Goal: Task Accomplishment & Management: Manage account settings

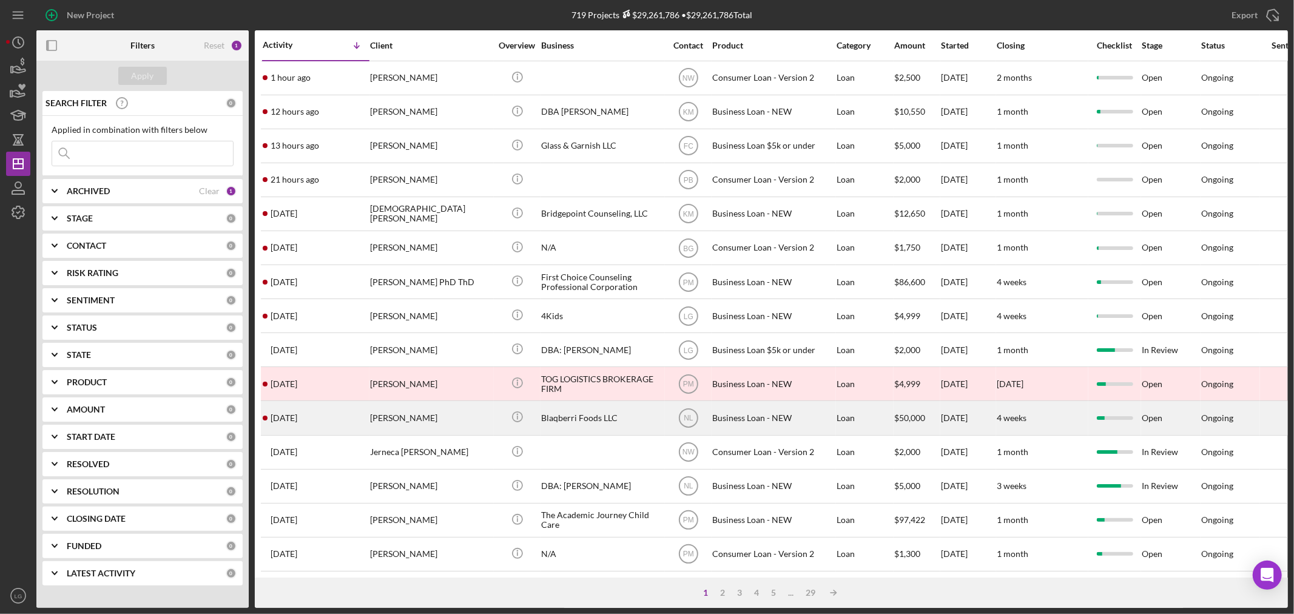
click at [292, 414] on div "[DATE] [PERSON_NAME]" at bounding box center [316, 417] width 106 height 32
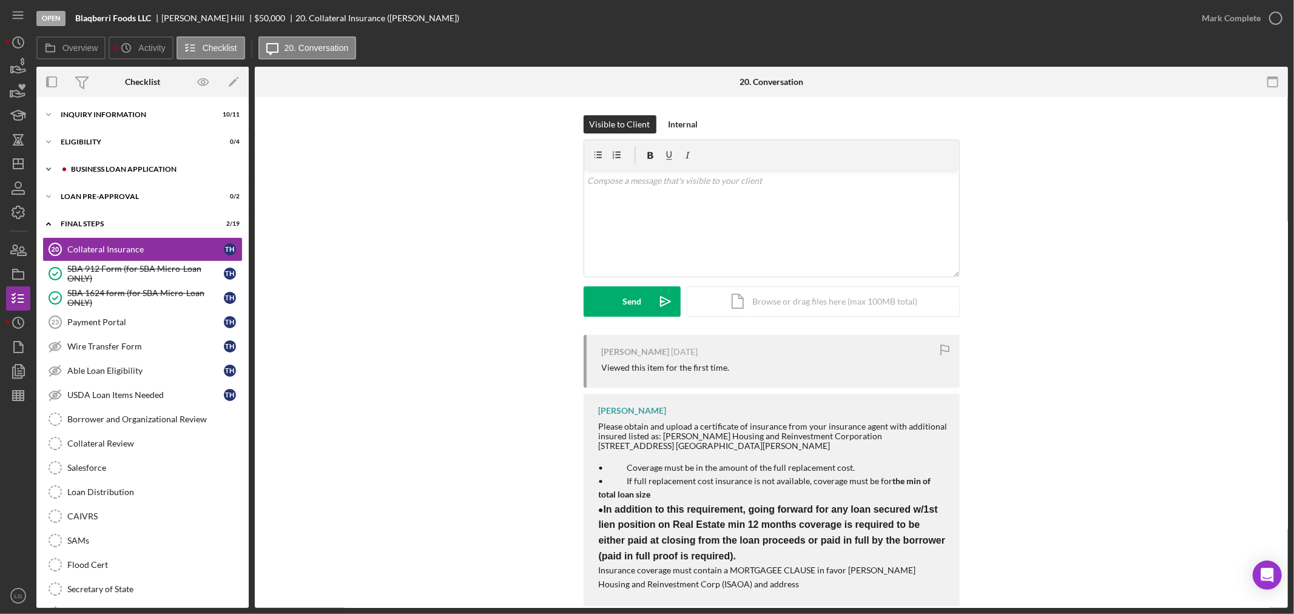
click at [87, 172] on div "BUSINESS LOAN APPLICATION" at bounding box center [152, 169] width 163 height 7
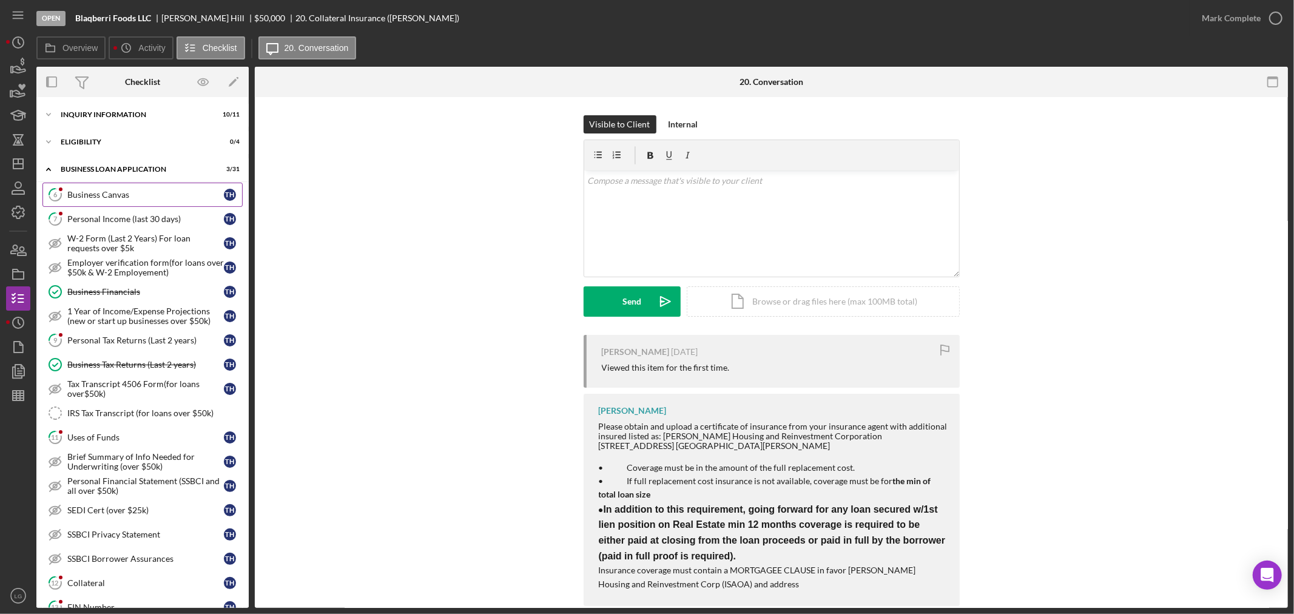
click at [97, 201] on link "6 Business Canvas T H" at bounding box center [142, 195] width 200 height 24
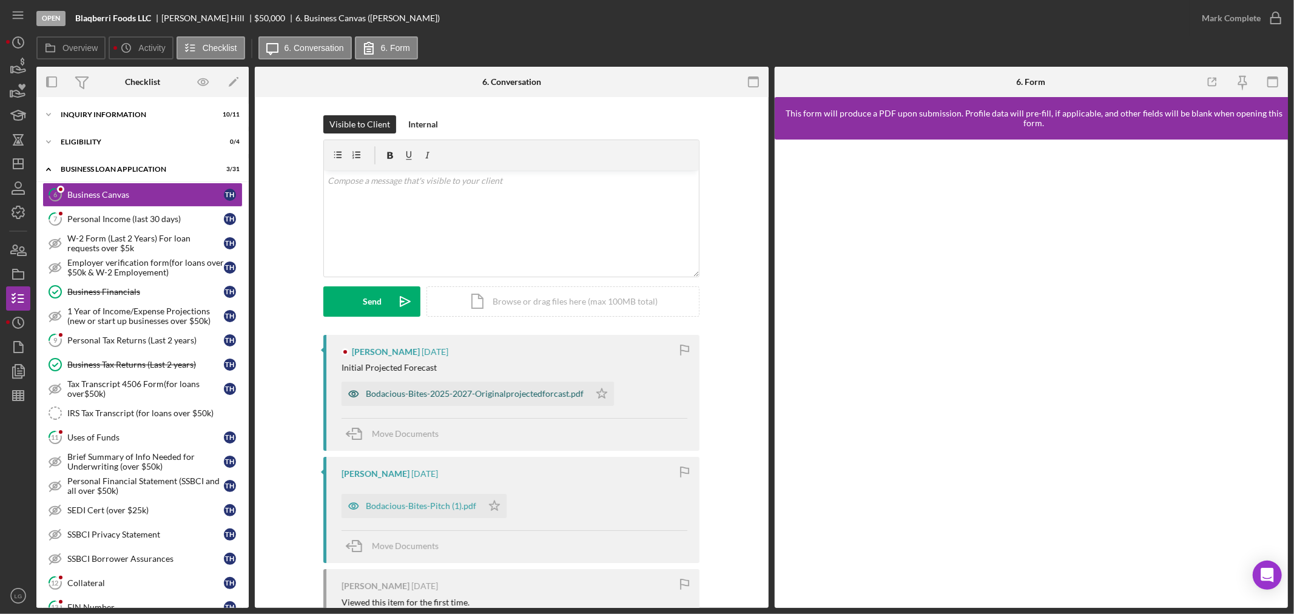
click at [549, 389] on div "Bodacious-Bites-2025-2027-Originalprojectedforcast.pdf" at bounding box center [475, 394] width 218 height 10
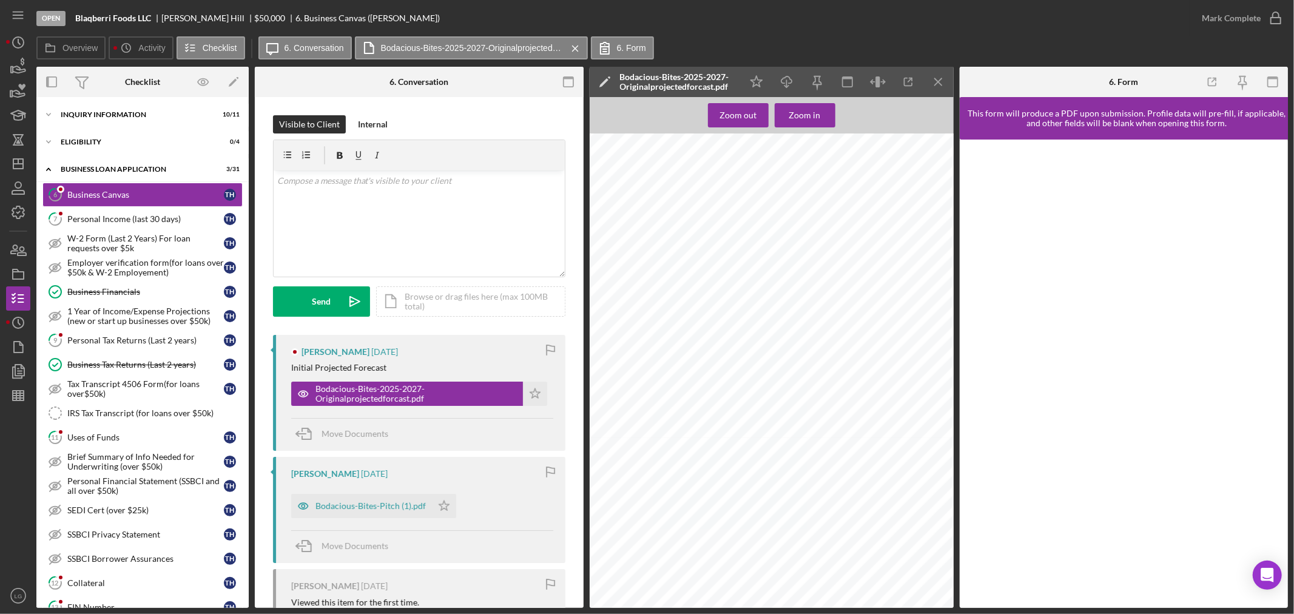
scroll to position [1954, 0]
click at [535, 402] on icon "Icon/Star" at bounding box center [535, 393] width 24 height 24
click at [381, 518] on div "Bodacious-Bites-Pitch (1).pdf" at bounding box center [361, 506] width 141 height 24
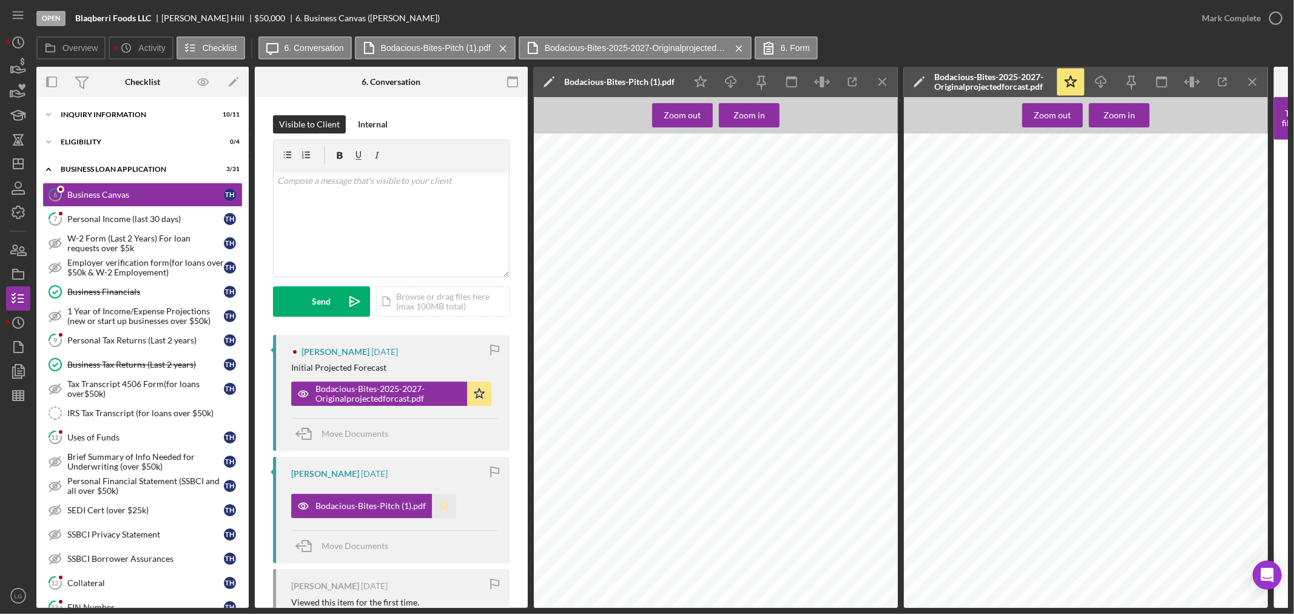
click at [451, 506] on icon "Icon/Star" at bounding box center [444, 506] width 24 height 24
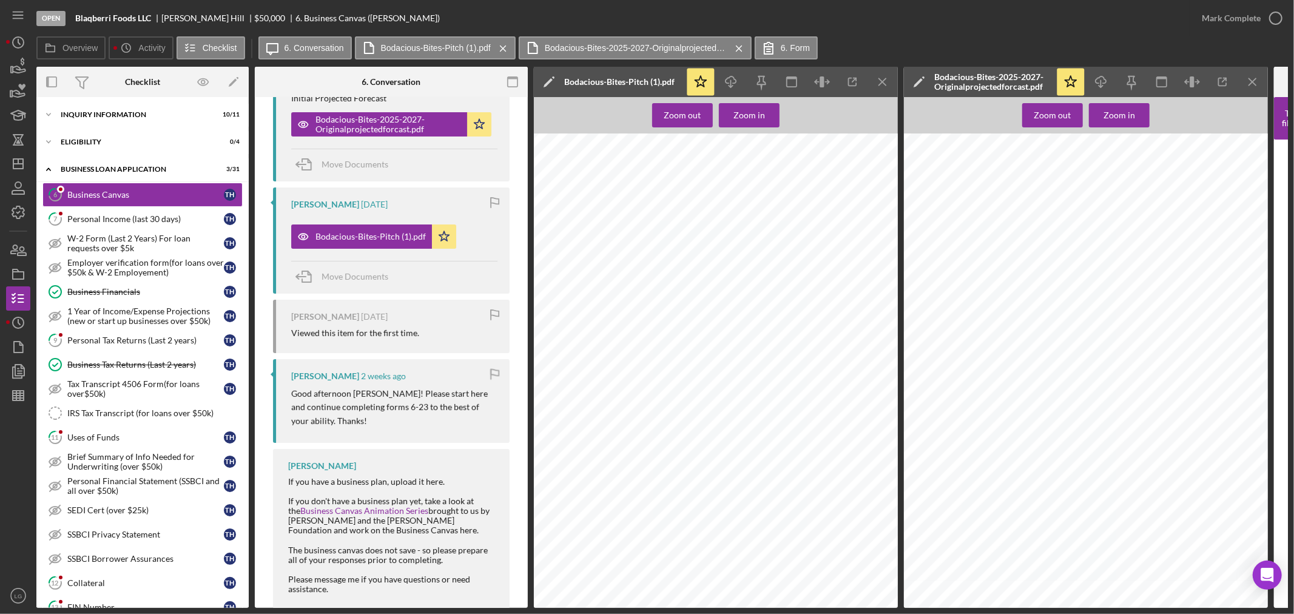
scroll to position [299, 0]
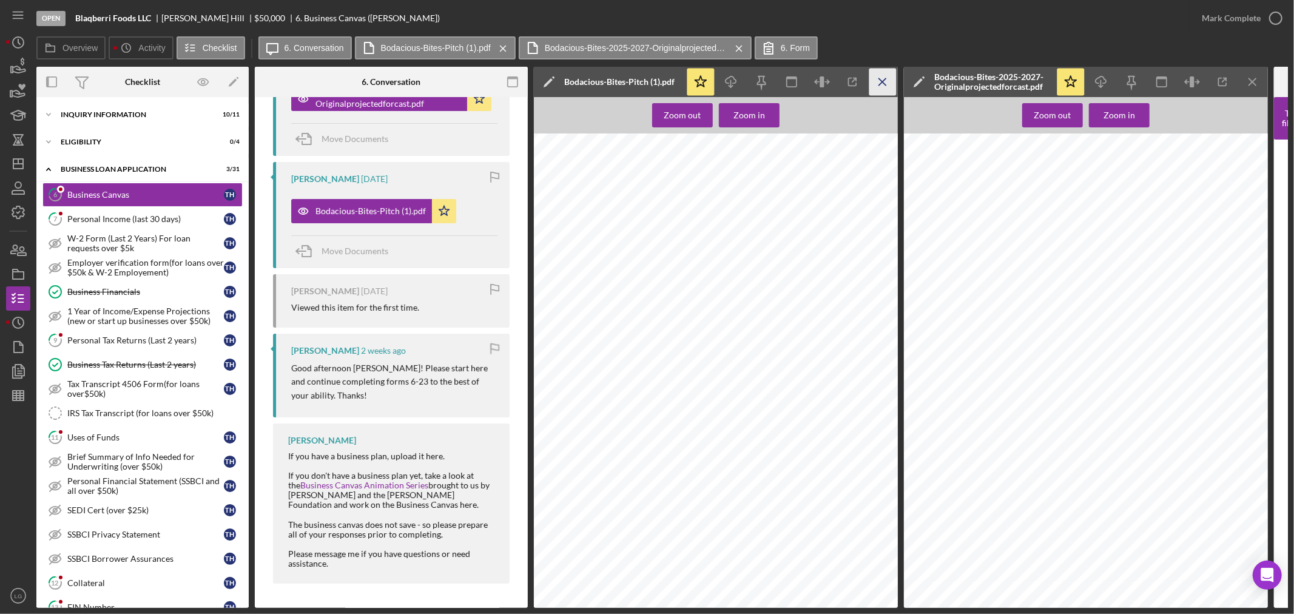
click at [883, 87] on icon "Icon/Menu Close" at bounding box center [882, 82] width 27 height 27
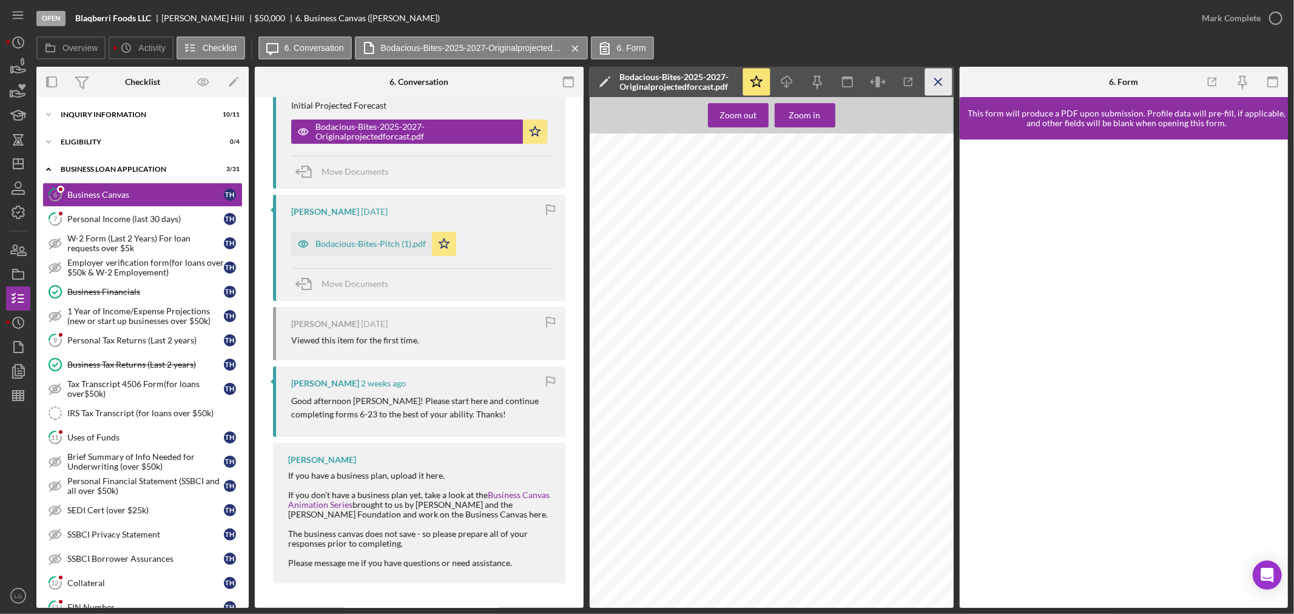
click at [927, 82] on icon "Icon/Menu Close" at bounding box center [937, 82] width 27 height 27
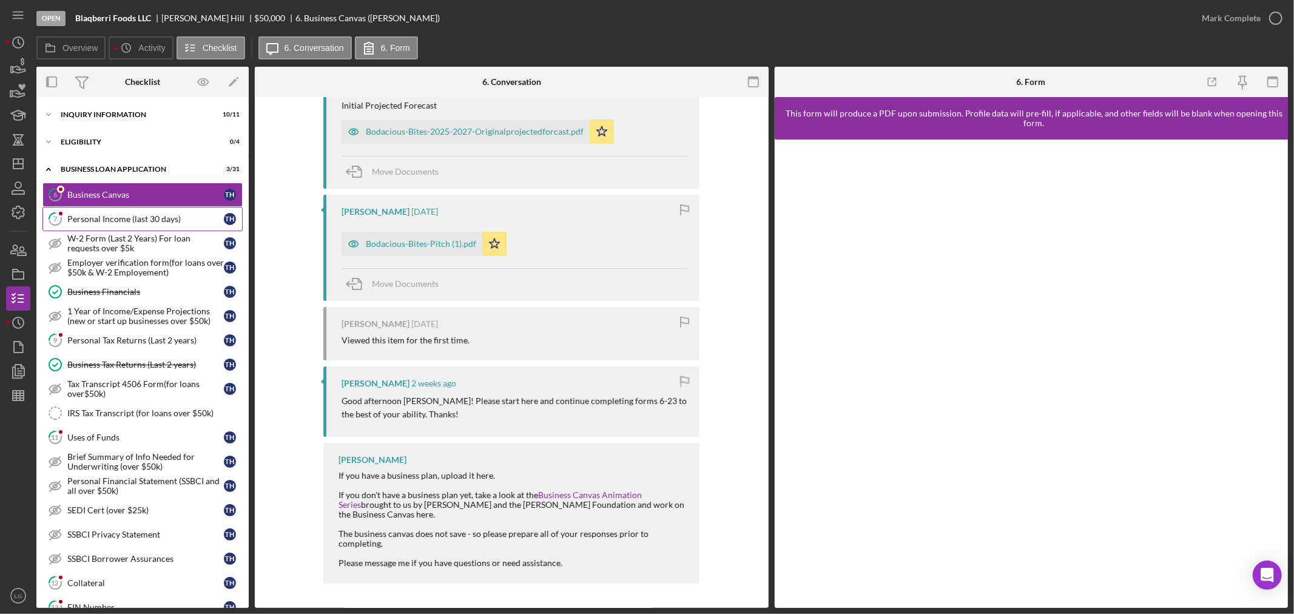
click at [126, 215] on div "Personal Income (last 30 days)" at bounding box center [145, 219] width 156 height 10
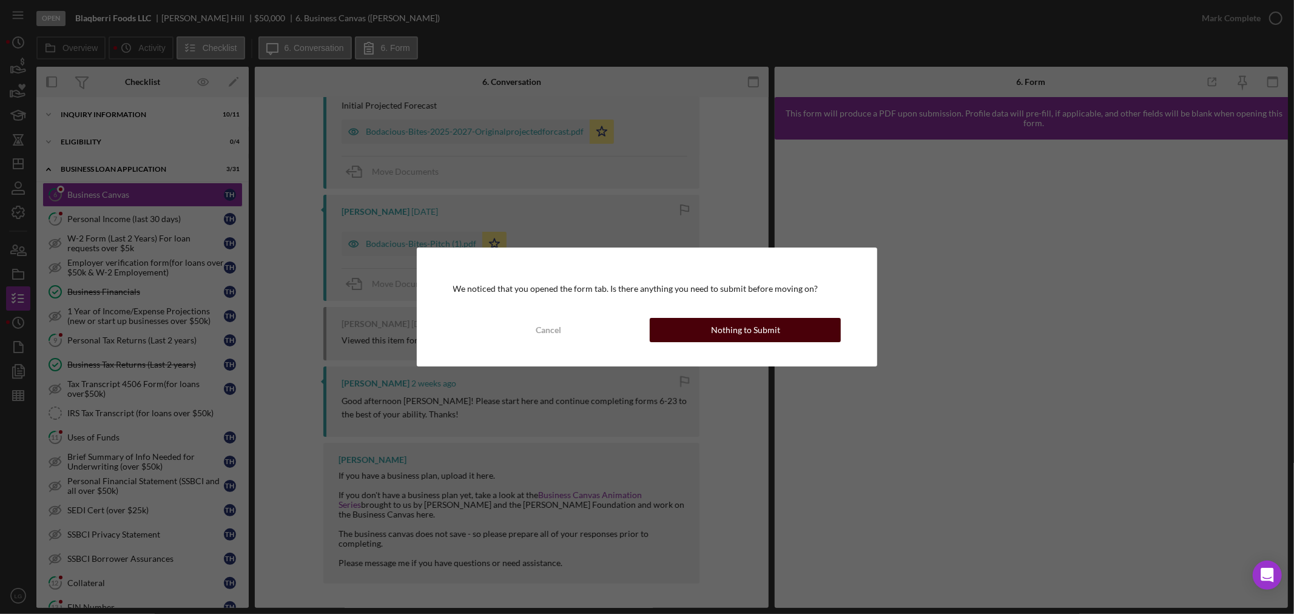
click at [730, 331] on div "Nothing to Submit" at bounding box center [745, 330] width 69 height 24
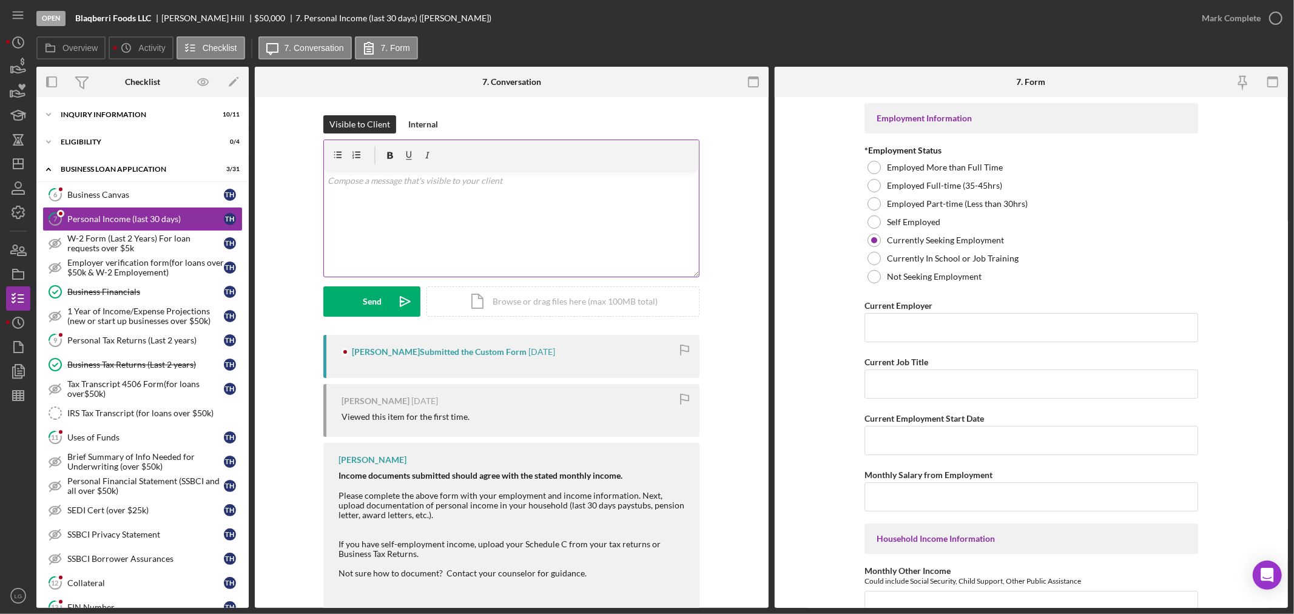
click at [519, 237] on div "v Color teal Color pink Remove color Add row above Add row below Add column bef…" at bounding box center [511, 223] width 375 height 106
click at [432, 207] on div "v Color teal Color pink Remove color Add row above Add row below Add column bef…" at bounding box center [511, 223] width 375 height 106
click at [560, 202] on div "v Color teal Color pink Remove color Add row above Add row below Add column bef…" at bounding box center [511, 223] width 375 height 106
click at [495, 195] on p "Hey [PERSON_NAME], I see that you put down "currently sekking employment". Plea…" at bounding box center [511, 187] width 368 height 27
click at [508, 180] on p "Hey [PERSON_NAME], I see that you put down "currently sekking employment". Plea…" at bounding box center [511, 187] width 368 height 27
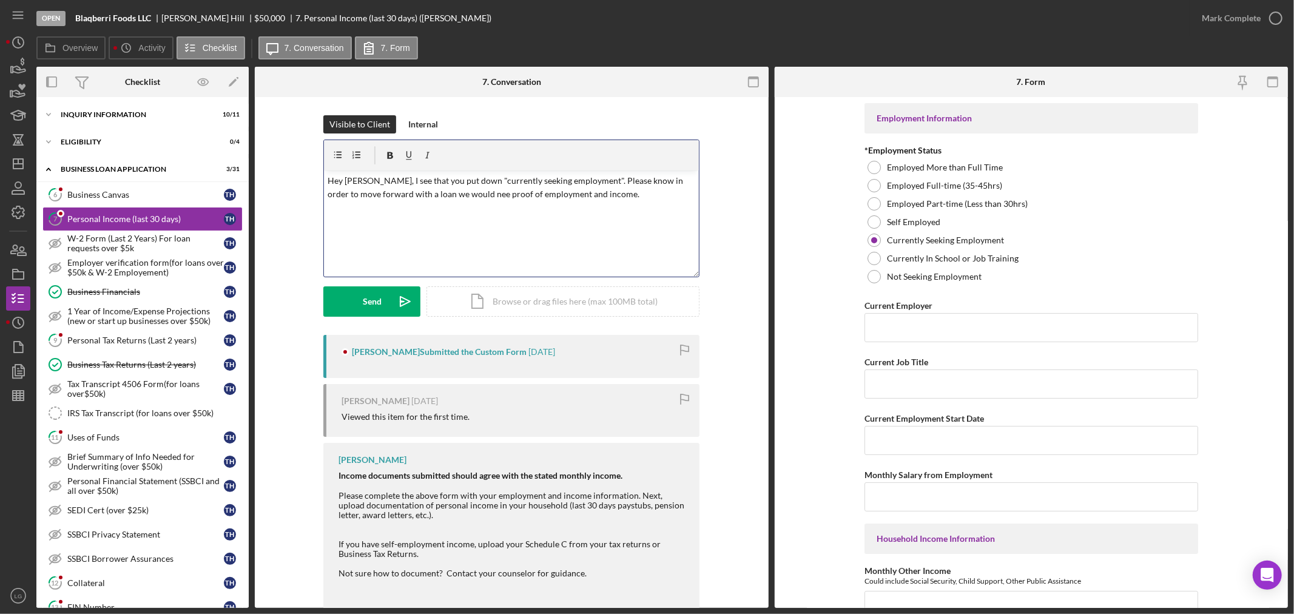
click at [634, 180] on p "Hey [PERSON_NAME], I see that you put down "currently seeking employment". Plea…" at bounding box center [511, 187] width 368 height 27
click at [469, 192] on p "Hey [PERSON_NAME], I see that you put down "currently seeking employment". Plea…" at bounding box center [511, 187] width 368 height 27
click at [387, 297] on button "Send Icon/icon-invite-send" at bounding box center [371, 301] width 97 height 30
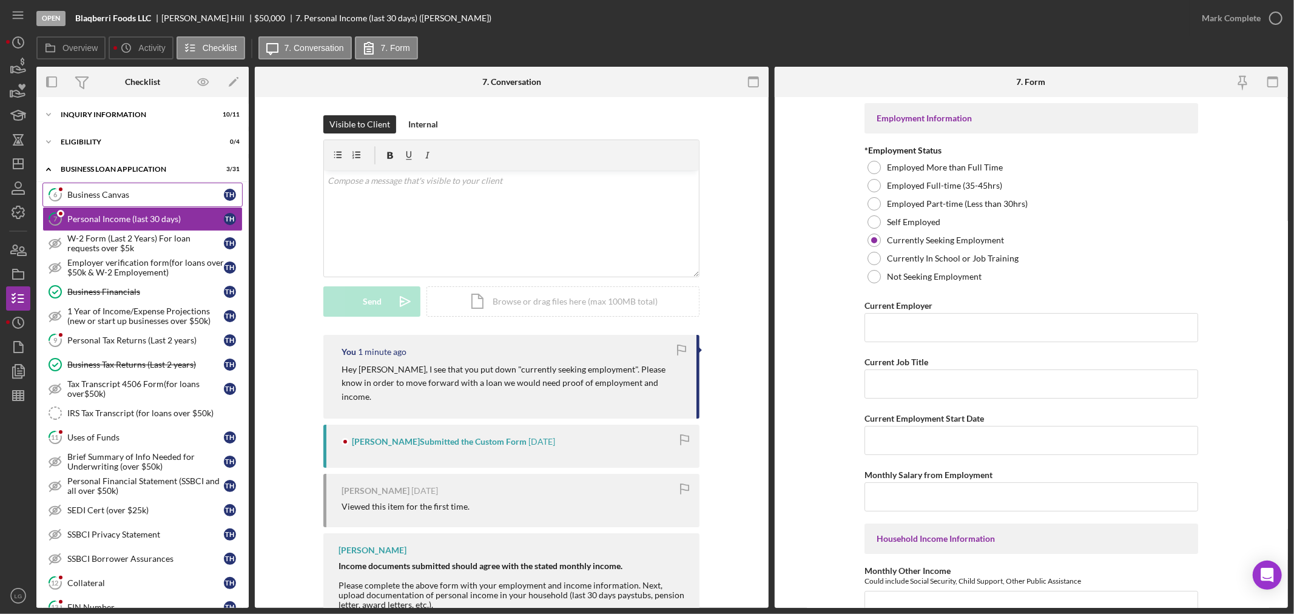
click at [117, 194] on div "Business Canvas" at bounding box center [145, 195] width 156 height 10
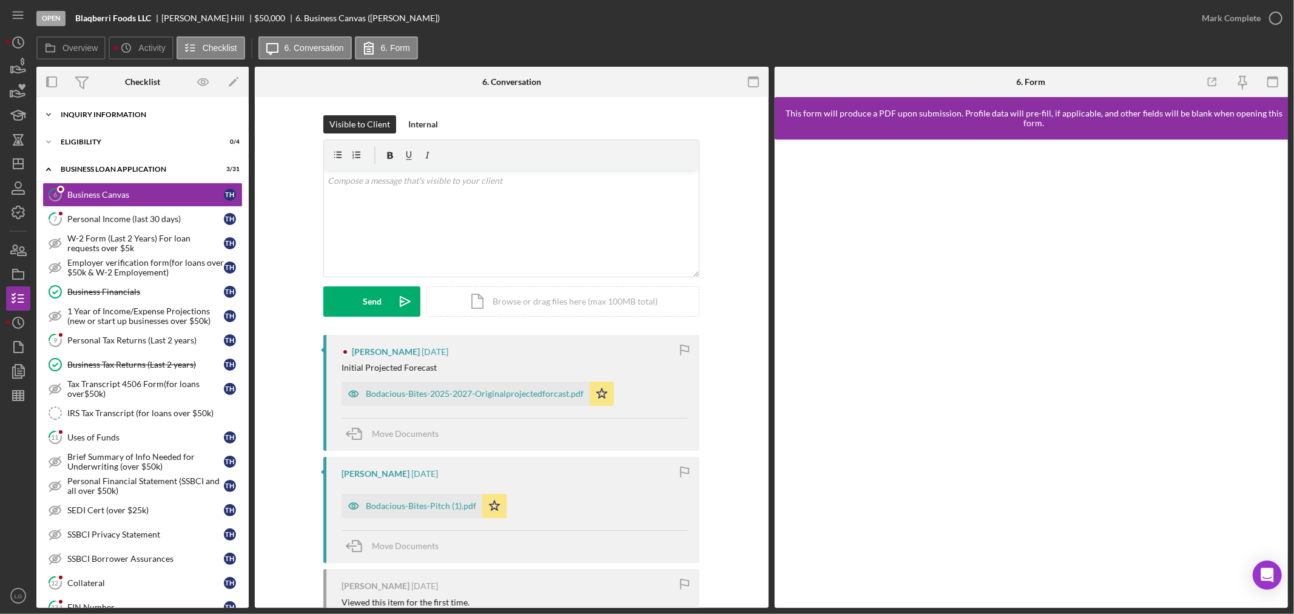
click at [107, 111] on div "INQUIRY INFORMATION" at bounding box center [147, 114] width 173 height 7
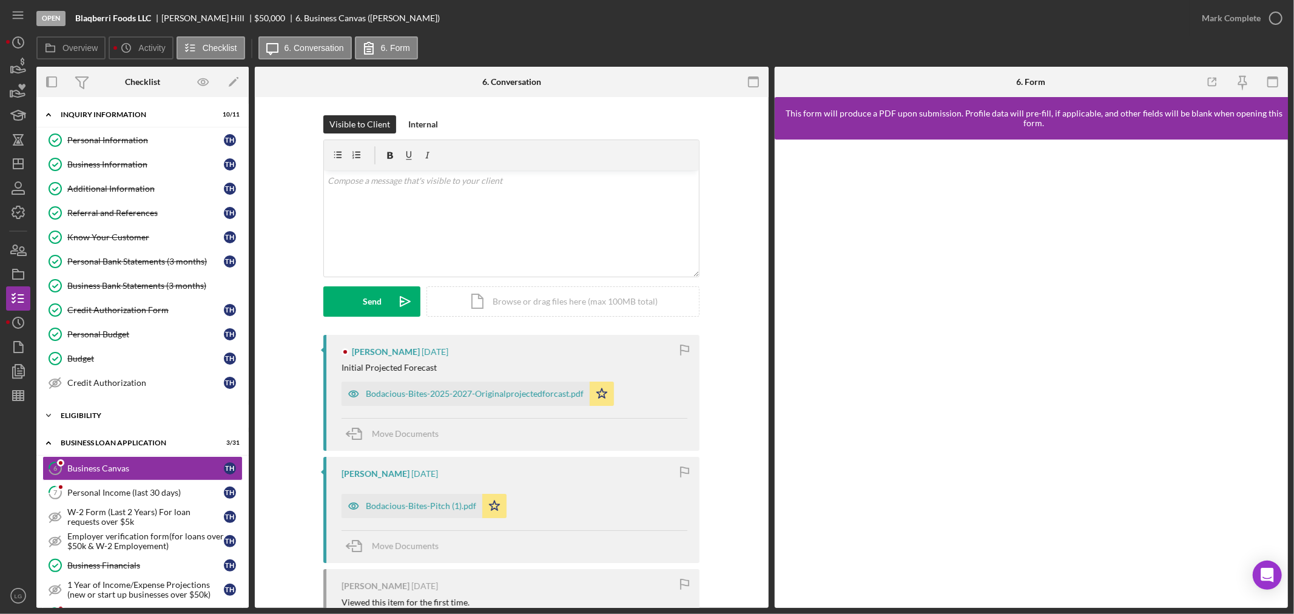
click at [99, 414] on div "ELIGIBILITY" at bounding box center [147, 415] width 173 height 7
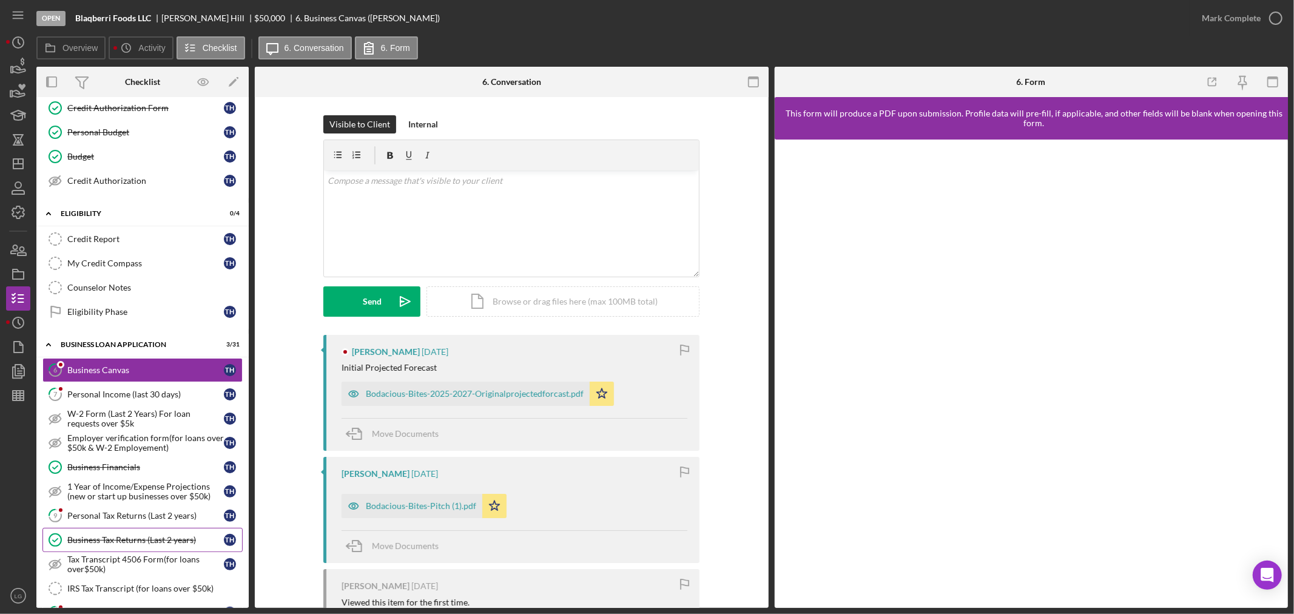
scroll to position [269, 0]
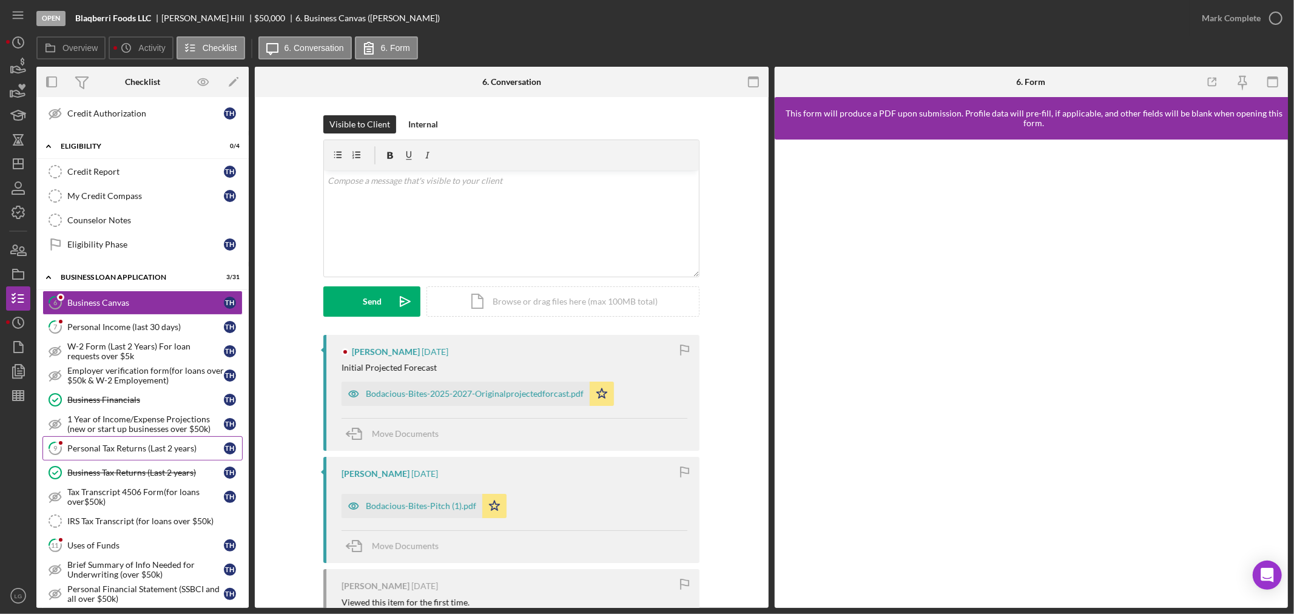
click at [93, 453] on div "Personal Tax Returns (Last 2 years)" at bounding box center [145, 448] width 156 height 10
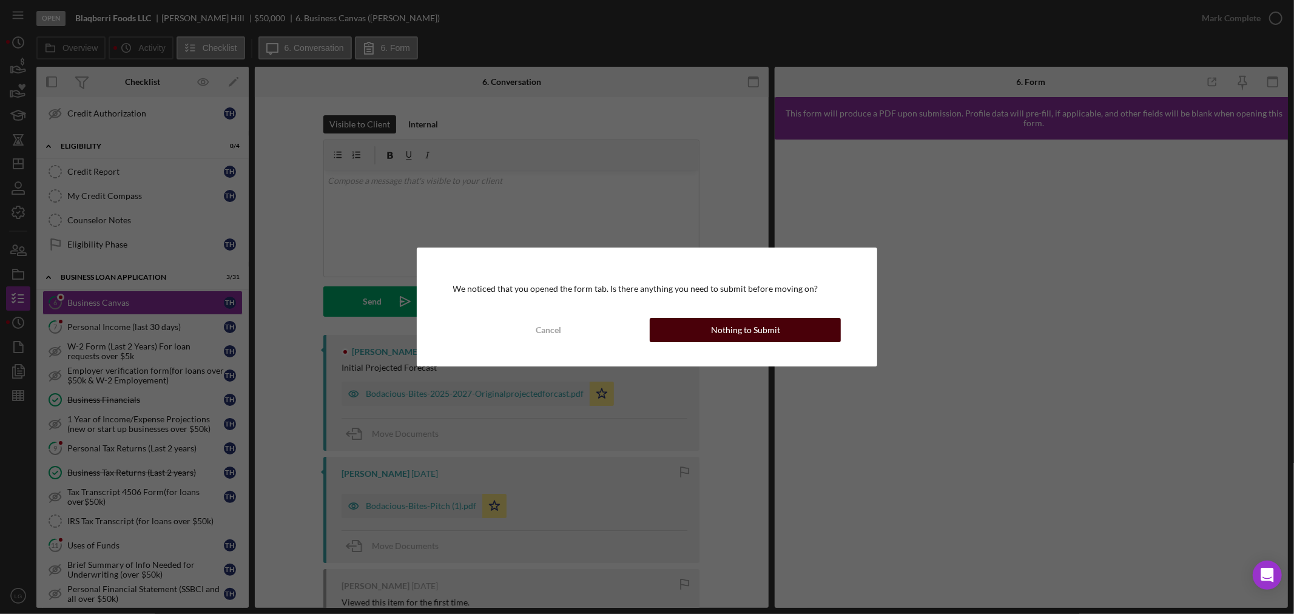
click at [693, 321] on button "Nothing to Submit" at bounding box center [745, 330] width 191 height 24
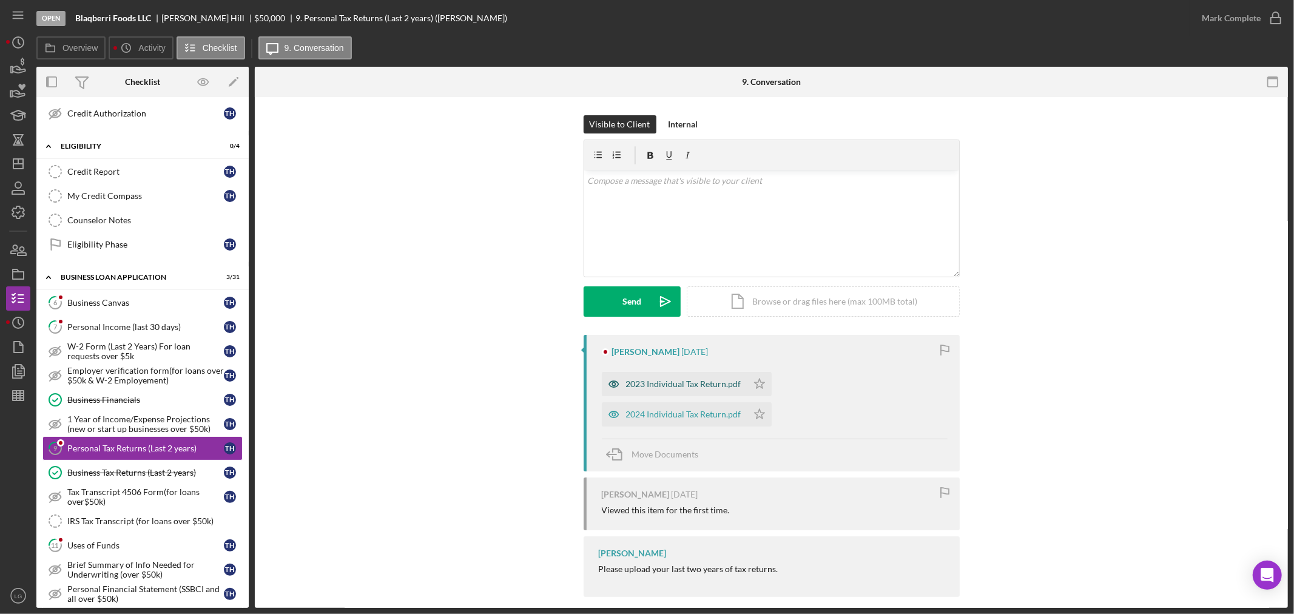
drag, startPoint x: 694, startPoint y: 371, endPoint x: 689, endPoint y: 383, distance: 13.3
click at [694, 372] on div "2023 Individual Tax Return.pdf Icon/Star" at bounding box center [690, 381] width 176 height 30
click at [688, 384] on div "2023 Individual Tax Return.pdf" at bounding box center [683, 384] width 115 height 10
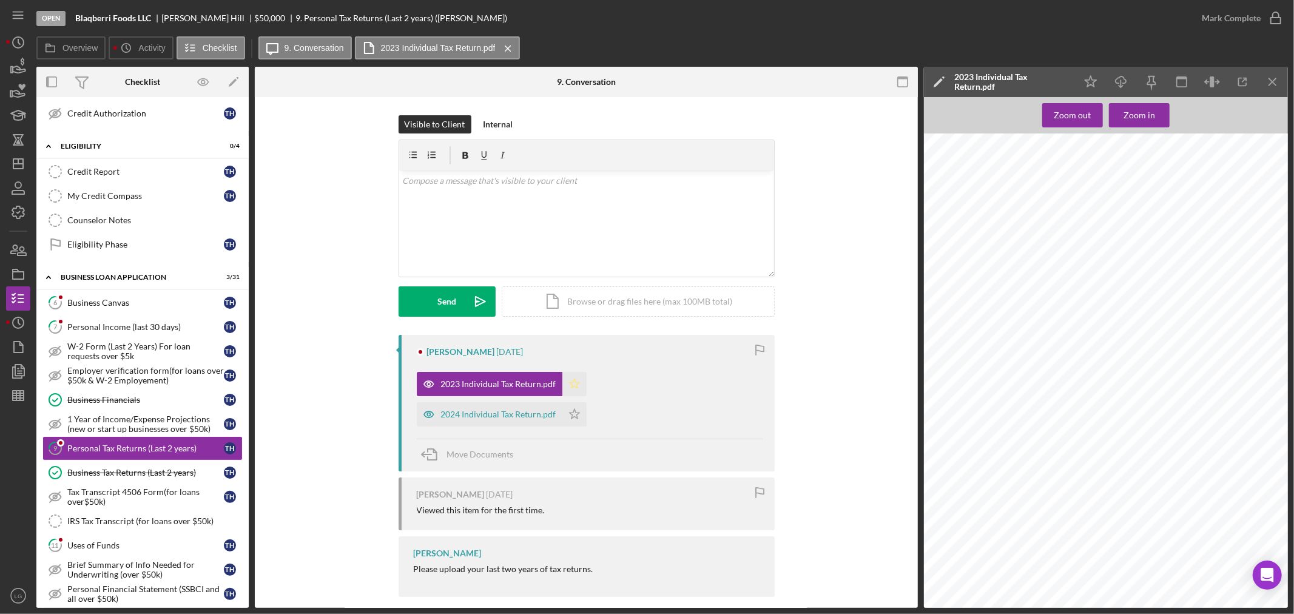
click at [567, 378] on icon "Icon/Star" at bounding box center [574, 384] width 24 height 24
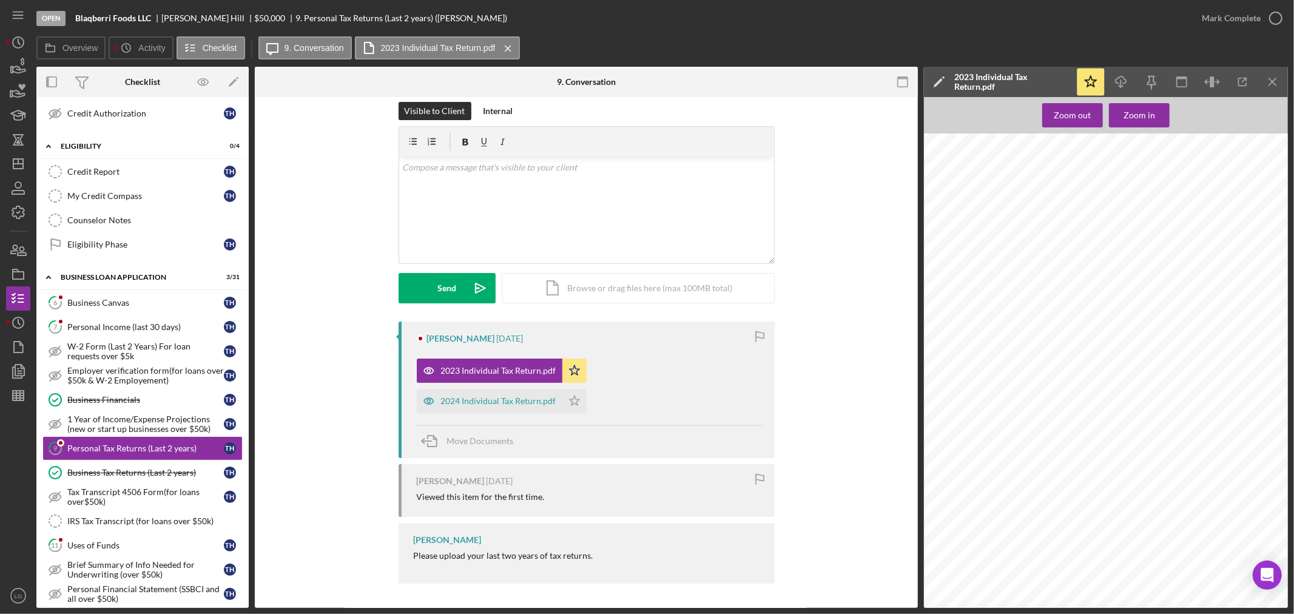
scroll to position [1819, 0]
click at [495, 389] on div "2024 Individual Tax Return.pdf" at bounding box center [490, 401] width 146 height 24
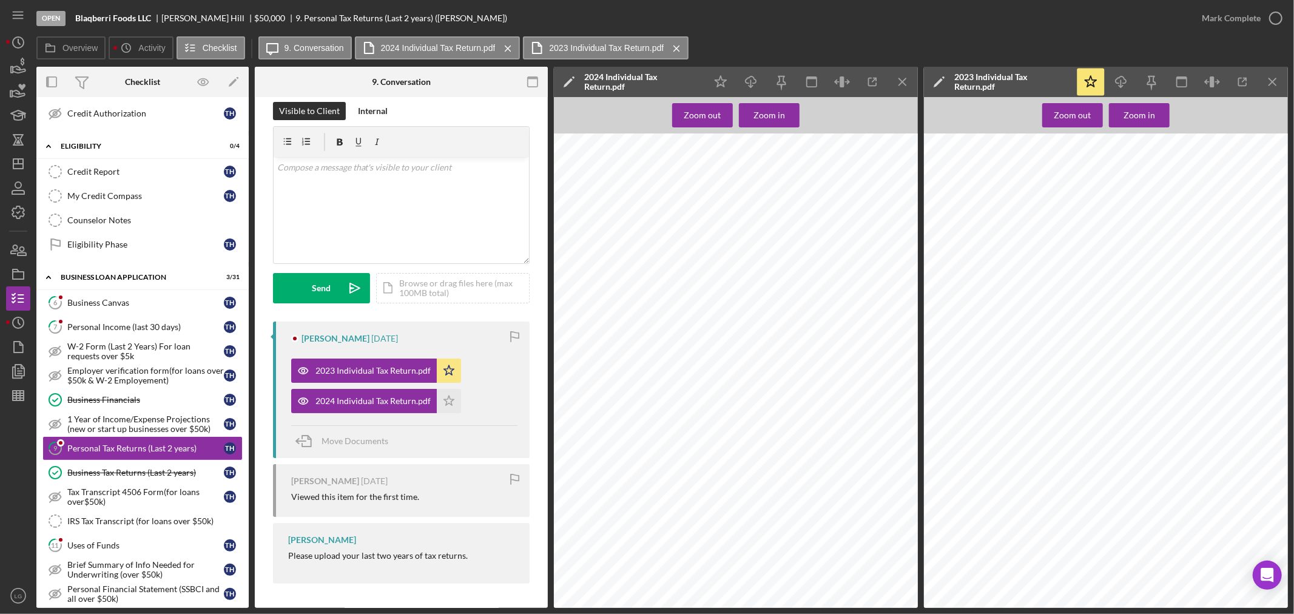
click at [451, 401] on icon "Icon/Star" at bounding box center [449, 401] width 24 height 24
click at [1215, 7] on div "Mark Complete" at bounding box center [1230, 18] width 59 height 24
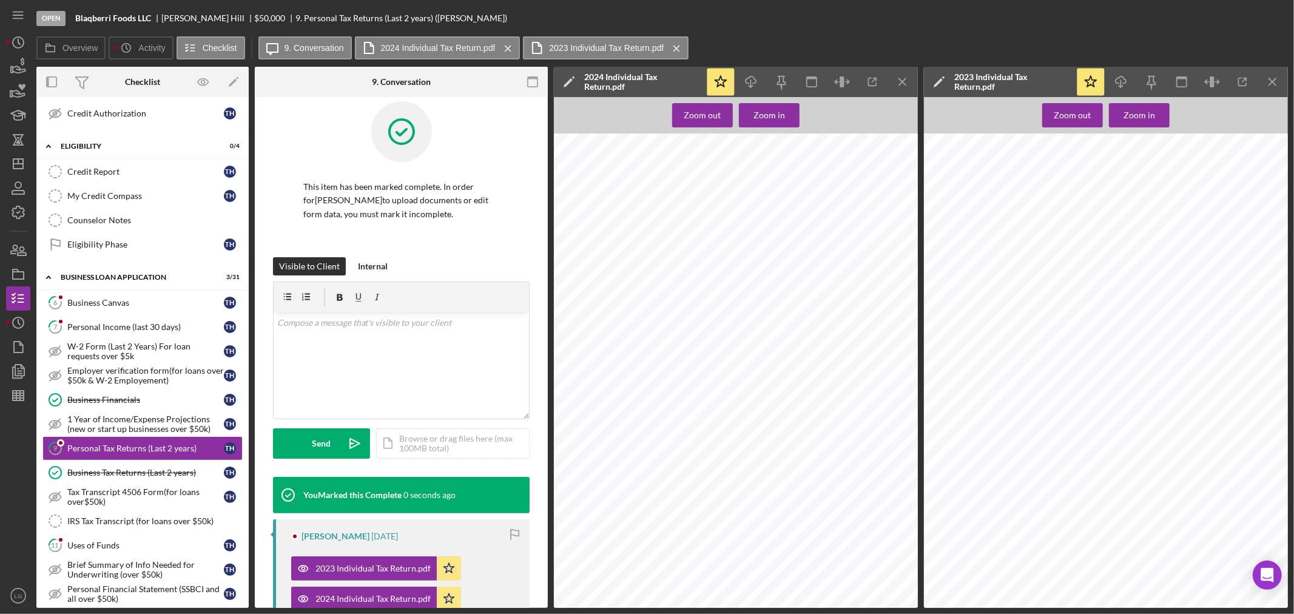
scroll to position [194, 0]
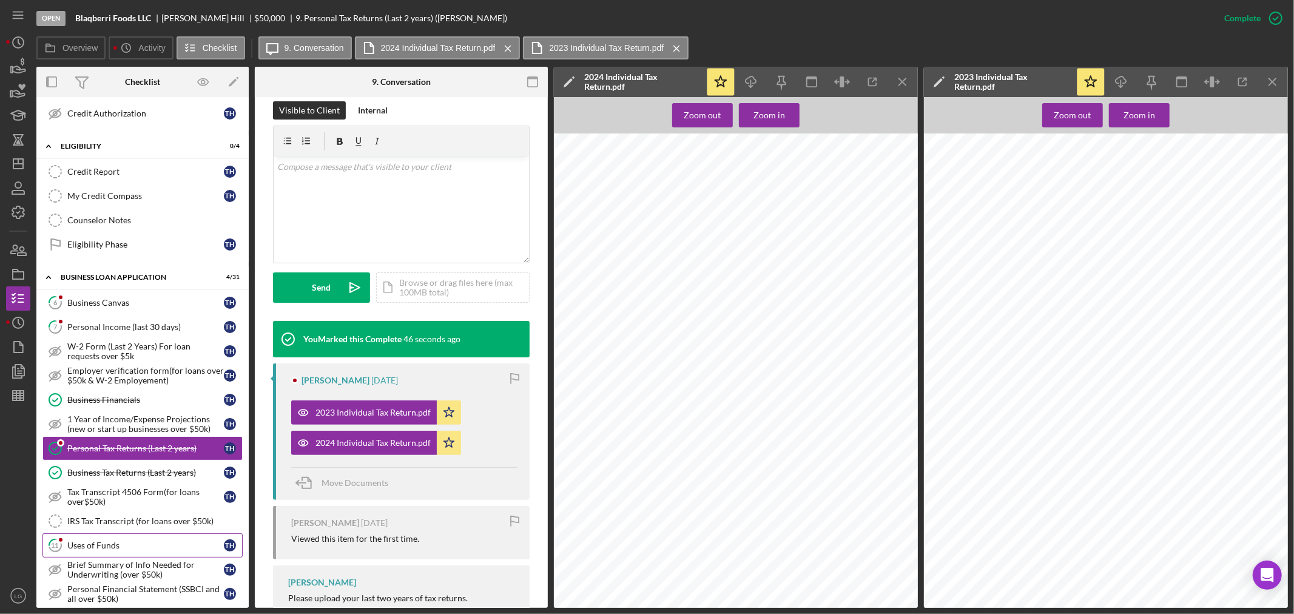
click at [127, 542] on link "11 Uses of Funds T H" at bounding box center [142, 545] width 200 height 24
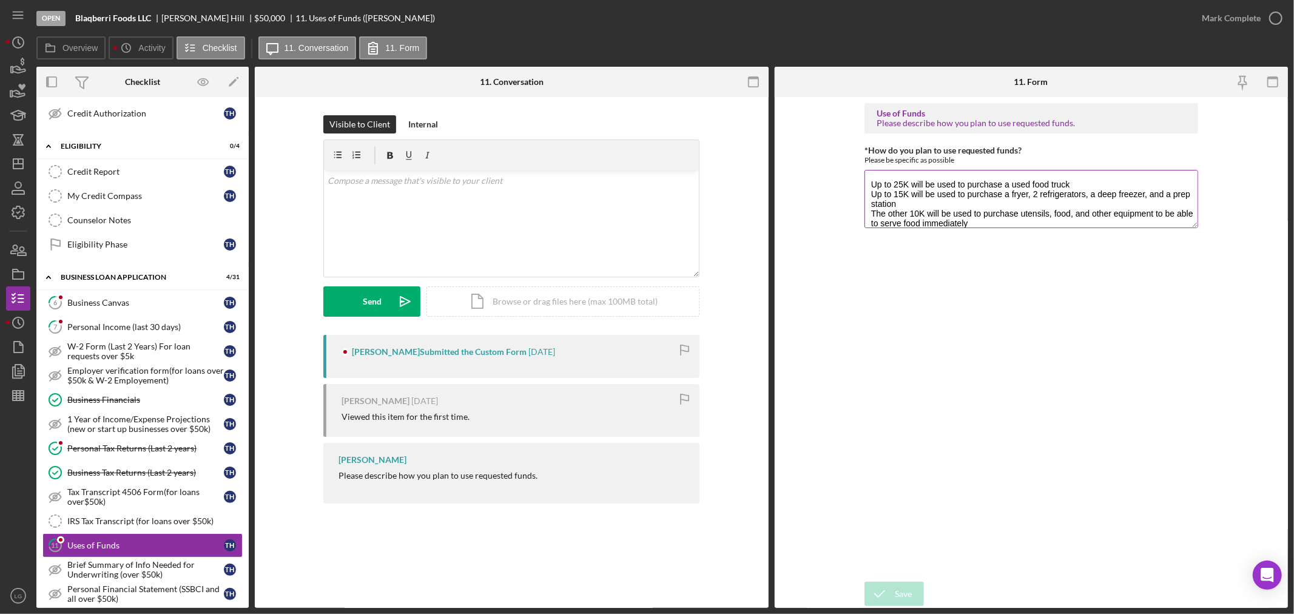
scroll to position [9, 0]
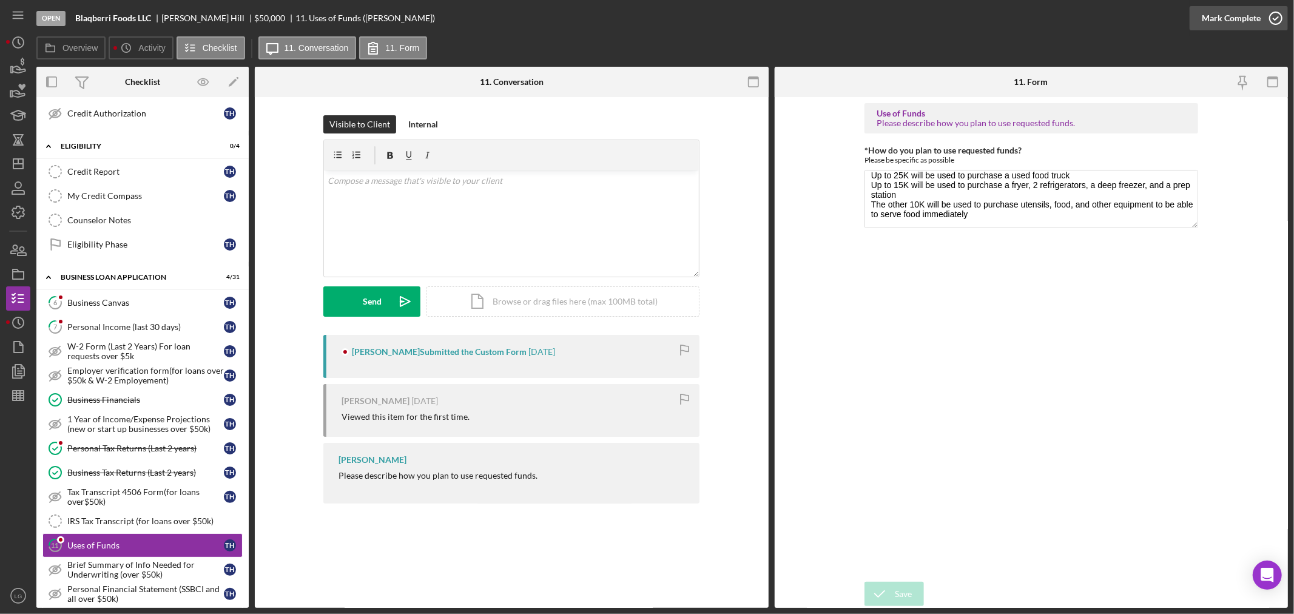
click at [1225, 16] on div "Mark Complete" at bounding box center [1230, 18] width 59 height 24
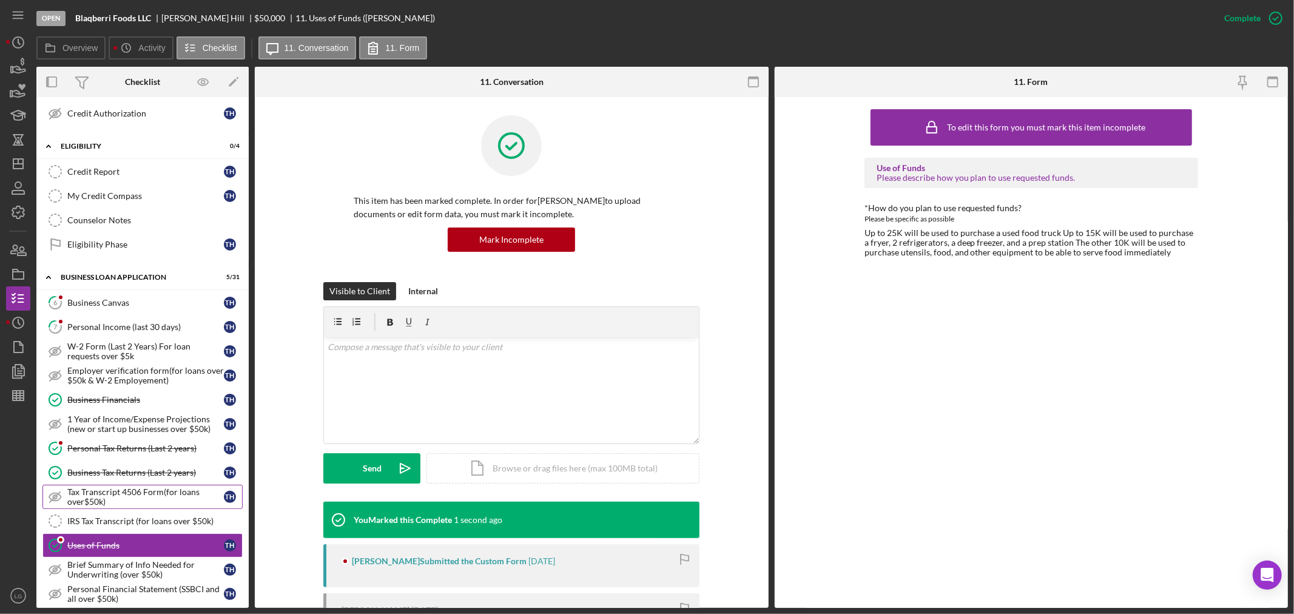
scroll to position [471, 0]
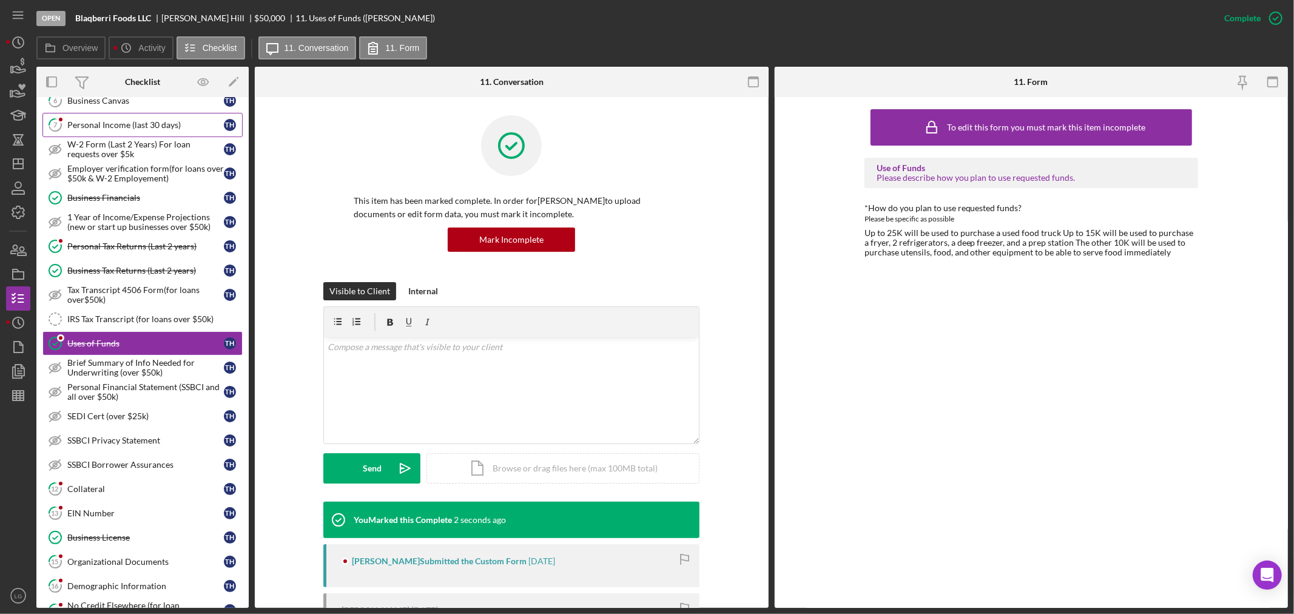
click at [102, 124] on div "Personal Income (last 30 days)" at bounding box center [145, 125] width 156 height 10
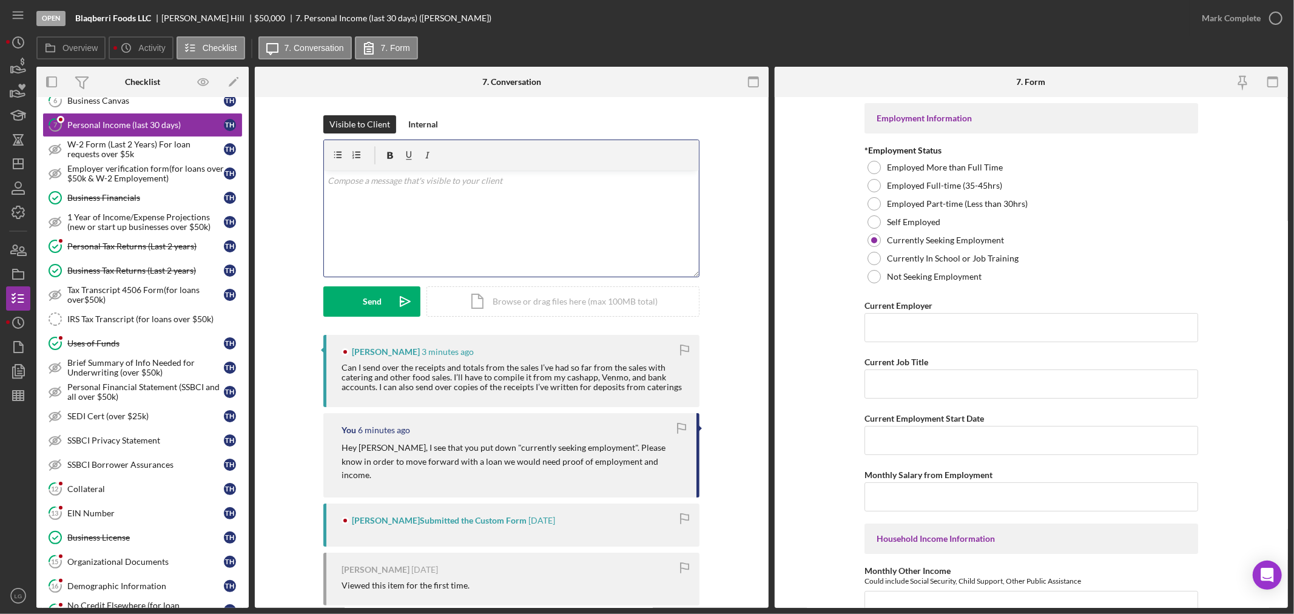
click at [395, 252] on div "v Color teal Color pink Remove color Add row above Add row below Add column bef…" at bounding box center [511, 223] width 375 height 106
click at [397, 301] on icon "Icon/icon-invite-send" at bounding box center [405, 301] width 30 height 30
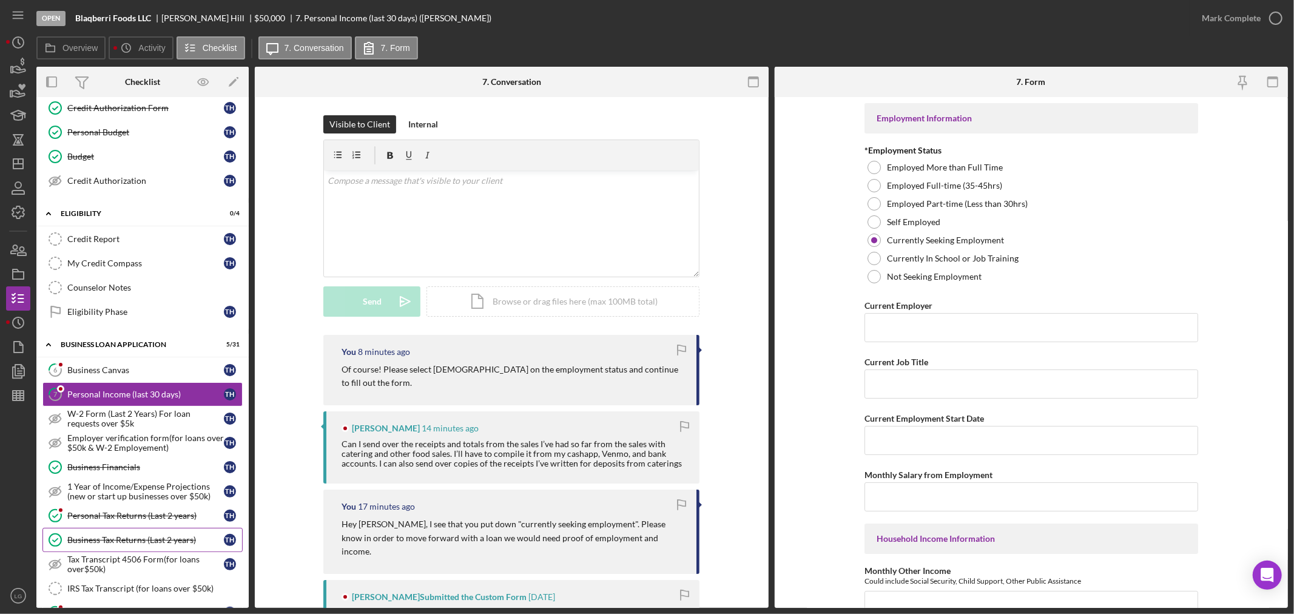
scroll to position [404, 0]
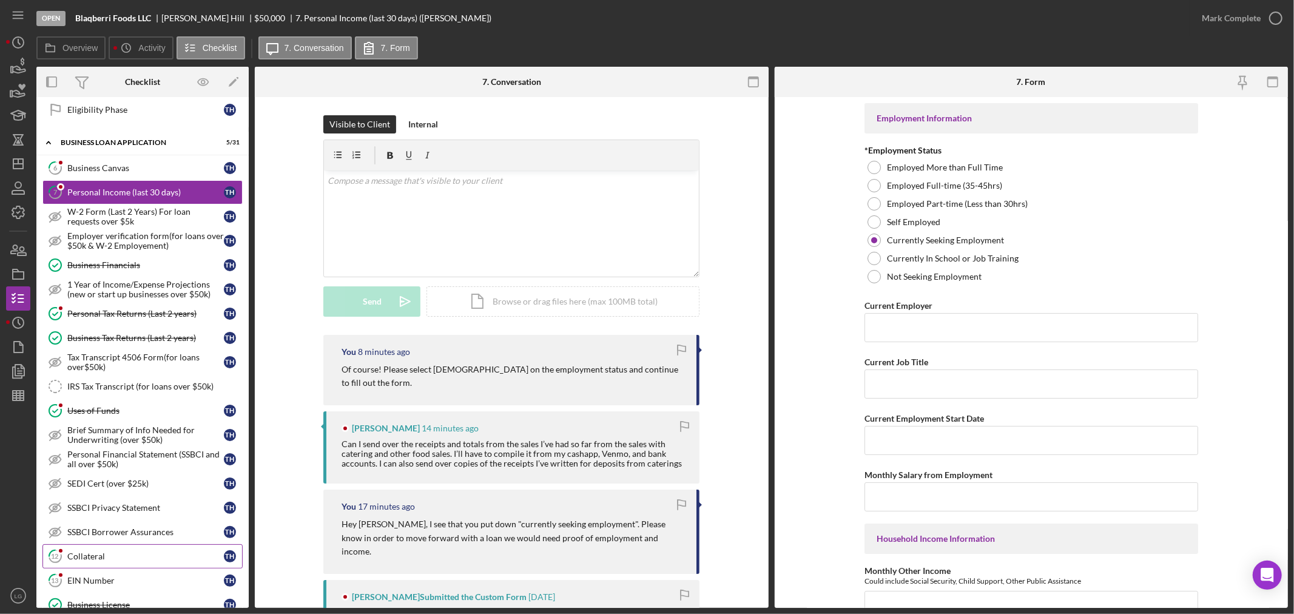
click at [90, 554] on link "12 Collateral T H" at bounding box center [142, 556] width 200 height 24
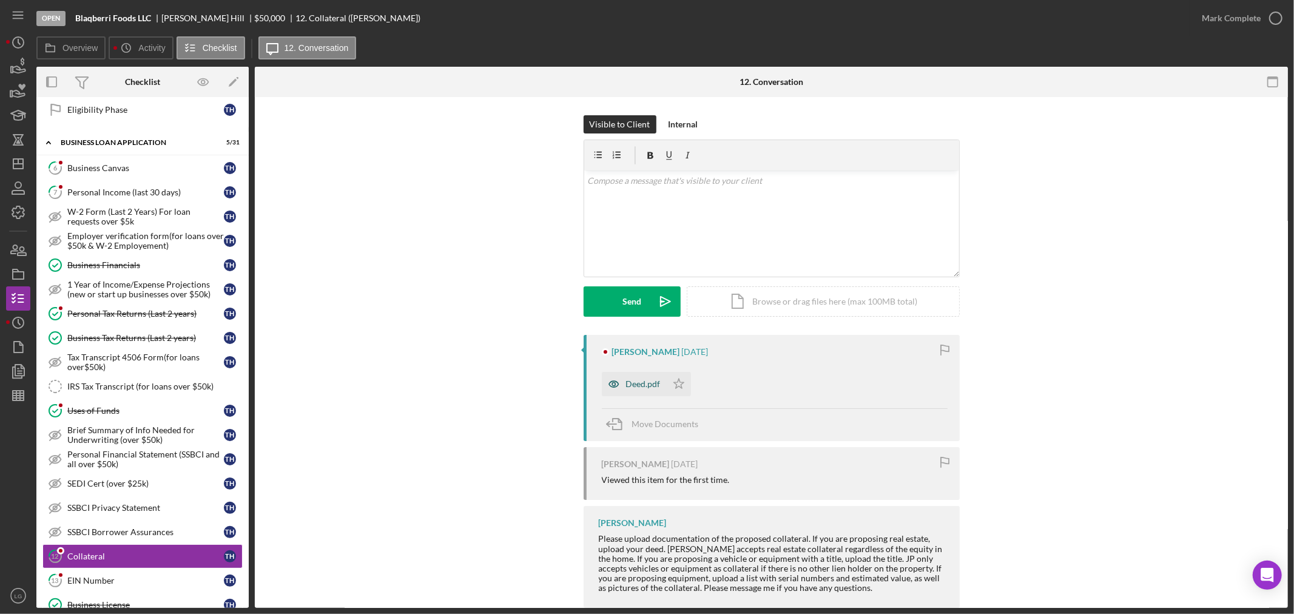
click at [616, 379] on icon "button" at bounding box center [614, 384] width 24 height 24
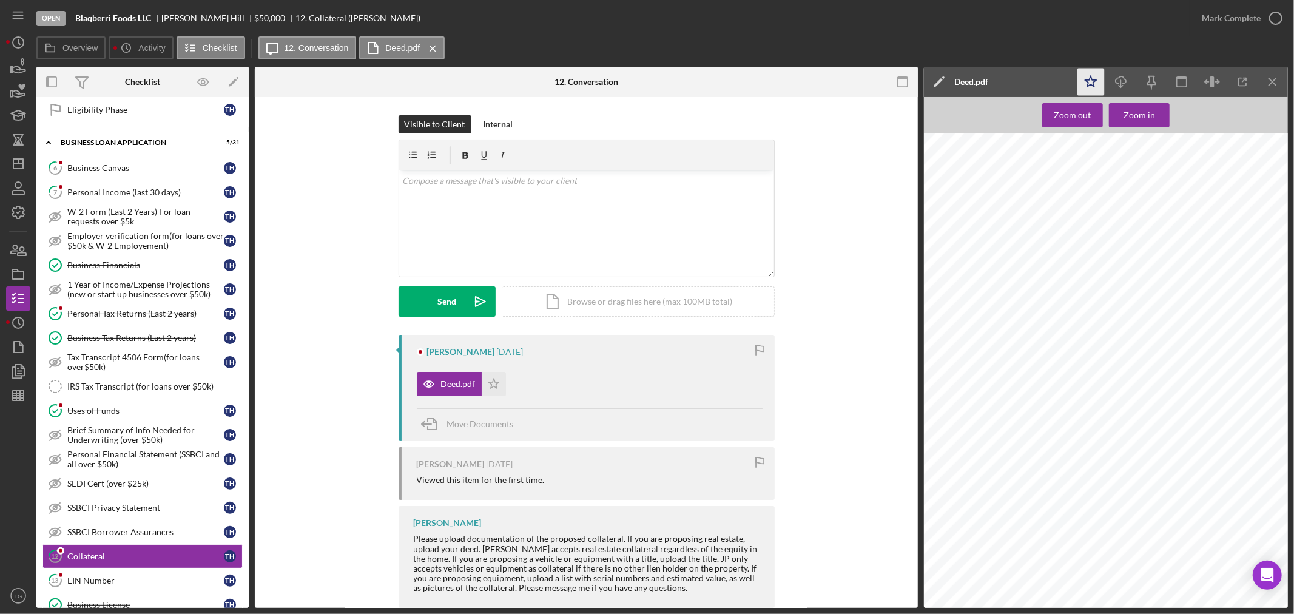
click at [1084, 87] on icon "Icon/Star" at bounding box center [1090, 82] width 27 height 27
click at [1230, 18] on div "Mark Complete" at bounding box center [1230, 18] width 59 height 24
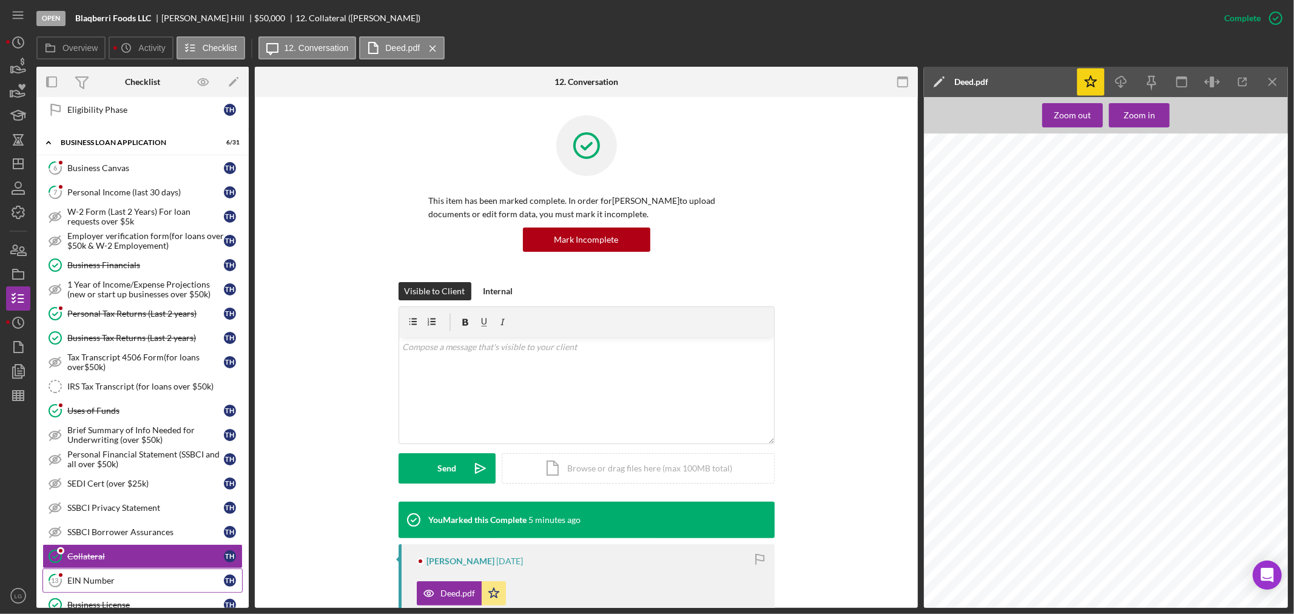
click at [159, 583] on div "EIN Number" at bounding box center [145, 581] width 156 height 10
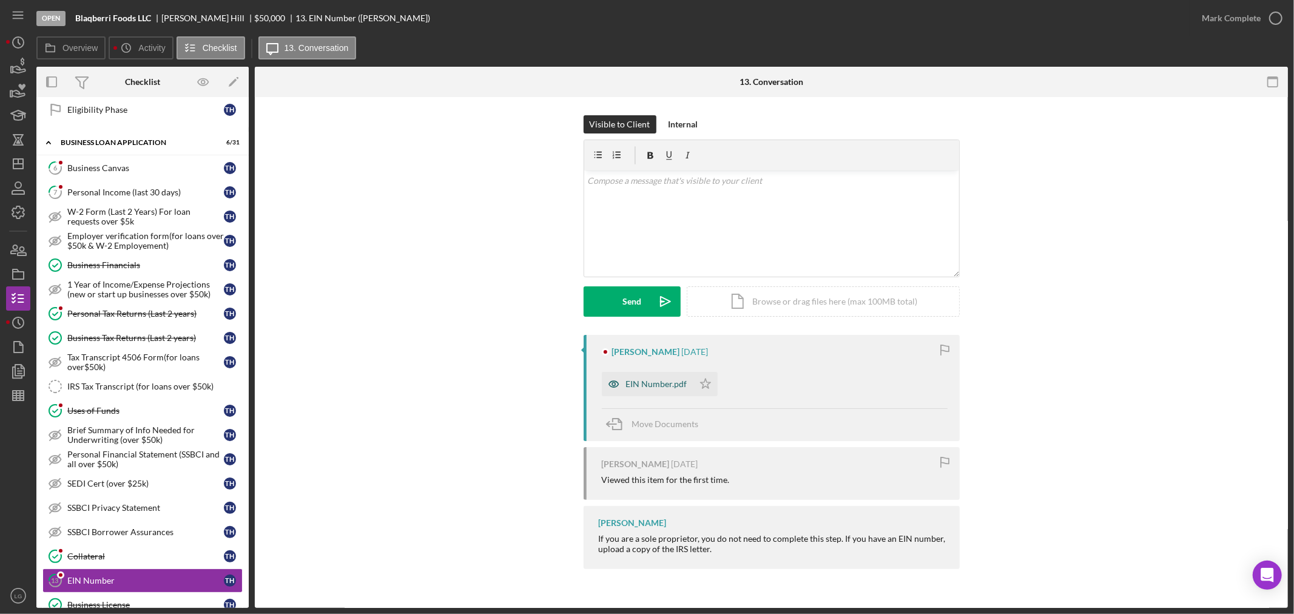
click at [628, 377] on div "EIN Number.pdf" at bounding box center [648, 384] width 92 height 24
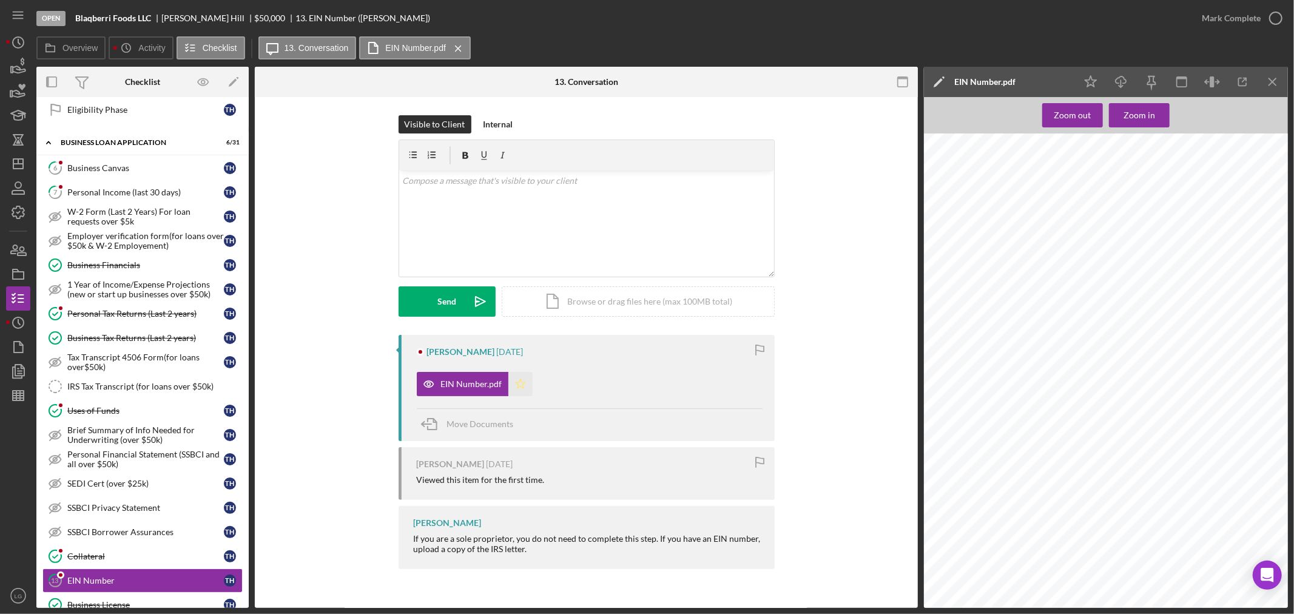
click at [523, 387] on icon "Icon/Star" at bounding box center [520, 384] width 24 height 24
click at [1238, 28] on div "Mark Complete" at bounding box center [1230, 18] width 59 height 24
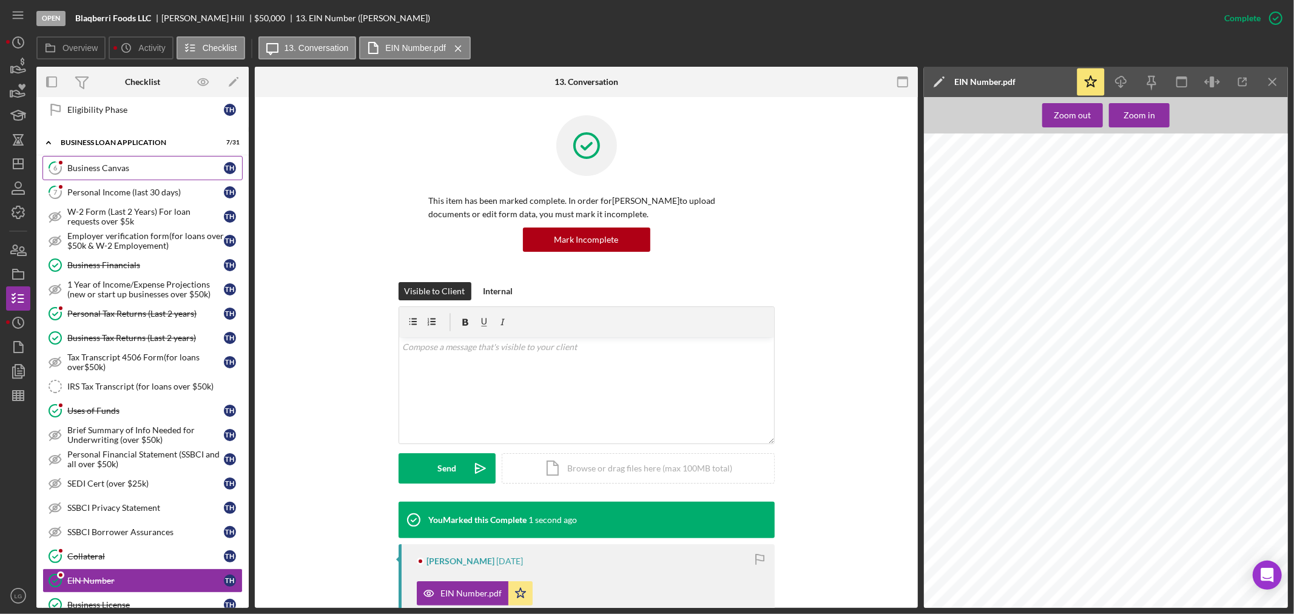
click at [104, 178] on link "6 Business Canvas T H" at bounding box center [142, 168] width 200 height 24
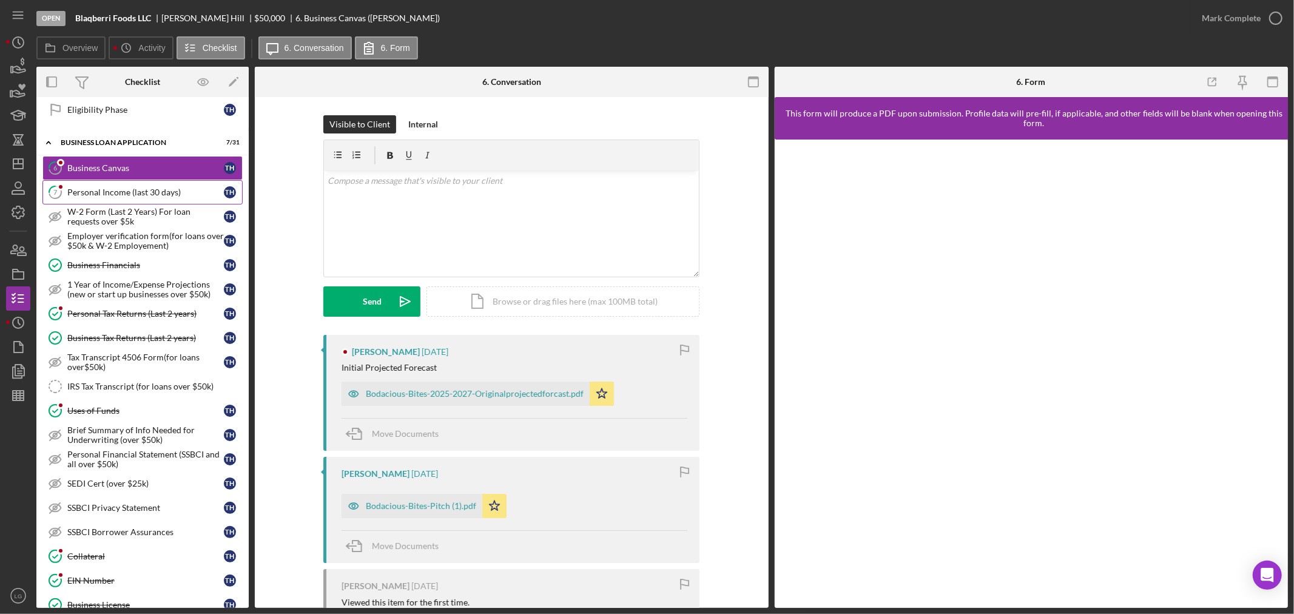
click at [101, 187] on link "7 Personal Income (last 30 days) T H" at bounding box center [142, 192] width 200 height 24
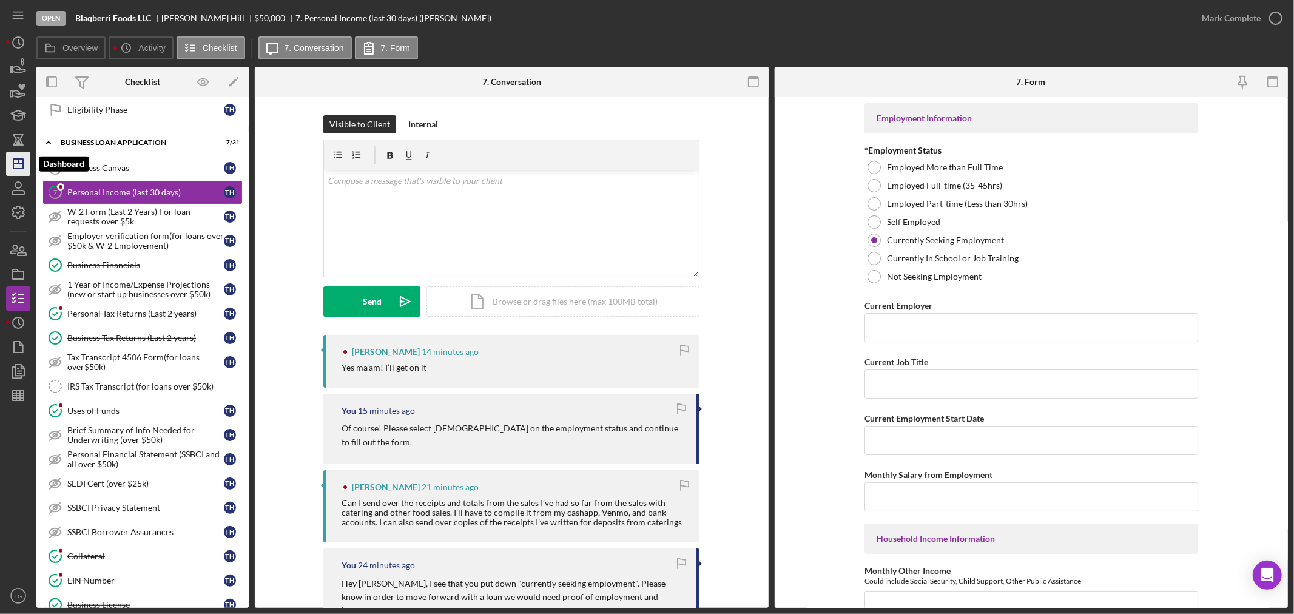
click at [21, 159] on icon "Icon/Dashboard" at bounding box center [18, 164] width 30 height 30
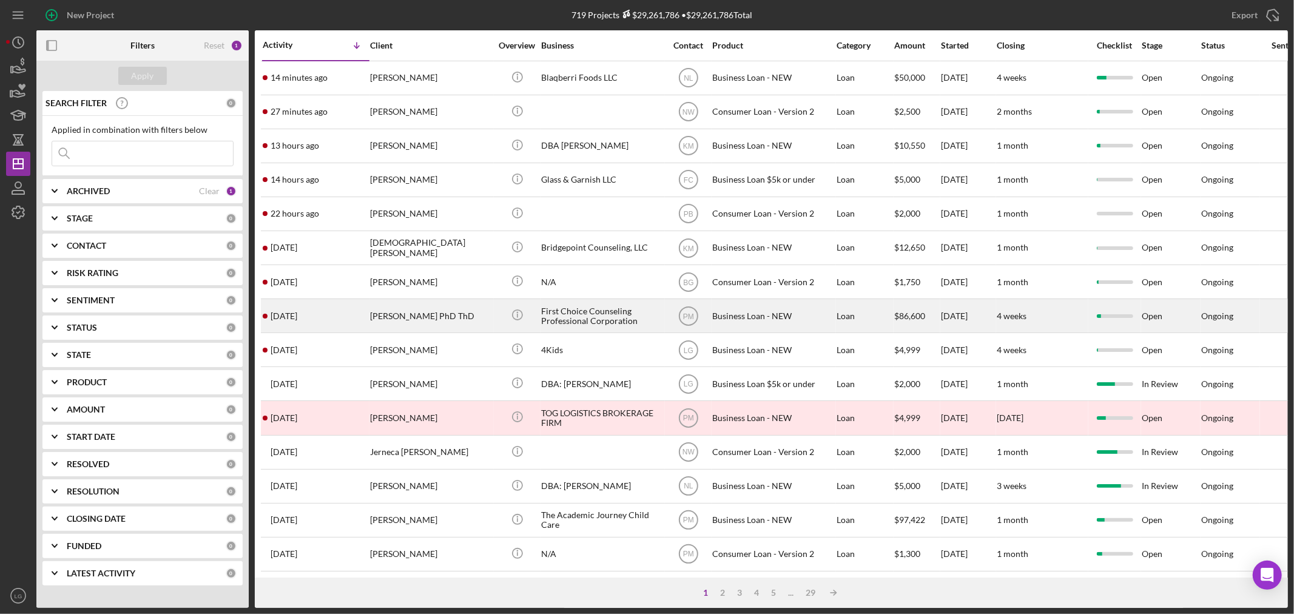
click at [377, 333] on td "[PERSON_NAME] PhD ThD" at bounding box center [431, 316] width 124 height 34
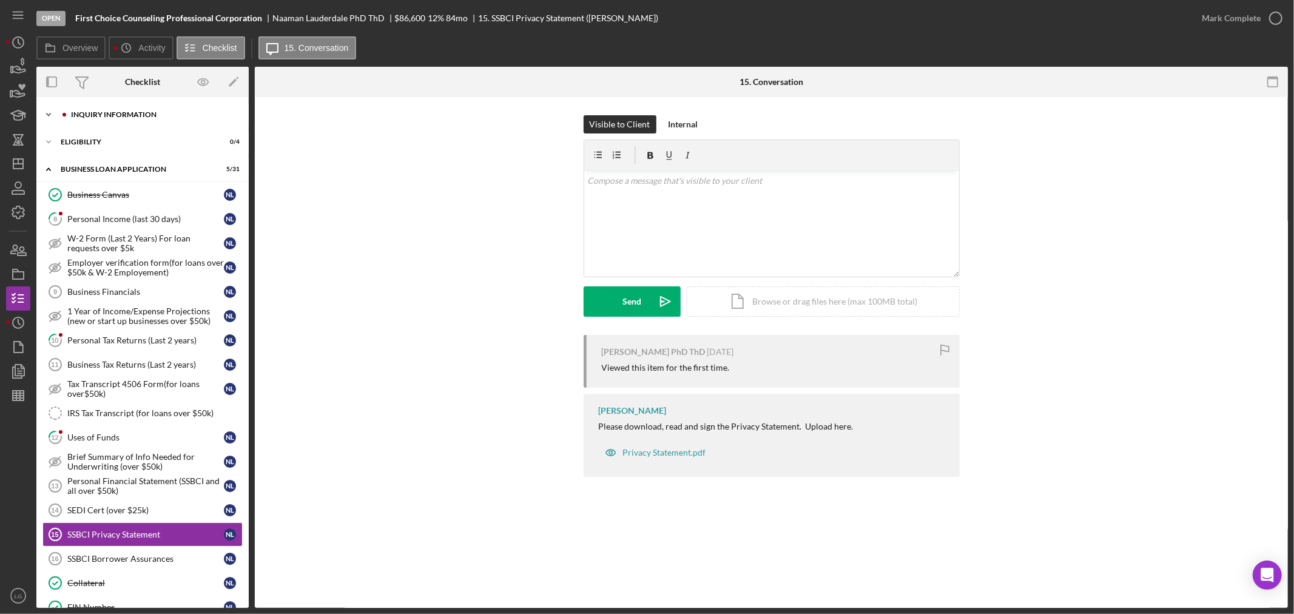
click at [94, 115] on div "INQUIRY INFORMATION" at bounding box center [152, 114] width 163 height 7
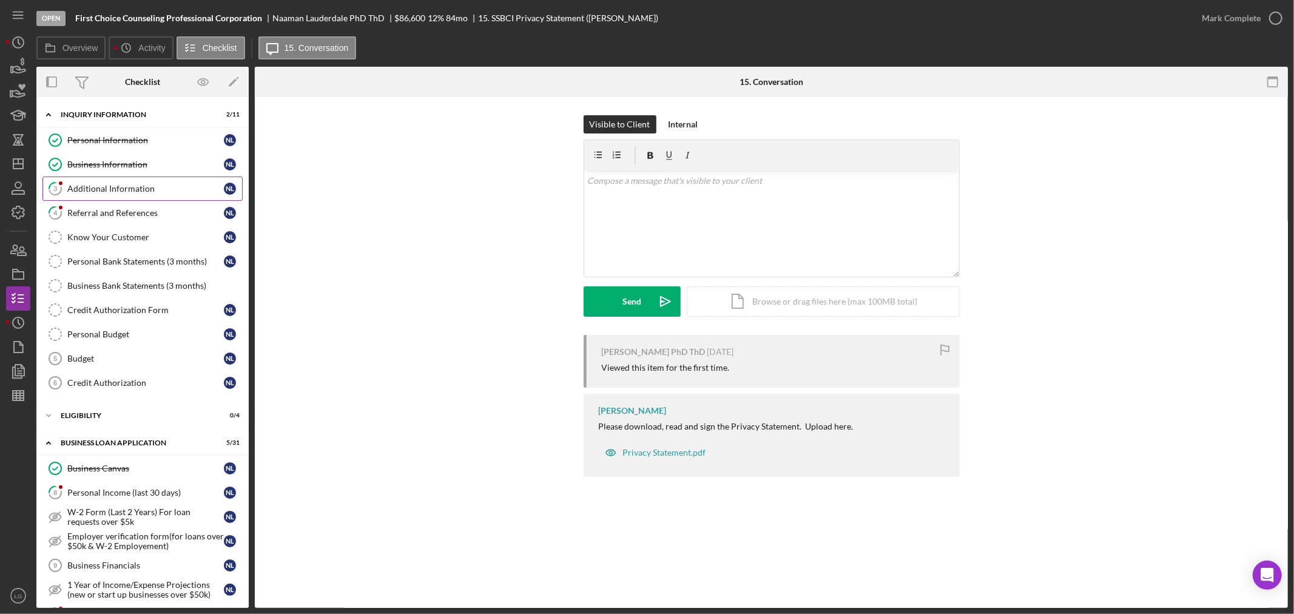
click at [99, 178] on link "3 Additional Information N L" at bounding box center [142, 188] width 200 height 24
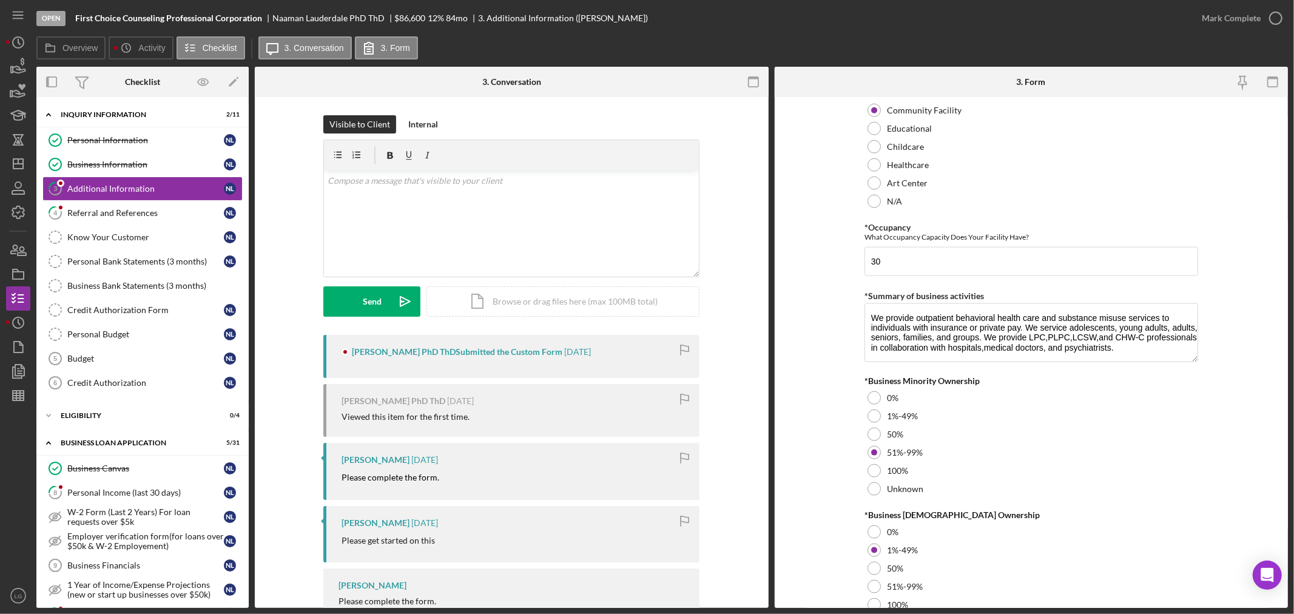
scroll to position [1283, 0]
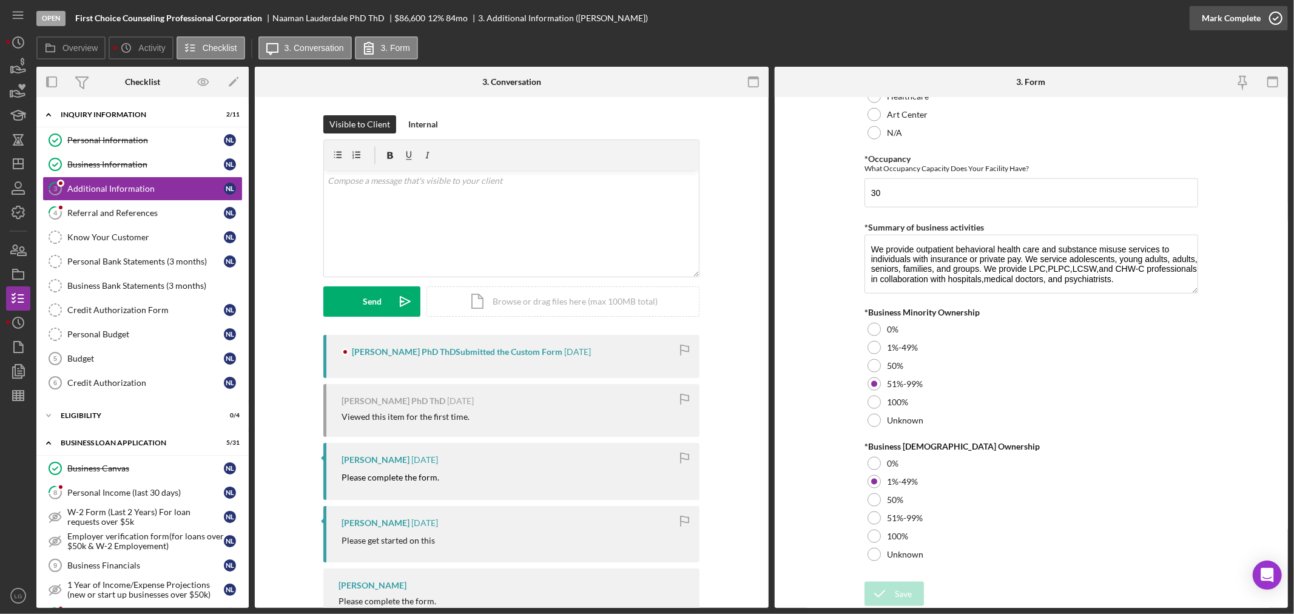
click at [1238, 19] on div "Mark Complete" at bounding box center [1230, 18] width 59 height 24
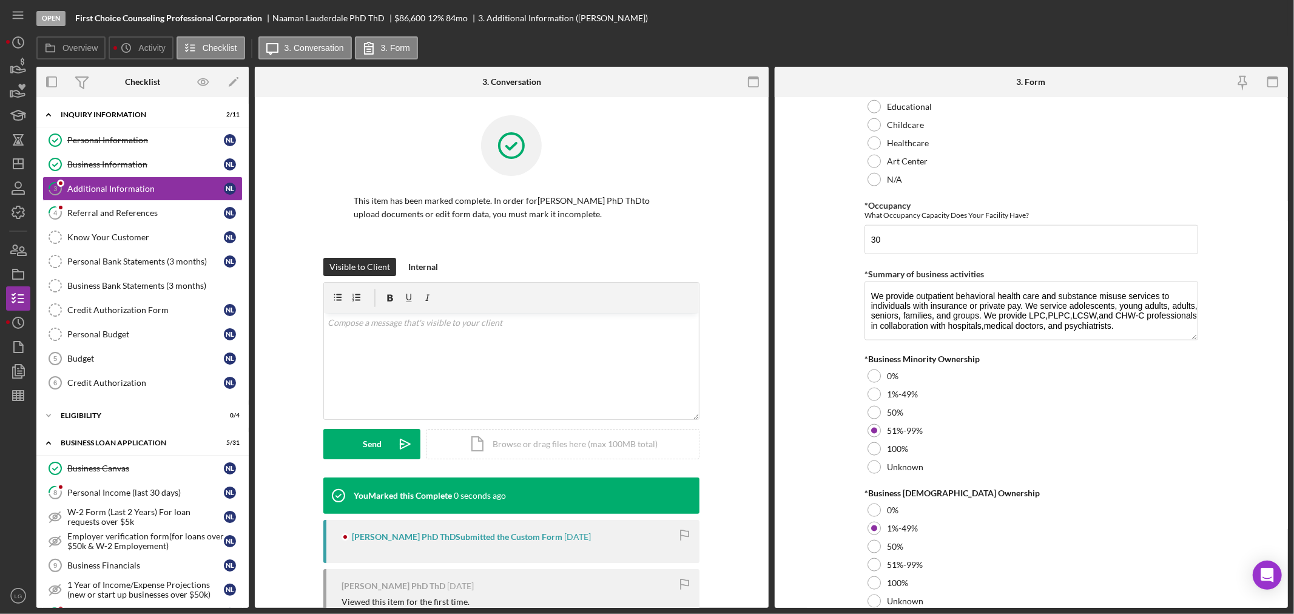
scroll to position [1332, 0]
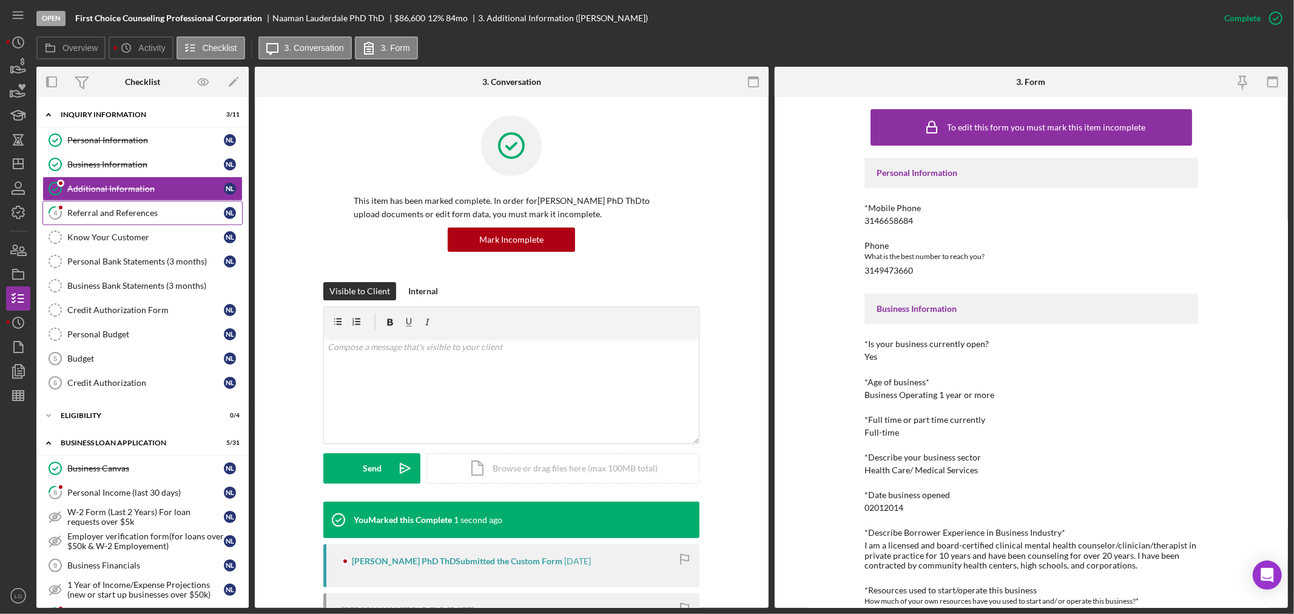
click at [115, 206] on link "4 Referral and References N L" at bounding box center [142, 213] width 200 height 24
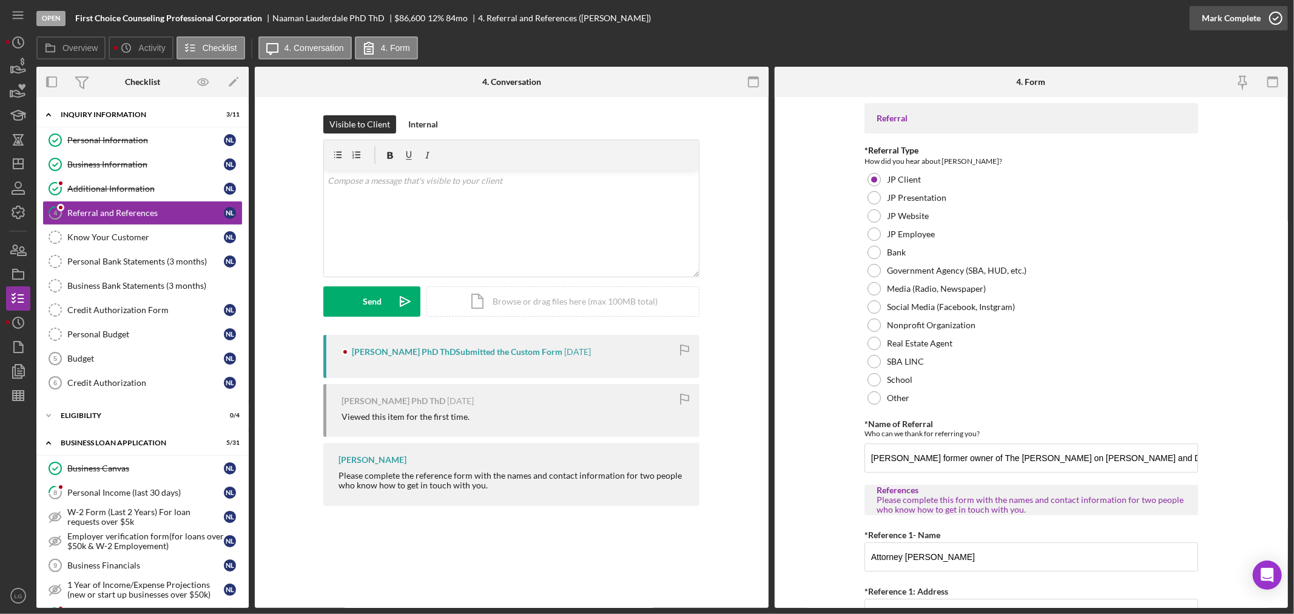
click at [1217, 19] on div "Mark Complete" at bounding box center [1230, 18] width 59 height 24
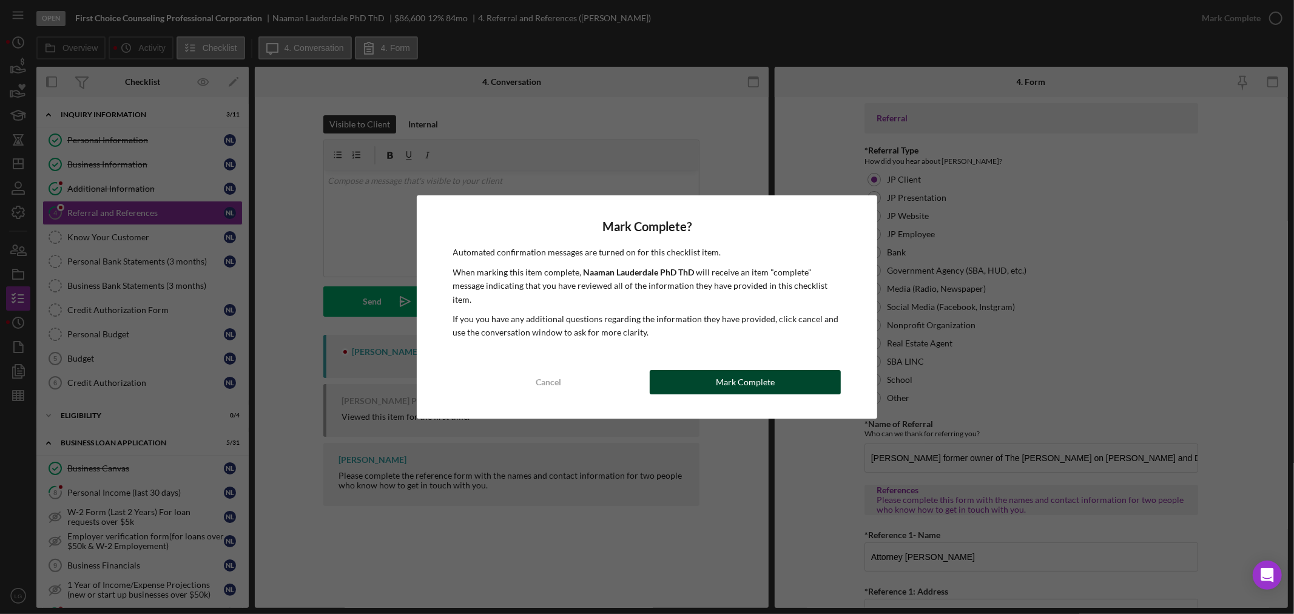
click at [725, 375] on div "Mark Complete" at bounding box center [745, 382] width 59 height 24
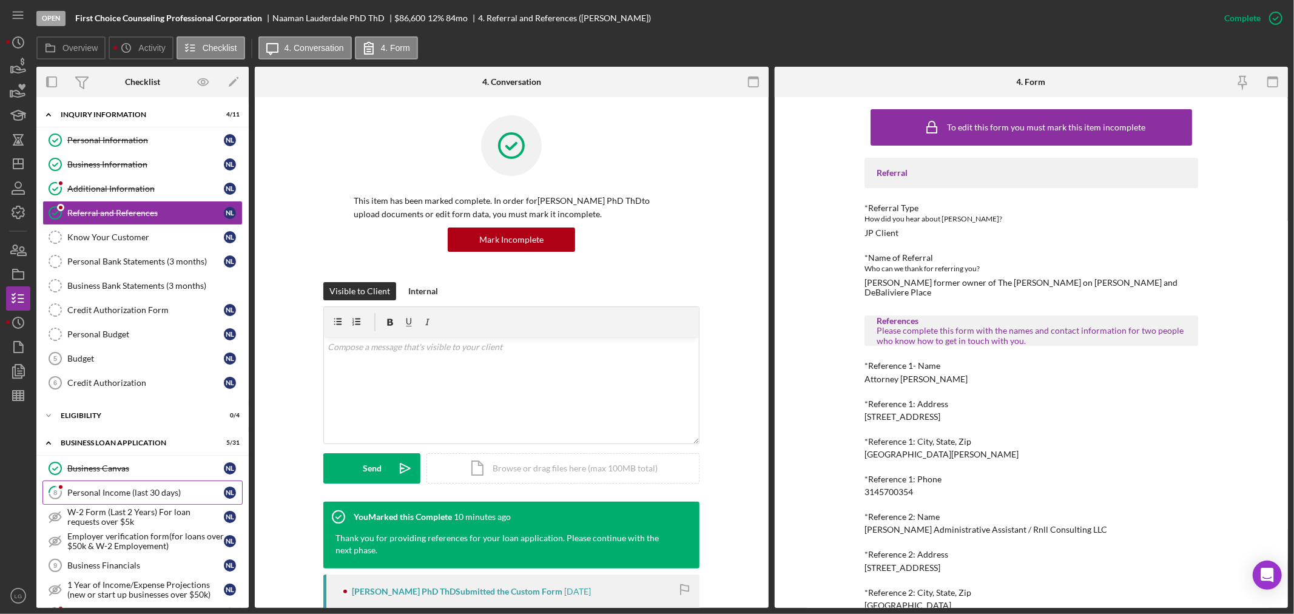
click at [176, 490] on div "Personal Income (last 30 days)" at bounding box center [145, 493] width 156 height 10
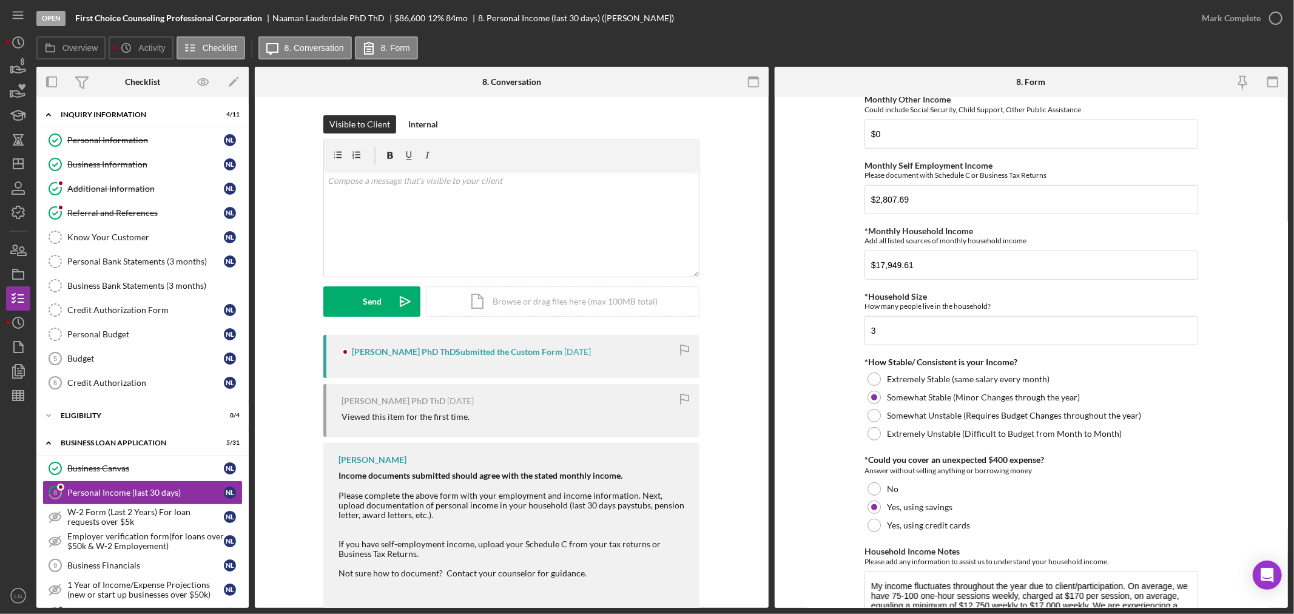
scroll to position [541, 0]
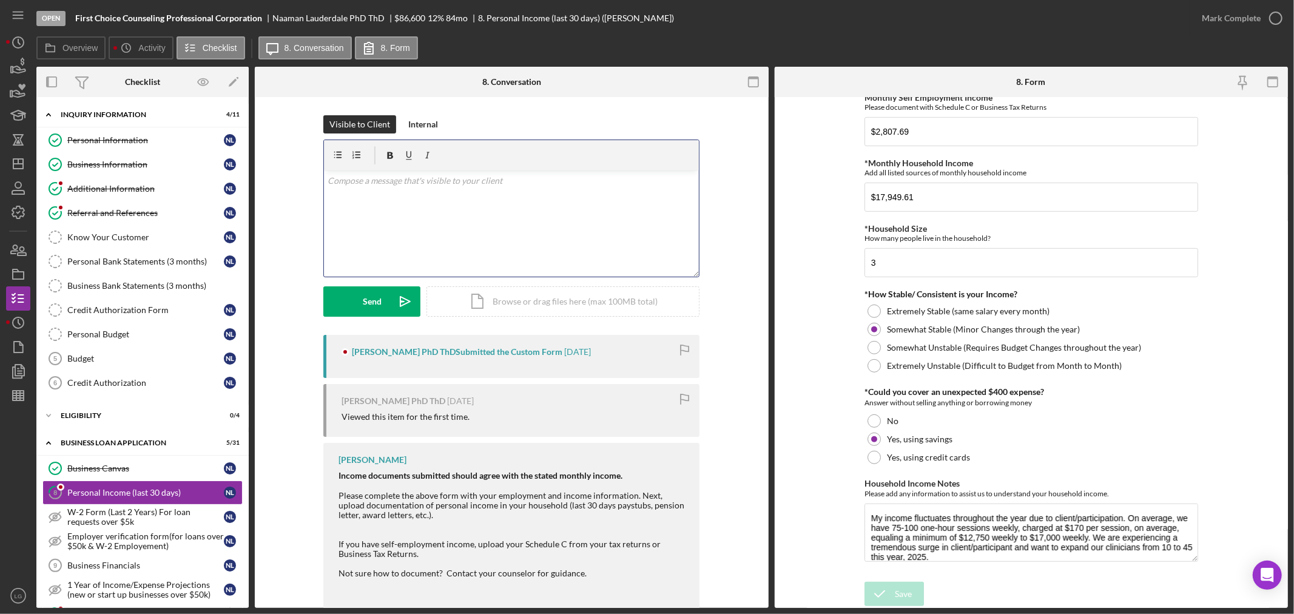
click at [404, 178] on p at bounding box center [511, 180] width 368 height 13
click at [346, 295] on button "Send Icon/icon-invite-send" at bounding box center [371, 301] width 97 height 30
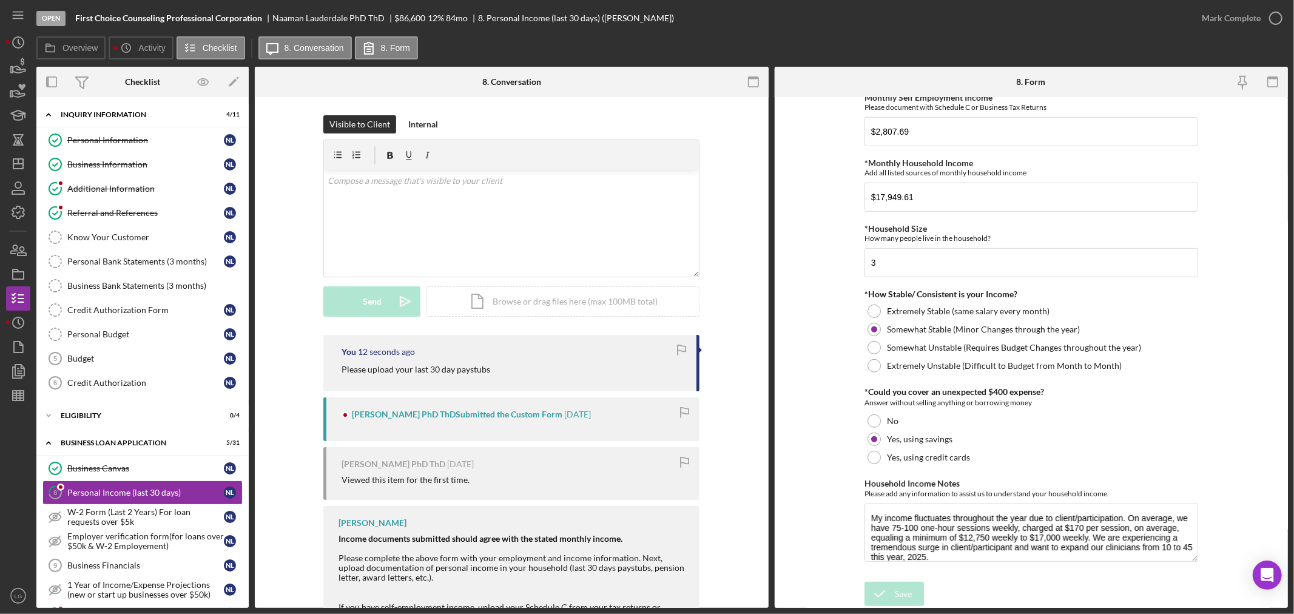
scroll to position [337, 0]
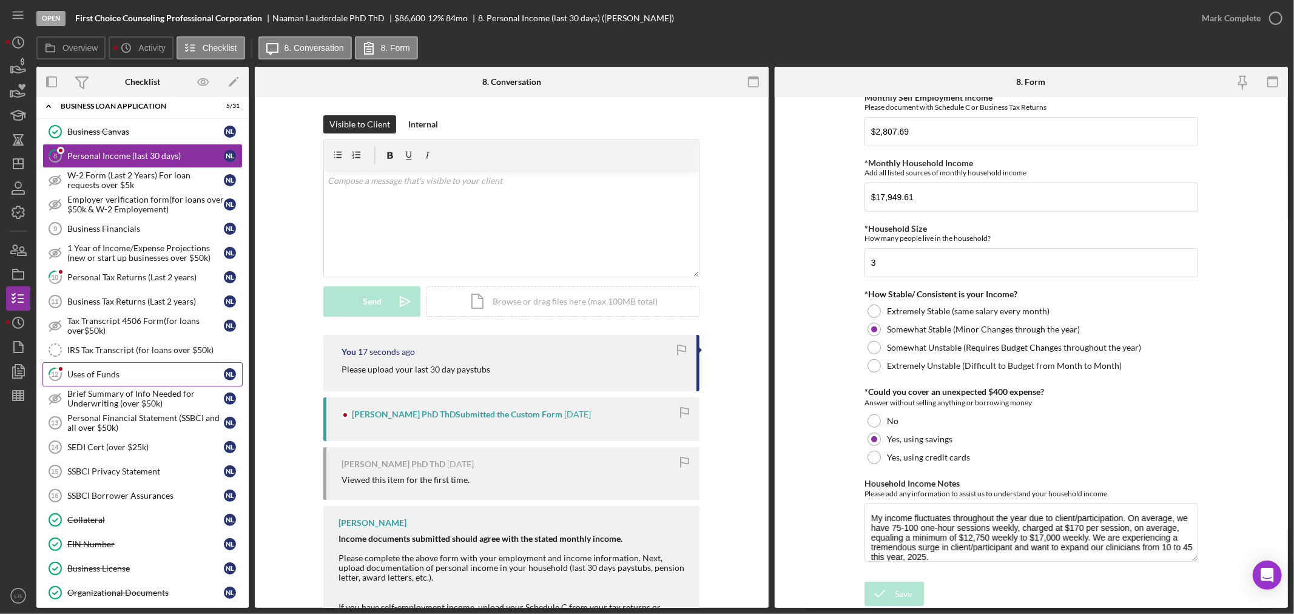
click at [140, 378] on div "Uses of Funds" at bounding box center [145, 374] width 156 height 10
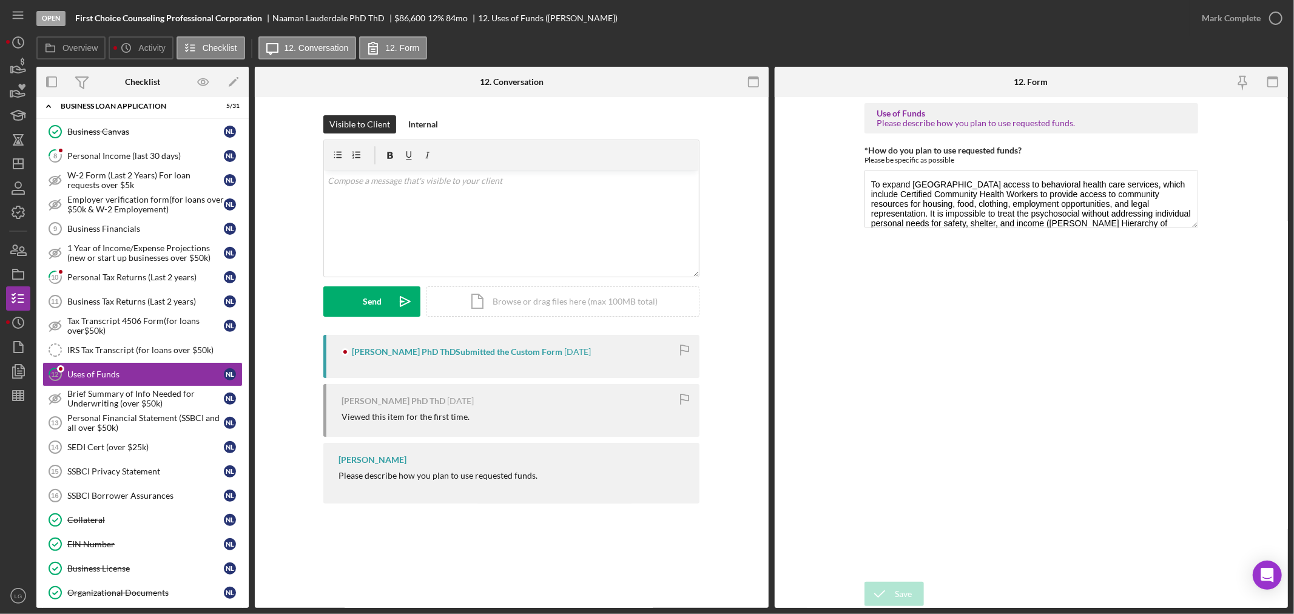
click at [1246, 5] on div "Mark Complete" at bounding box center [1238, 18] width 98 height 36
click at [1241, 21] on div "Mark Complete" at bounding box center [1230, 18] width 59 height 24
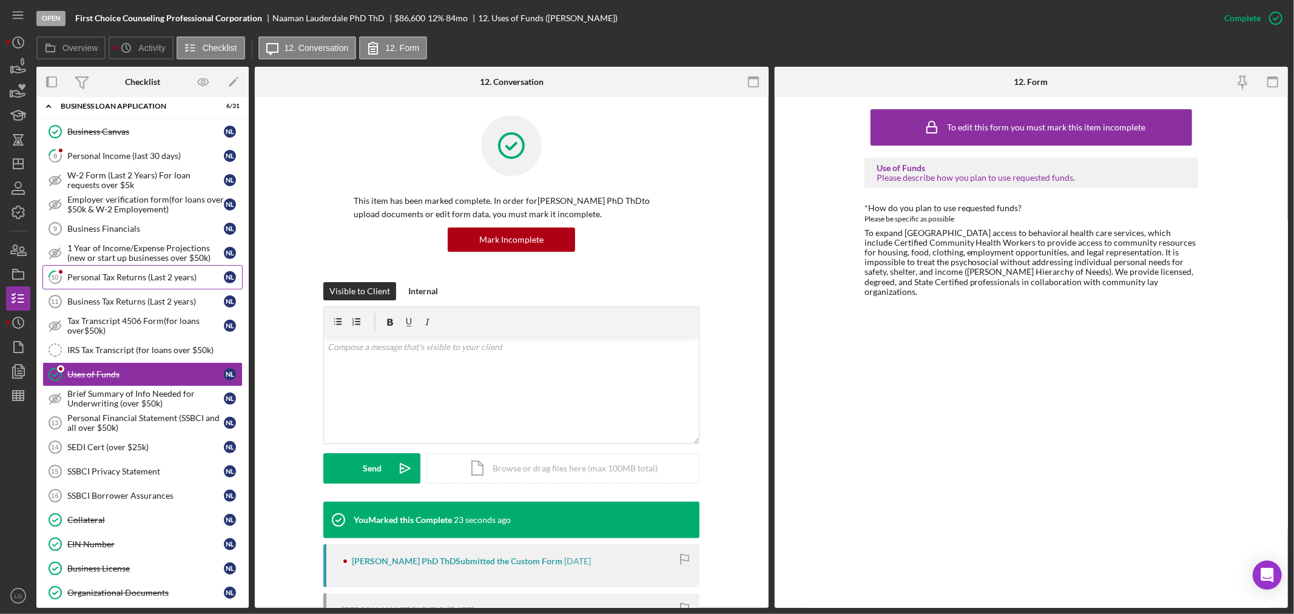
click at [146, 284] on link "10 Personal Tax Returns (Last 2 years) N L" at bounding box center [142, 277] width 200 height 24
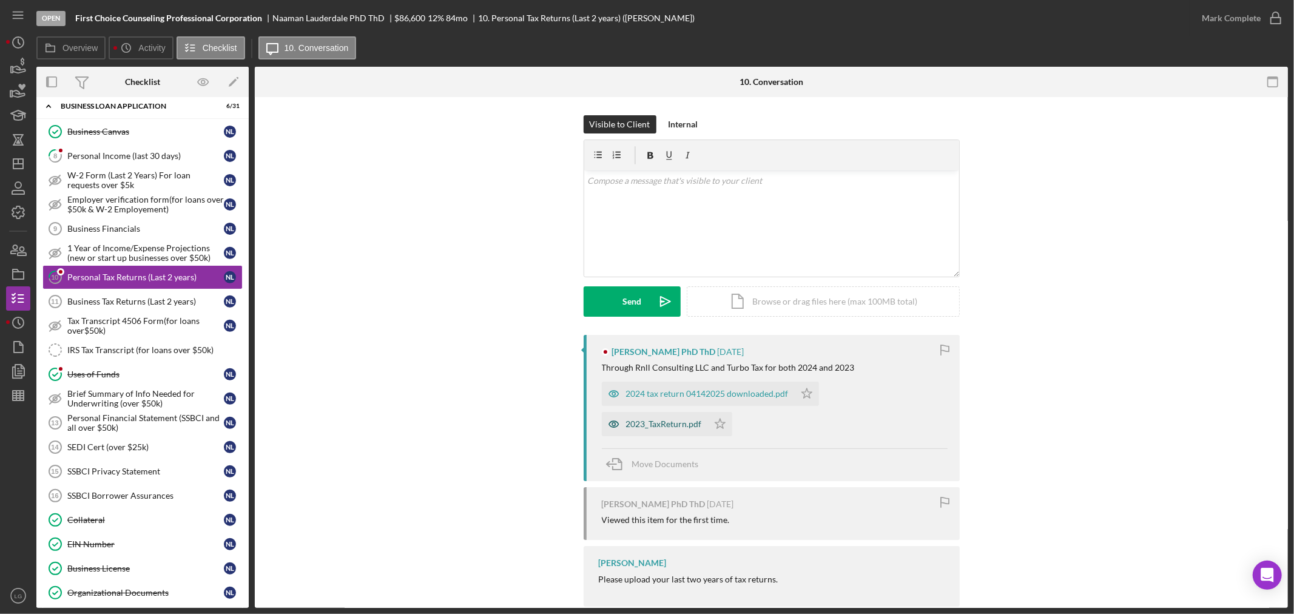
click at [671, 426] on div "2023_TaxReturn.pdf" at bounding box center [664, 424] width 76 height 10
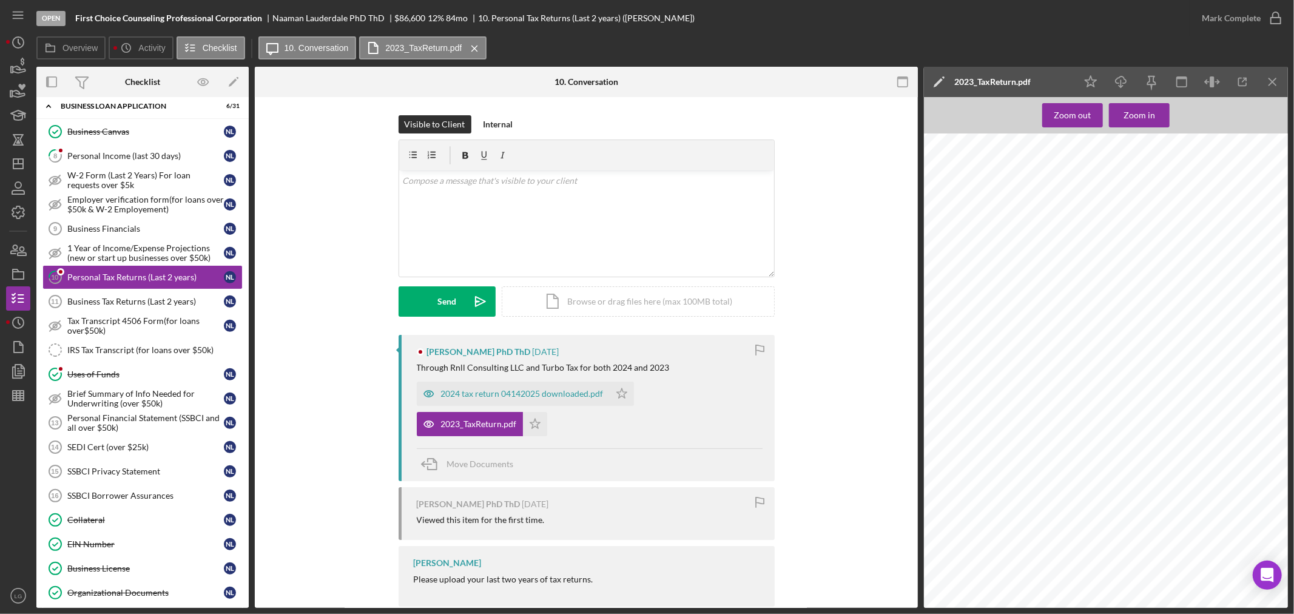
scroll to position [404, 0]
click at [1084, 84] on icon "Icon/Star" at bounding box center [1090, 82] width 27 height 27
click at [536, 393] on div "2024 tax return 04142025 downloaded.pdf" at bounding box center [522, 394] width 163 height 10
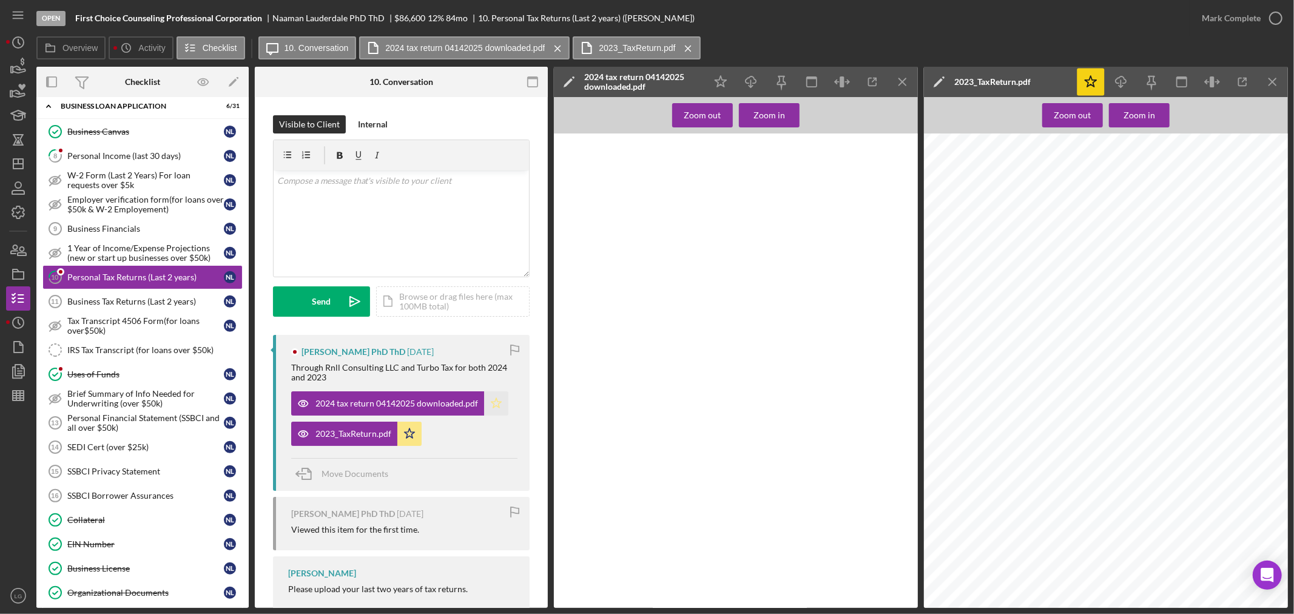
click at [496, 410] on icon "Icon/Star" at bounding box center [496, 403] width 24 height 24
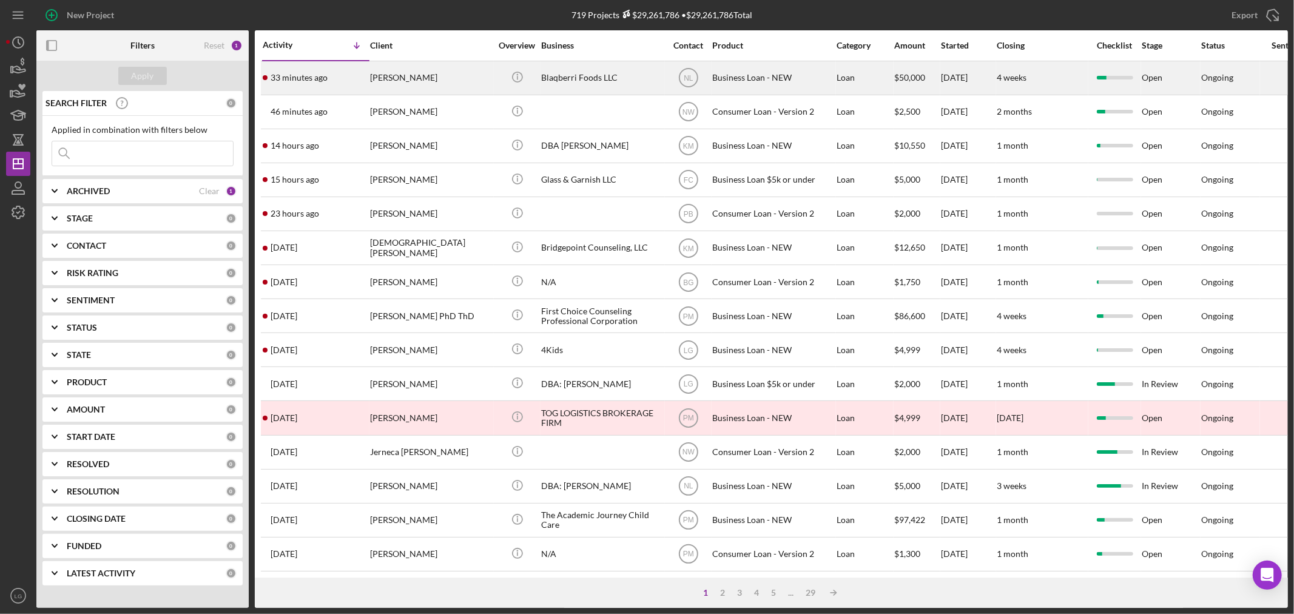
click at [283, 74] on time "33 minutes ago" at bounding box center [298, 78] width 57 height 10
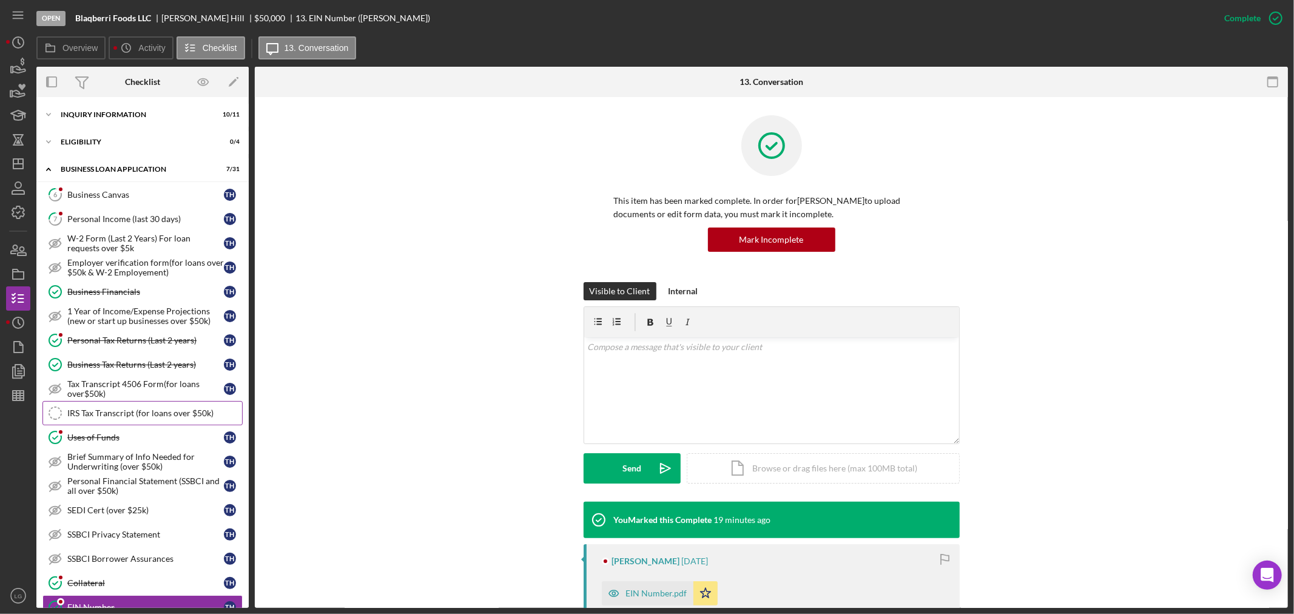
scroll to position [256, 0]
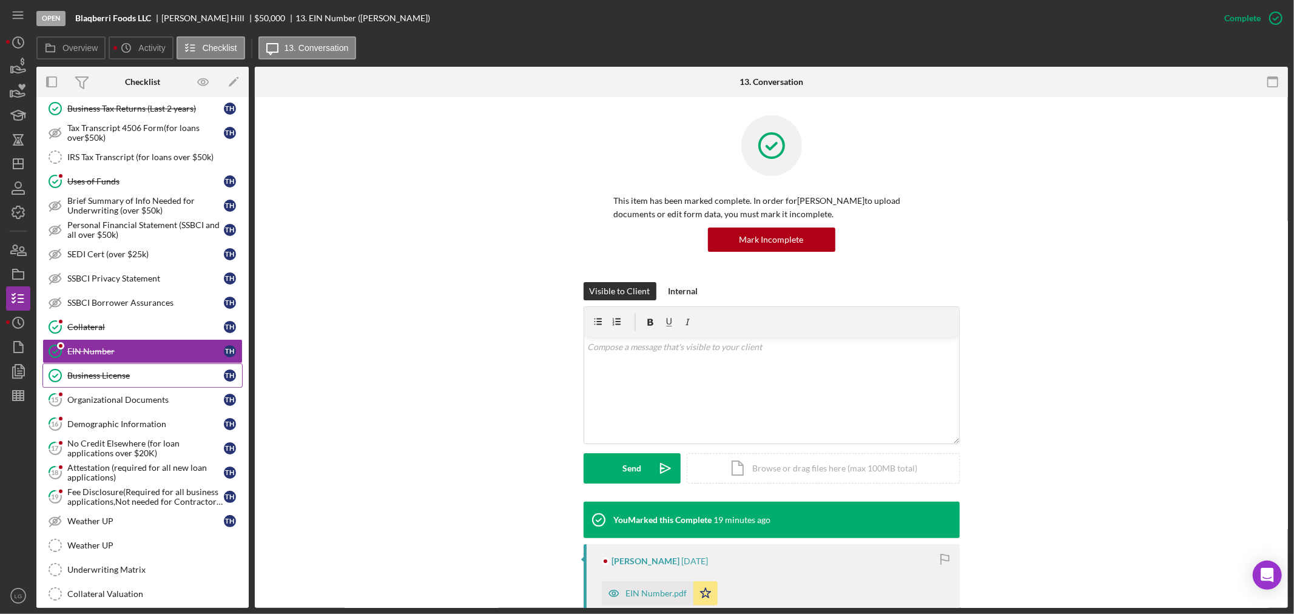
click at [147, 387] on link "Business License Business License T H" at bounding box center [142, 375] width 200 height 24
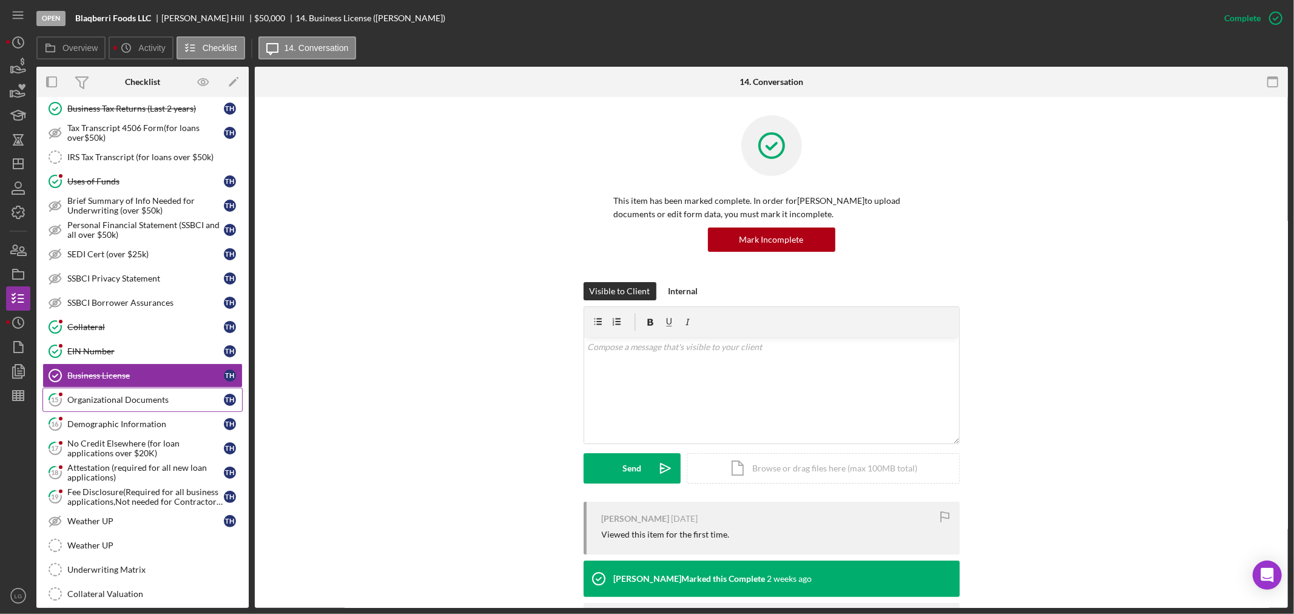
click at [147, 409] on link "15 Organizational Documents T H" at bounding box center [142, 400] width 200 height 24
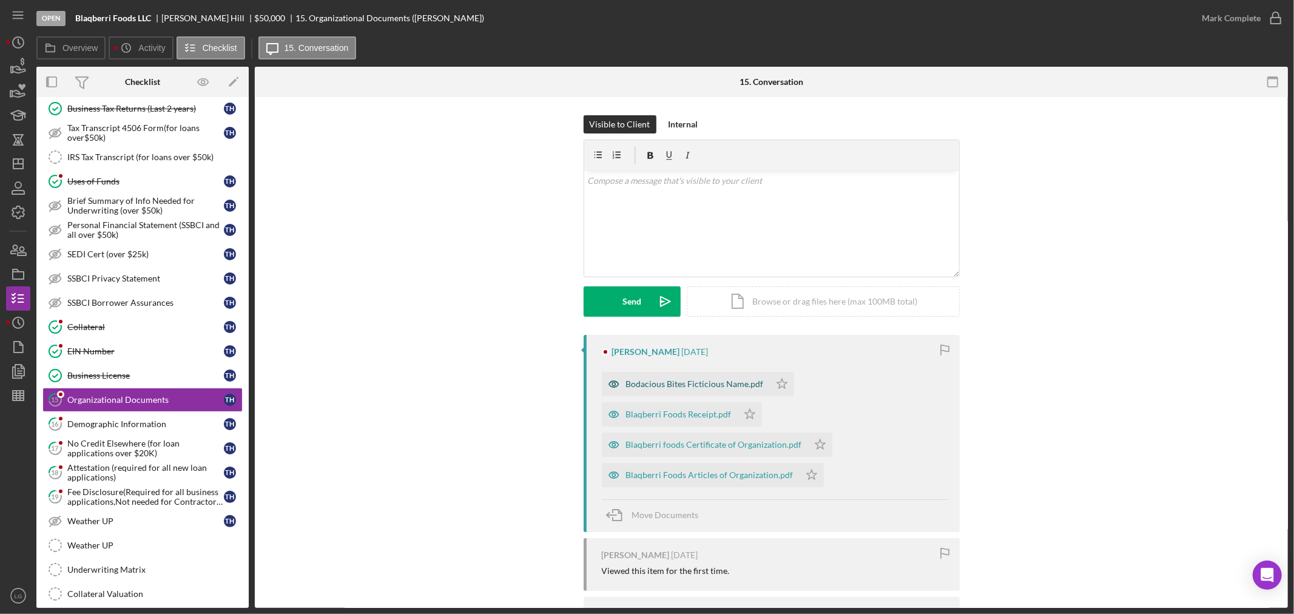
click at [706, 382] on div "Bodacious Bites Ficticious Name.pdf" at bounding box center [695, 384] width 138 height 10
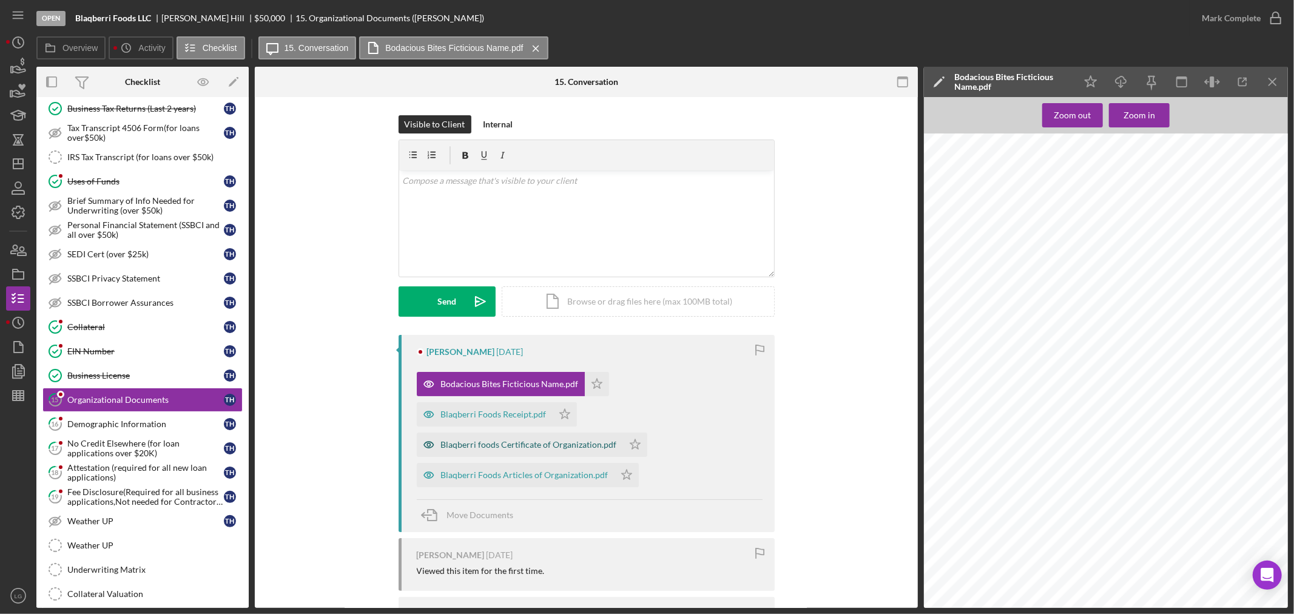
click at [552, 451] on div "Blaqberri foods Certificate of Organization.pdf" at bounding box center [520, 444] width 206 height 24
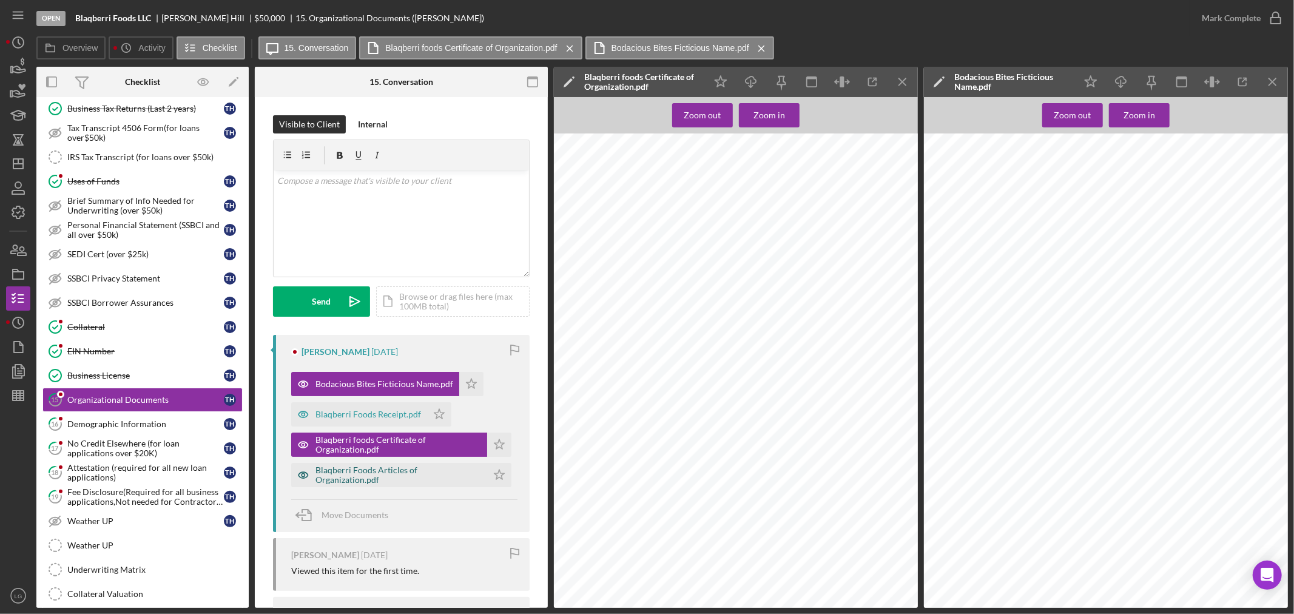
click at [457, 474] on div "Blaqberri Foods Articles of Organization.pdf" at bounding box center [398, 474] width 166 height 19
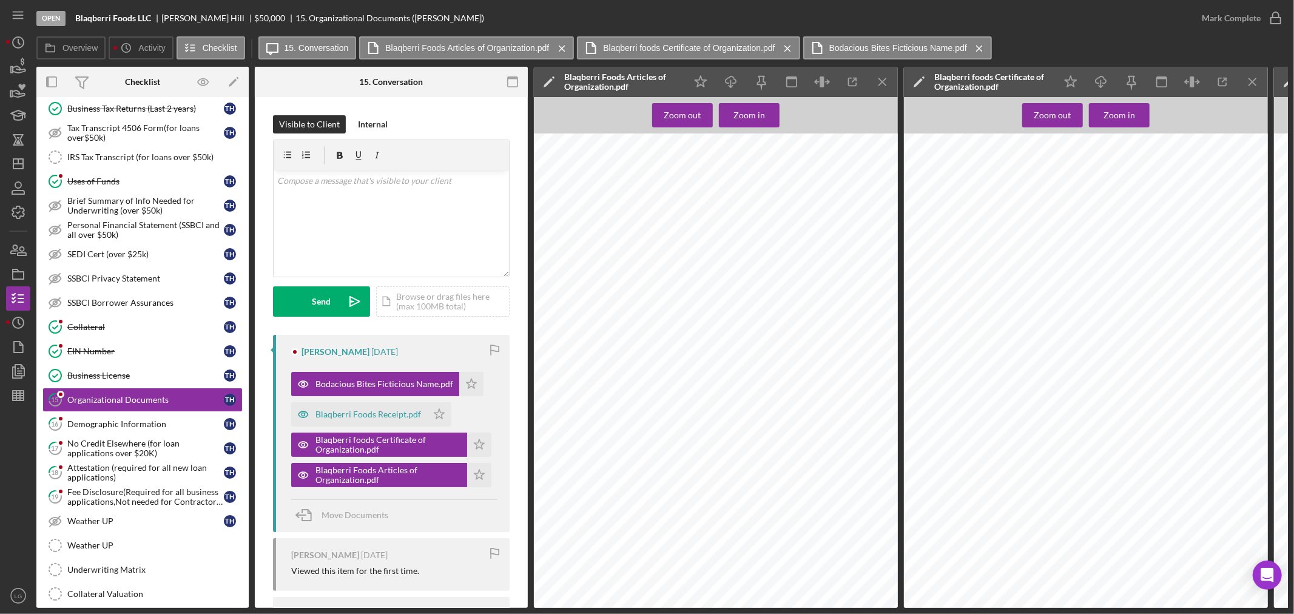
scroll to position [135, 0]
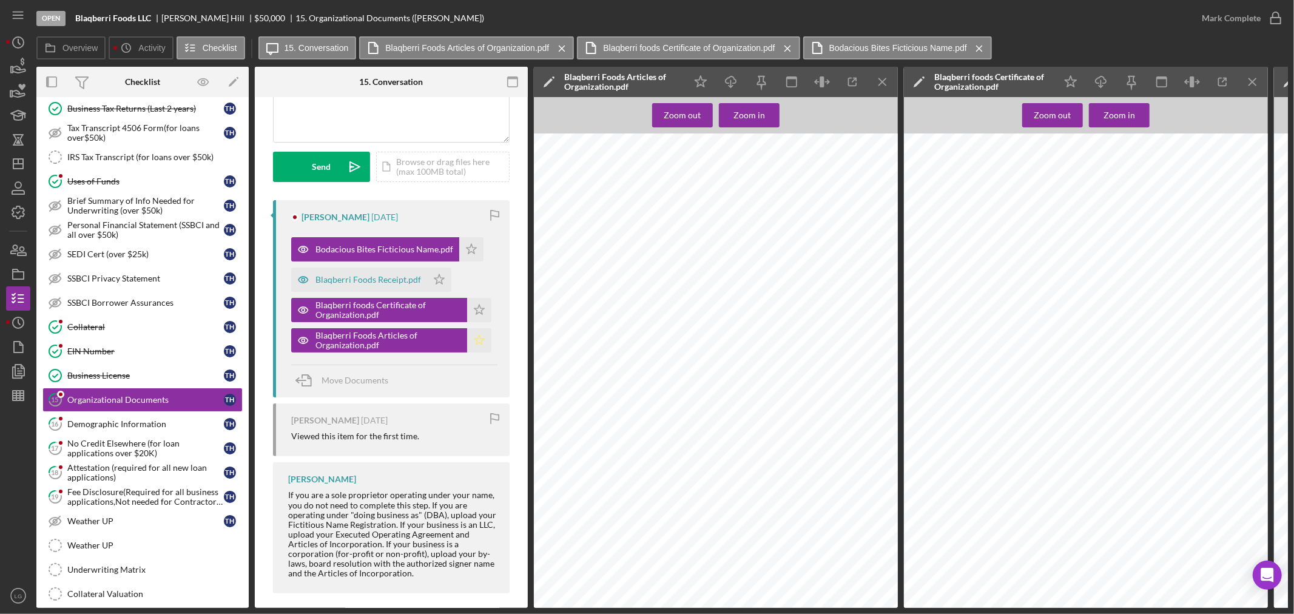
click at [475, 338] on icon "Icon/Star" at bounding box center [479, 340] width 24 height 24
click at [470, 311] on icon "Icon/Star" at bounding box center [479, 310] width 24 height 24
click at [392, 280] on div "Blaqberri Foods Receipt.pdf" at bounding box center [368, 280] width 106 height 10
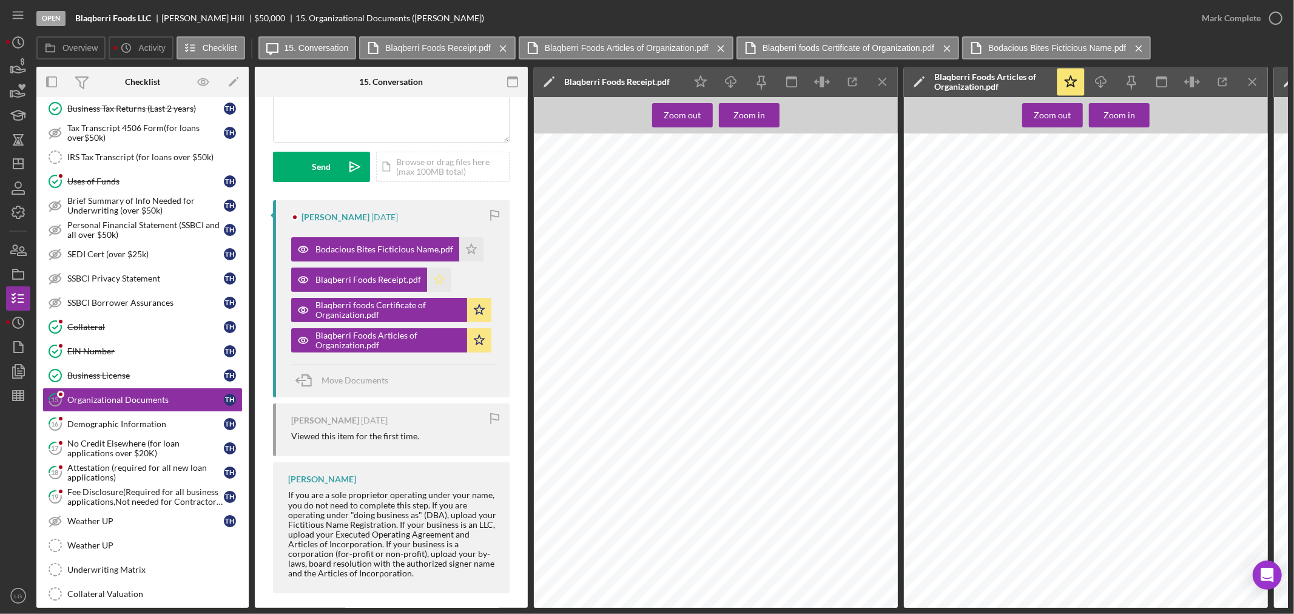
click at [438, 276] on icon "Icon/Star" at bounding box center [439, 279] width 24 height 24
click at [468, 247] on icon "Icon/Star" at bounding box center [471, 249] width 24 height 24
click at [1246, 17] on div "Mark Complete" at bounding box center [1230, 18] width 59 height 24
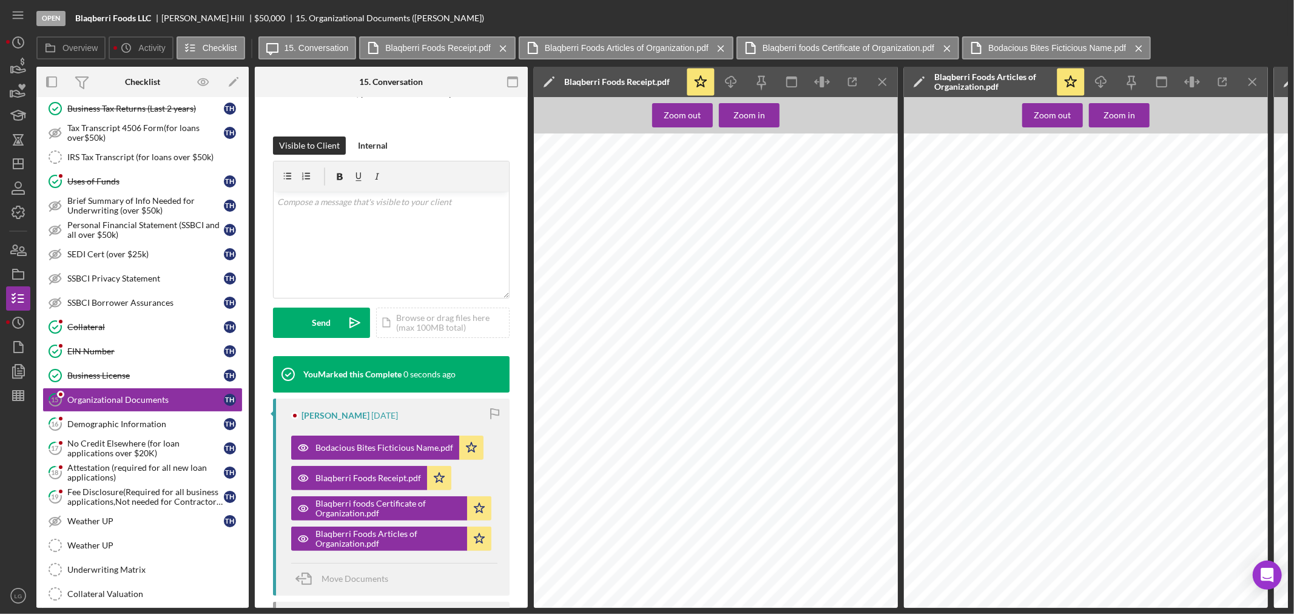
scroll to position [314, 0]
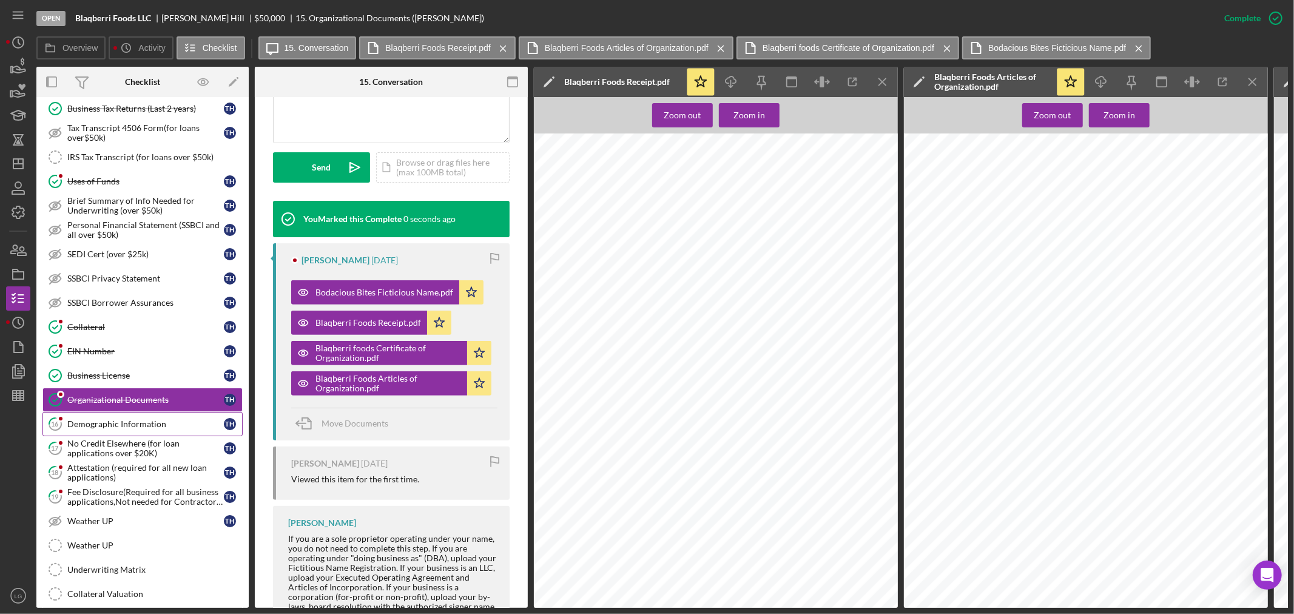
click at [169, 425] on div "Demographic Information" at bounding box center [145, 424] width 156 height 10
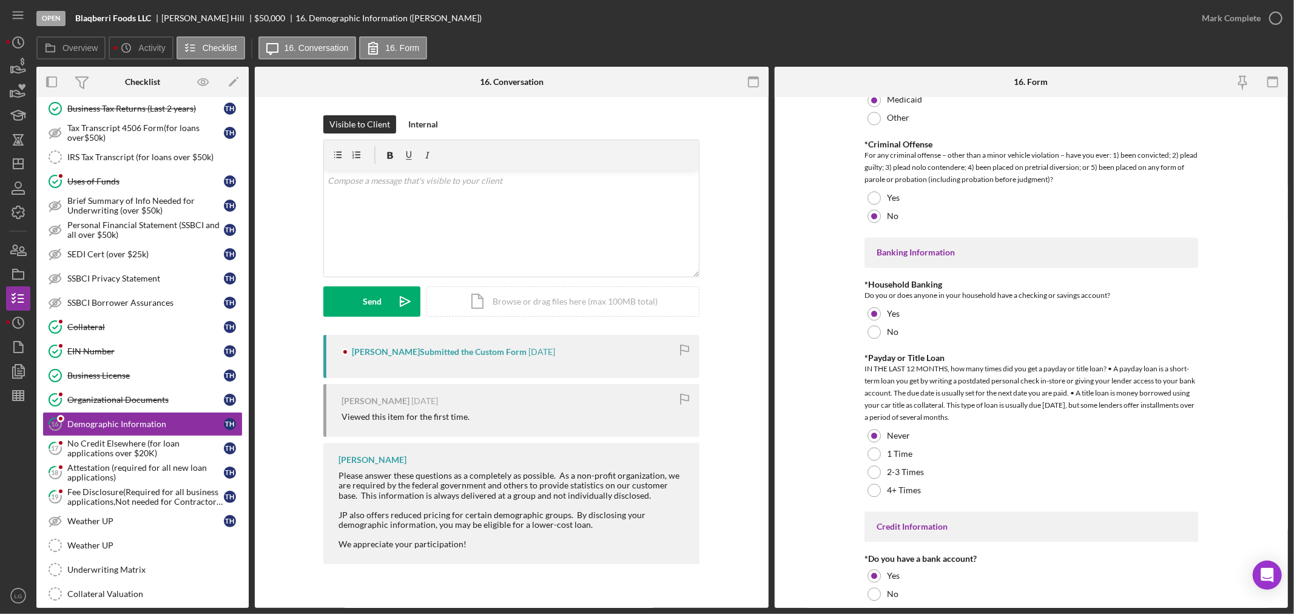
scroll to position [2325, 0]
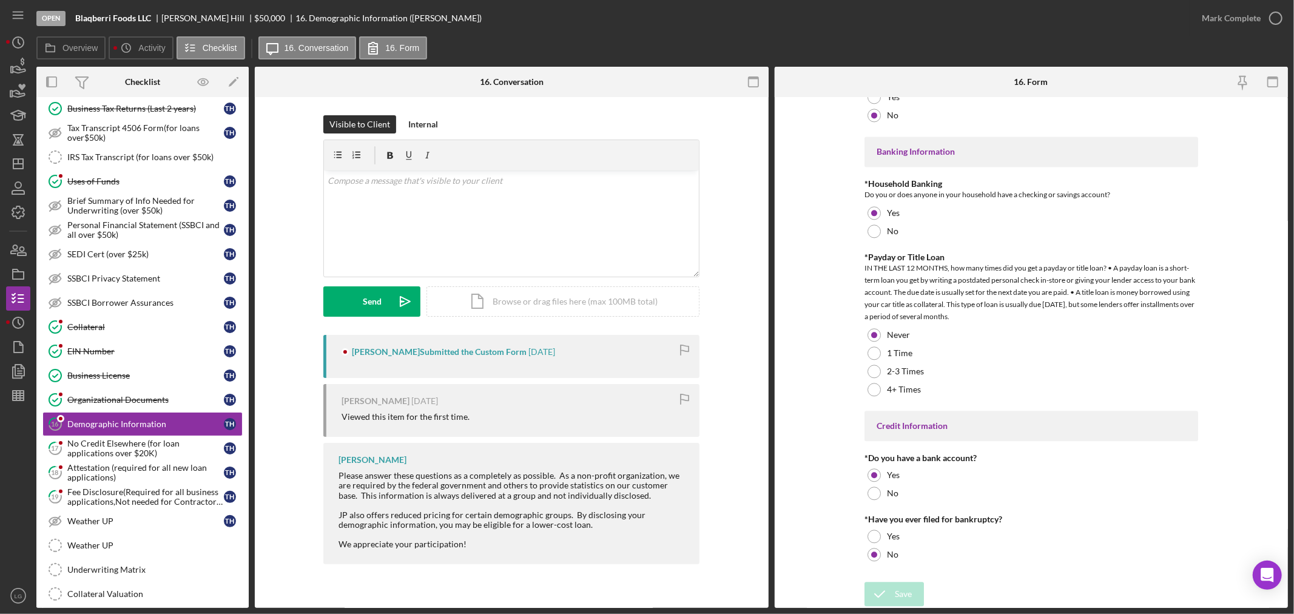
click at [1241, 33] on div "Mark Complete" at bounding box center [1238, 18] width 98 height 36
click at [1227, 22] on div "Mark Complete" at bounding box center [1230, 18] width 59 height 24
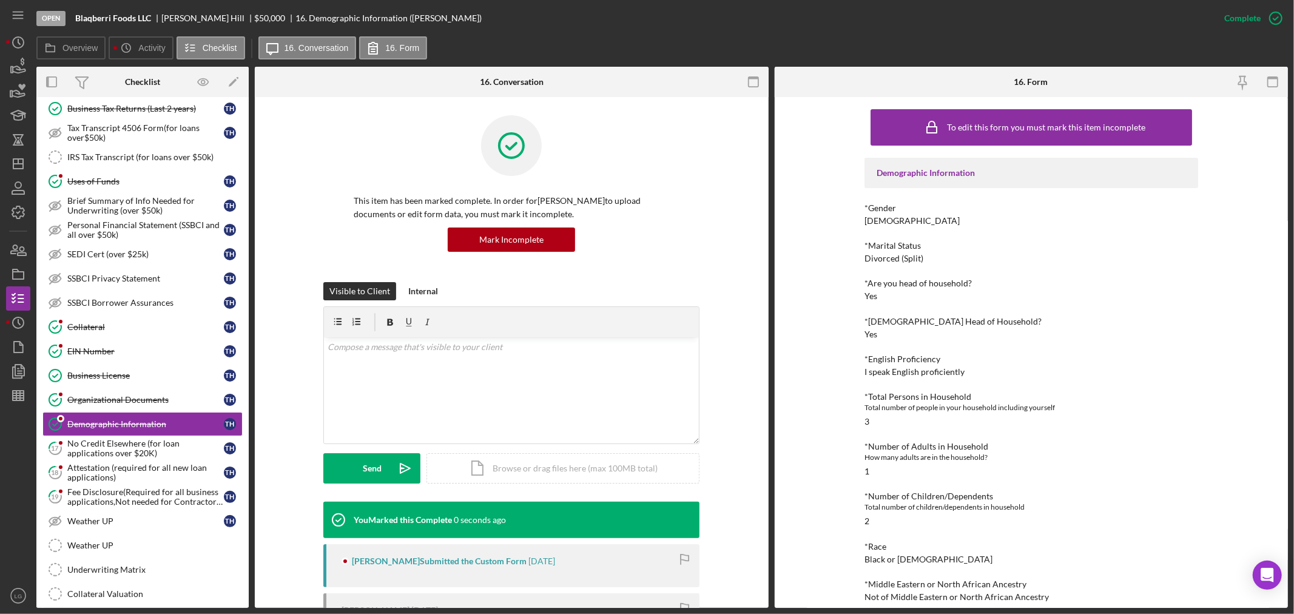
scroll to position [0, 0]
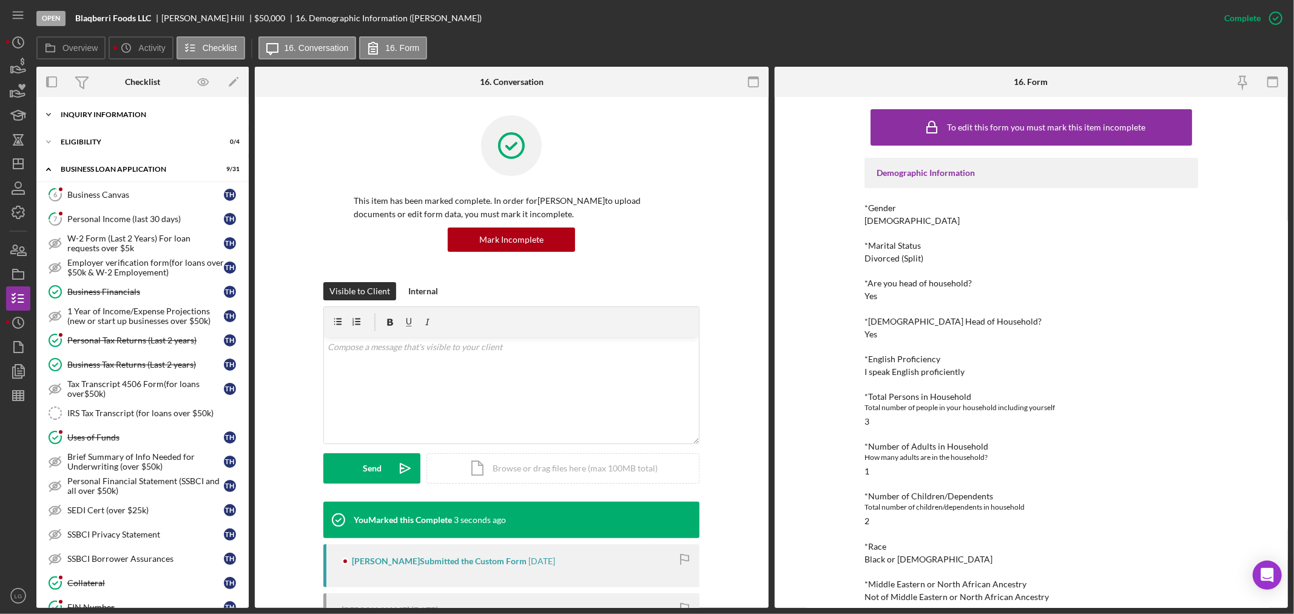
click at [87, 110] on div "Icon/Expander INQUIRY INFORMATION 10 / 11" at bounding box center [142, 114] width 212 height 24
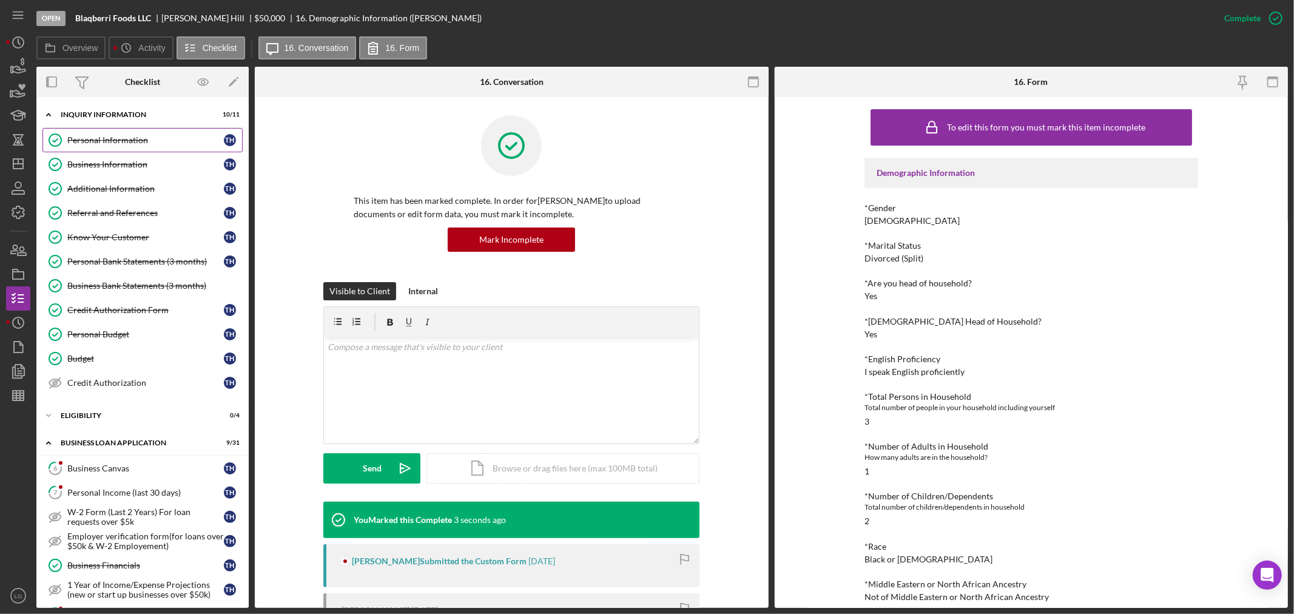
click at [88, 139] on div "Personal Information" at bounding box center [145, 140] width 156 height 10
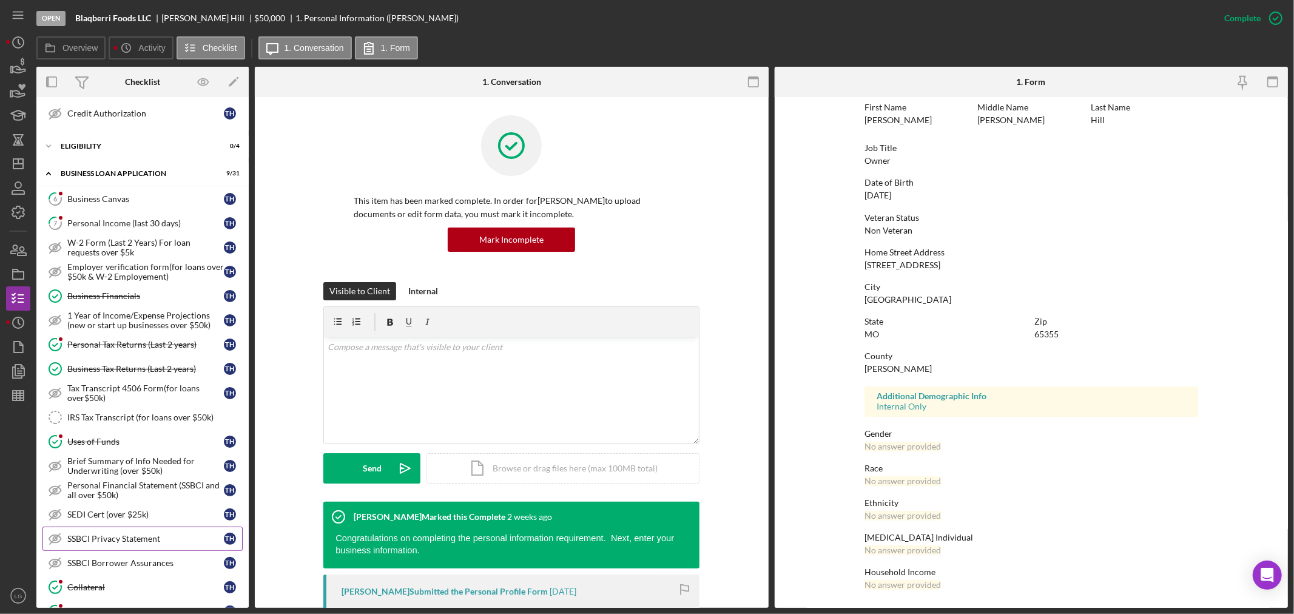
scroll to position [471, 0]
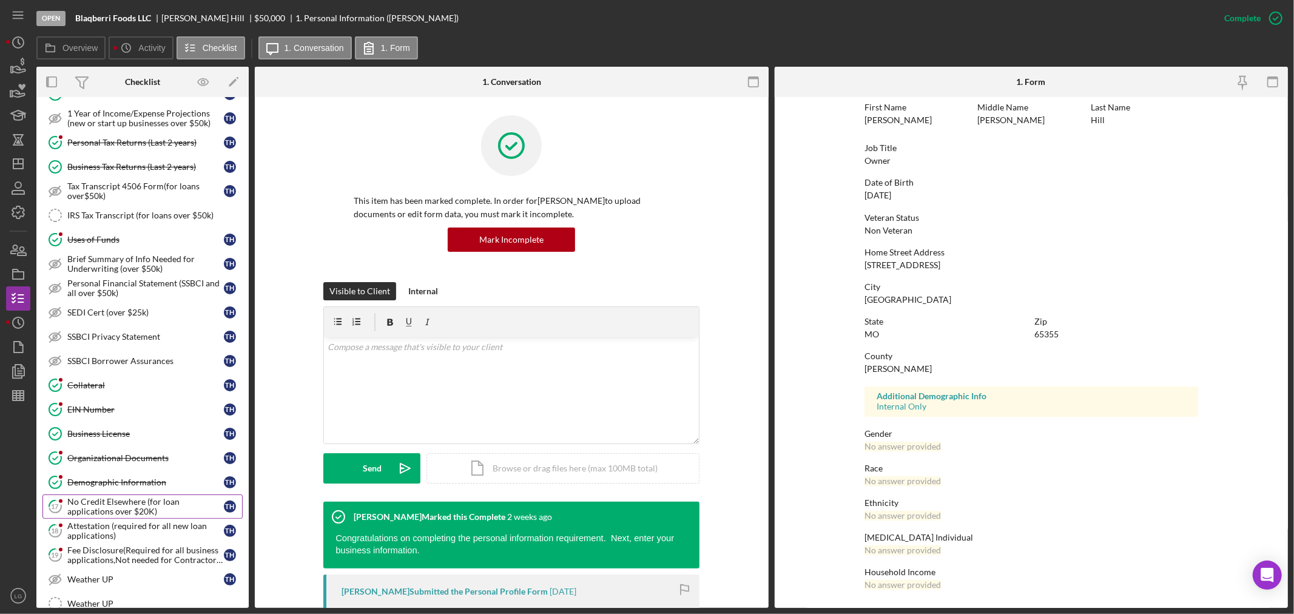
click at [101, 511] on div "No Credit Elsewhere (for loan applications over $20K)" at bounding box center [145, 506] width 156 height 19
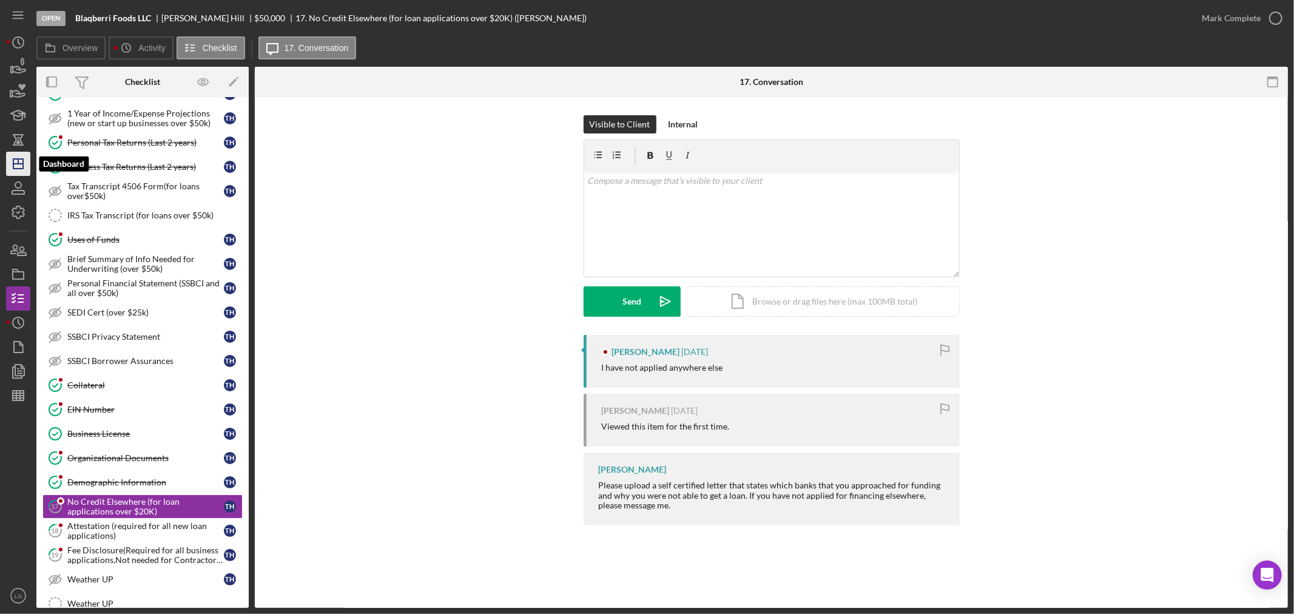
click at [19, 165] on icon "Icon/Dashboard" at bounding box center [18, 164] width 30 height 30
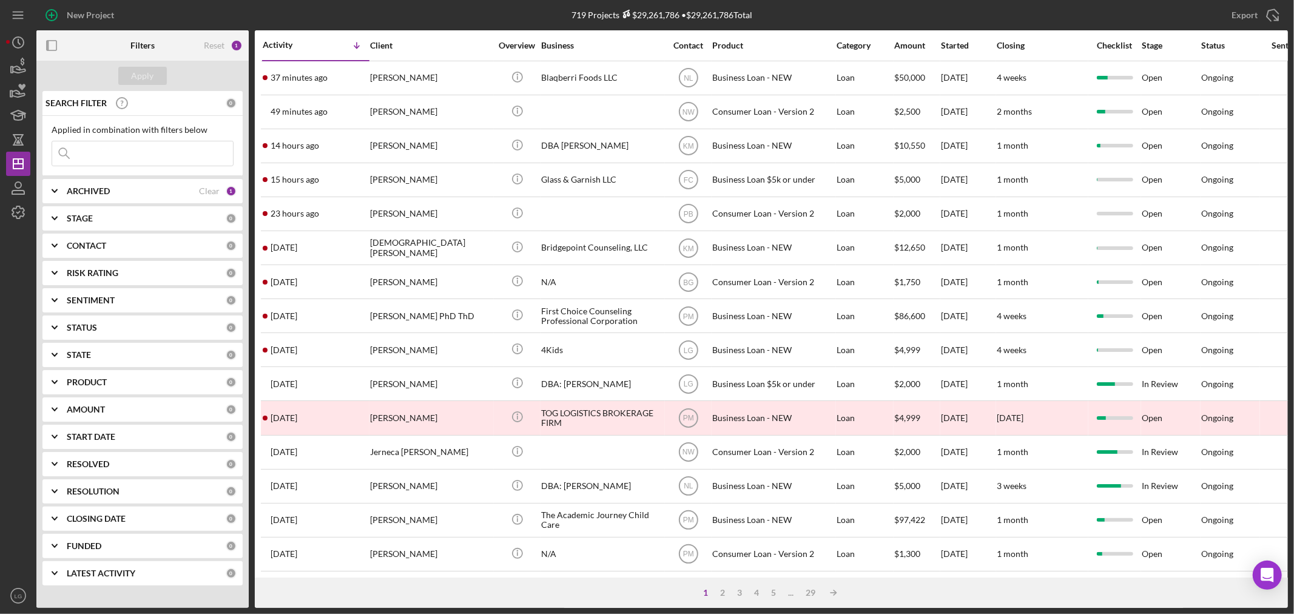
click at [147, 156] on input at bounding box center [142, 153] width 181 height 24
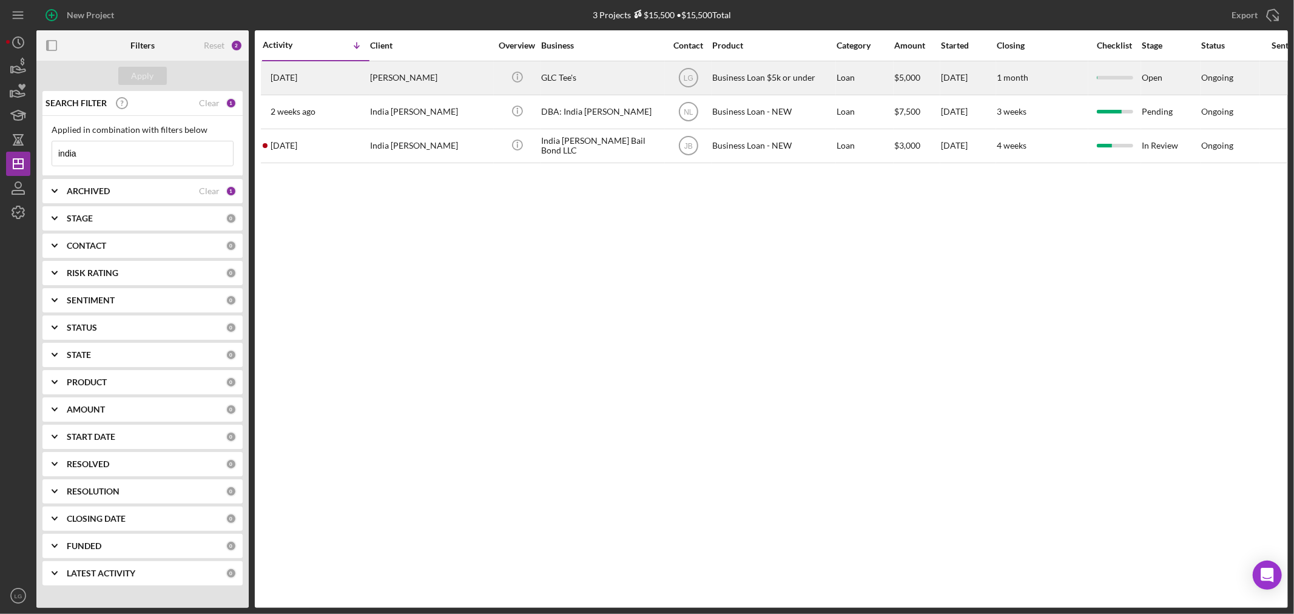
type input "india"
click at [414, 88] on div "[PERSON_NAME]" at bounding box center [430, 78] width 121 height 32
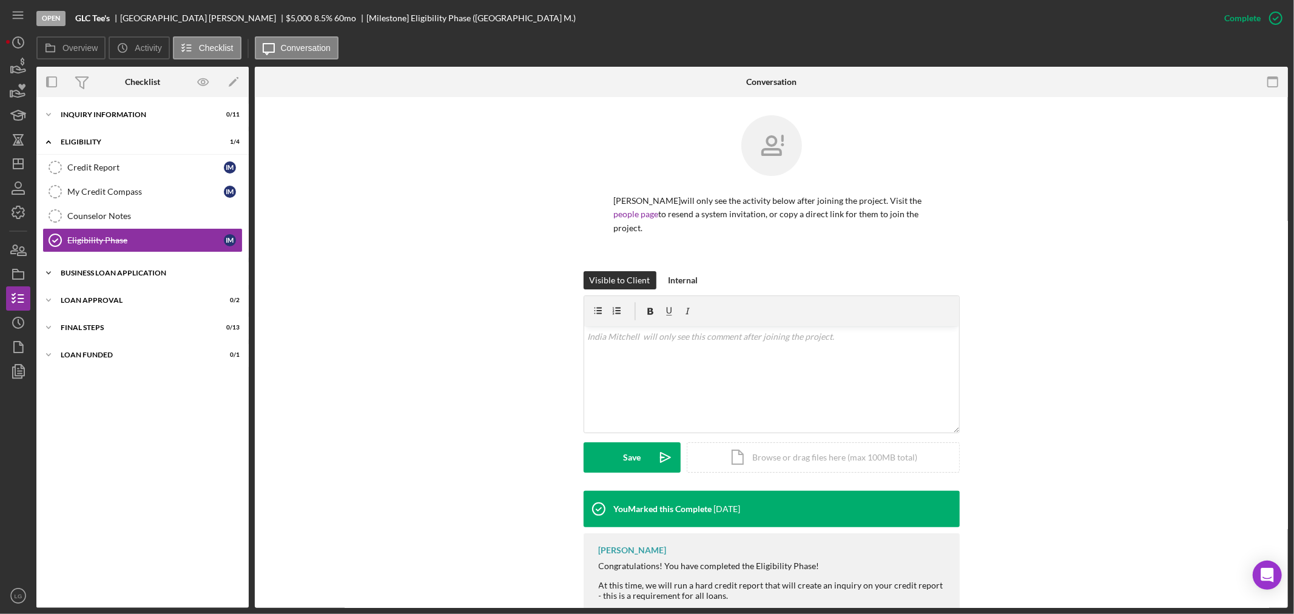
click at [137, 273] on div "BUSINESS LOAN APPLICATION" at bounding box center [147, 272] width 173 height 7
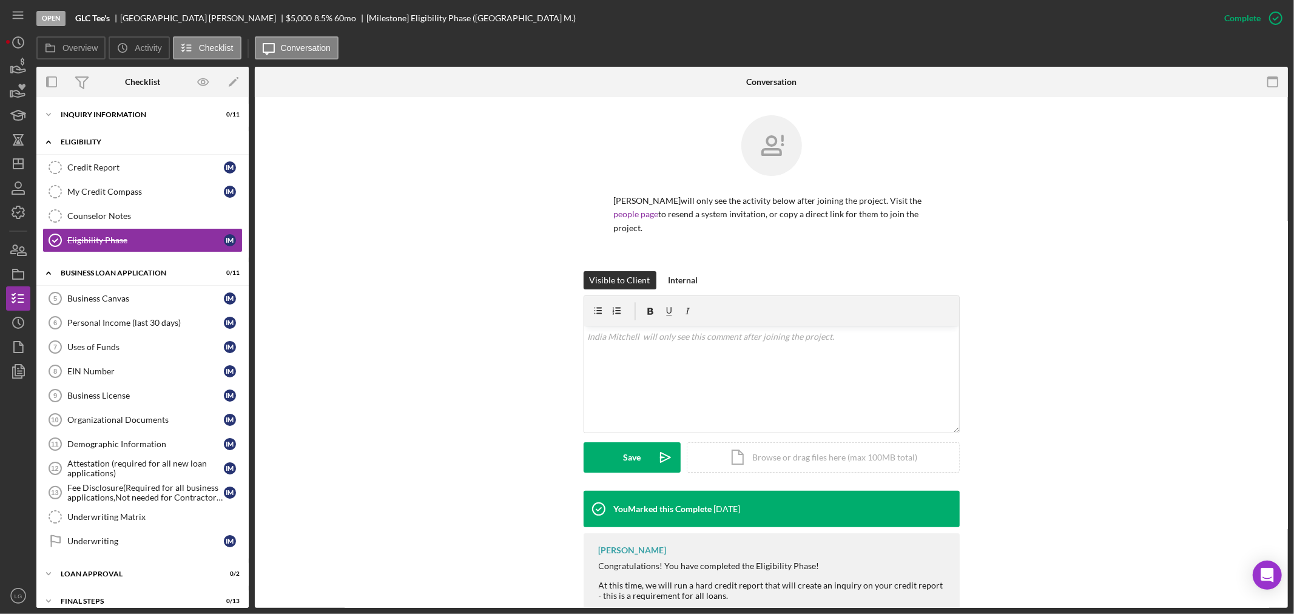
click at [142, 132] on div "Icon/Expander Eligibility 1 / 4" at bounding box center [142, 142] width 212 height 25
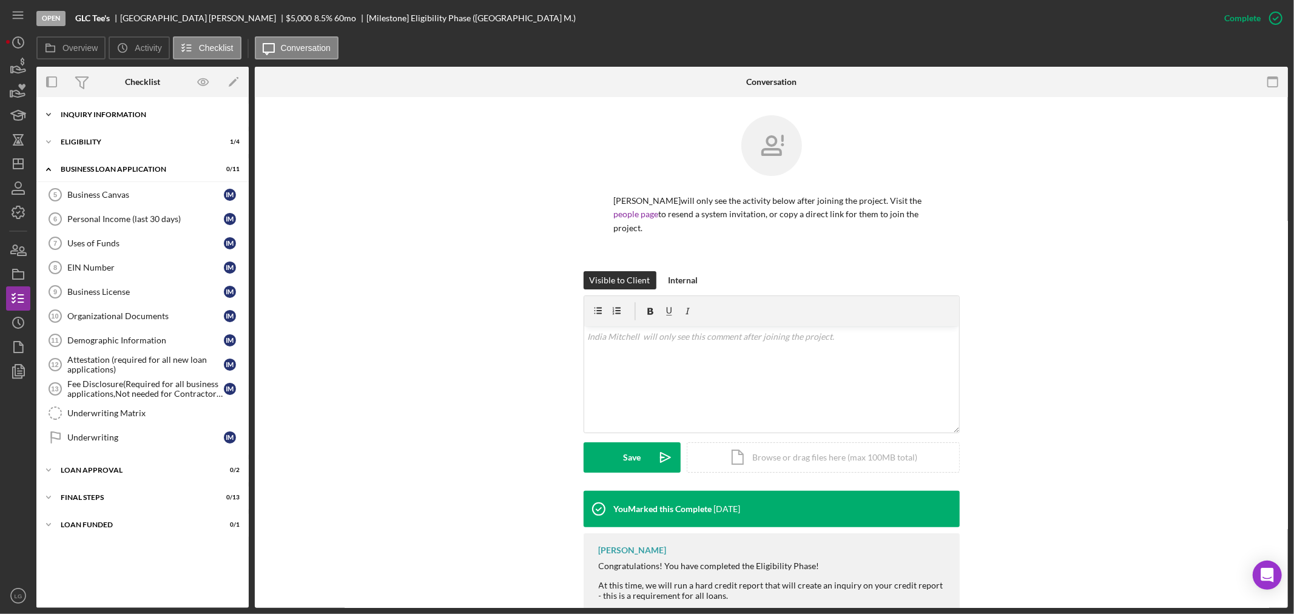
click at [143, 122] on div "Icon/Expander INQUIRY INFORMATION 0 / 11" at bounding box center [142, 114] width 212 height 24
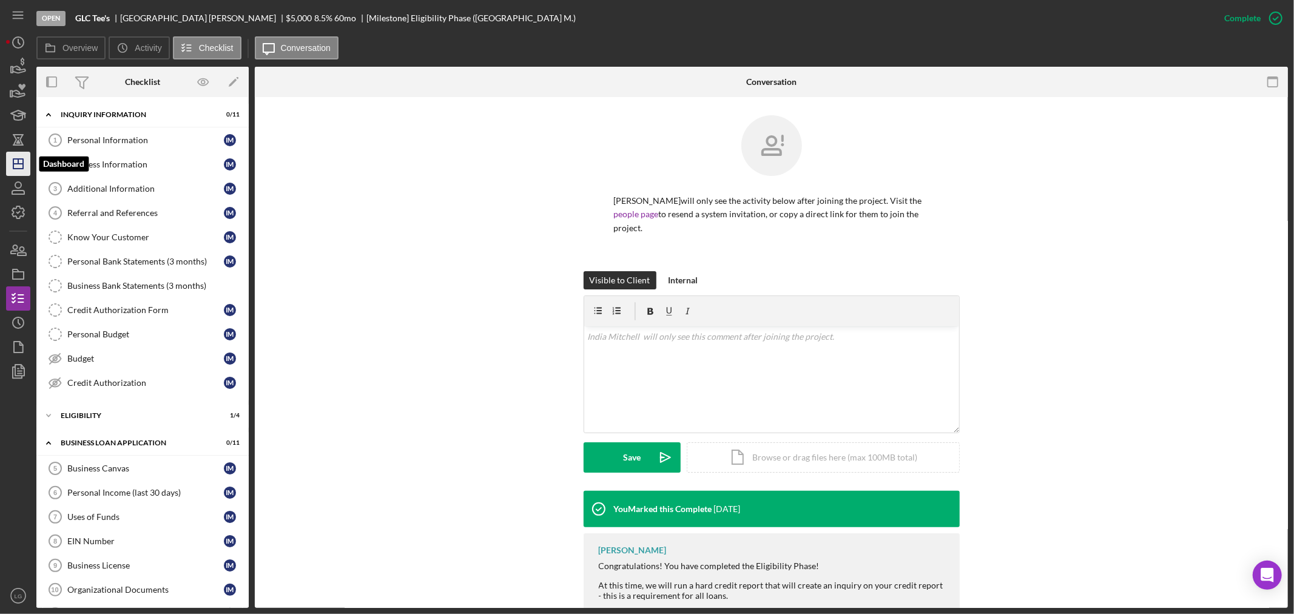
click at [16, 152] on icon "Icon/Dashboard" at bounding box center [18, 164] width 30 height 30
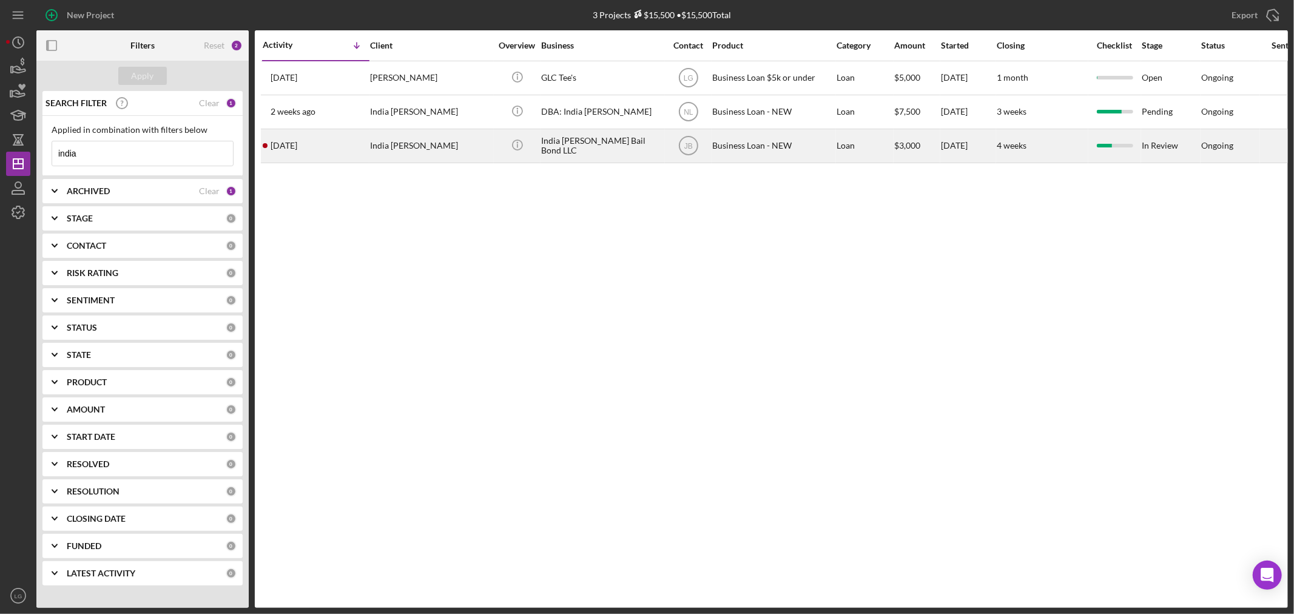
click at [340, 155] on div "3 weeks ago India Jordan Woods" at bounding box center [316, 146] width 106 height 32
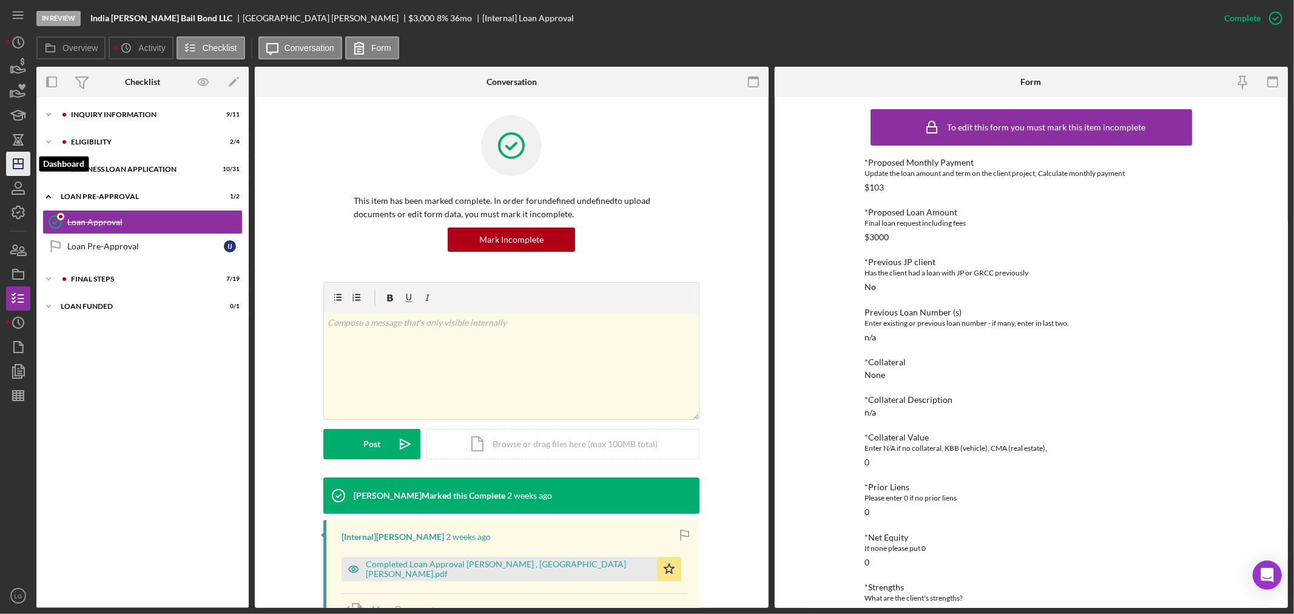
click at [10, 166] on icon "Icon/Dashboard" at bounding box center [18, 164] width 30 height 30
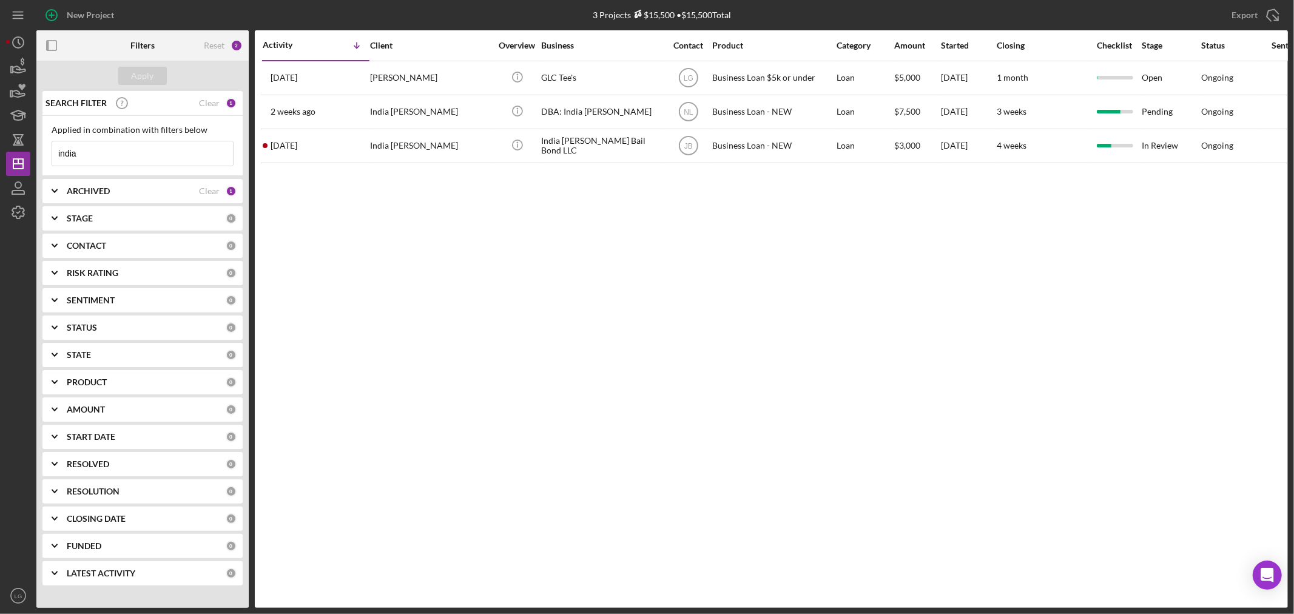
click at [87, 246] on b "CONTACT" at bounding box center [86, 246] width 39 height 10
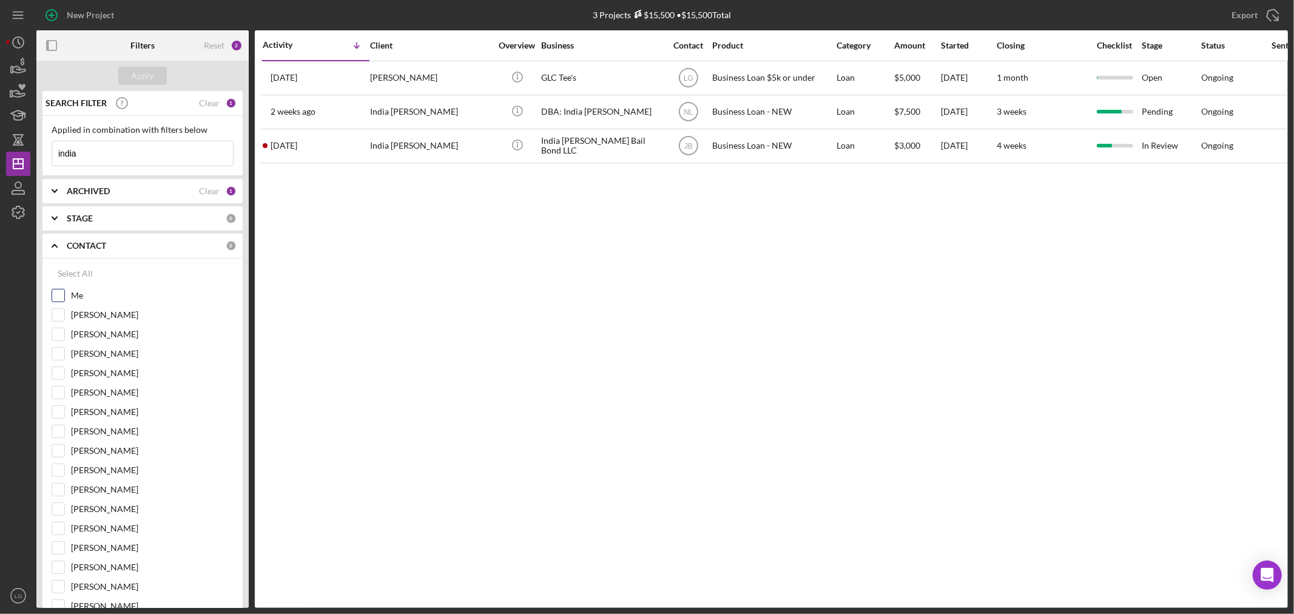
click at [55, 298] on input "Me" at bounding box center [58, 295] width 12 height 12
checkbox input "true"
click at [135, 78] on div "Apply" at bounding box center [143, 76] width 22 height 18
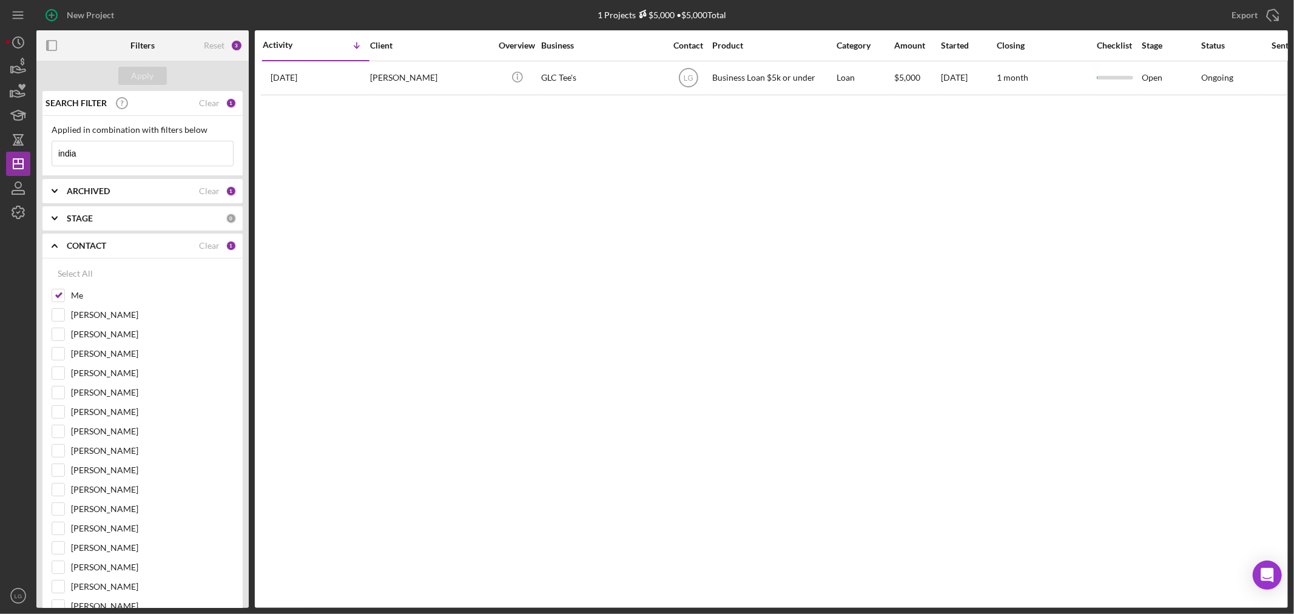
click at [224, 159] on icon "Icon/Menu Close" at bounding box center [221, 153] width 24 height 24
click at [150, 82] on div "Apply" at bounding box center [143, 76] width 22 height 18
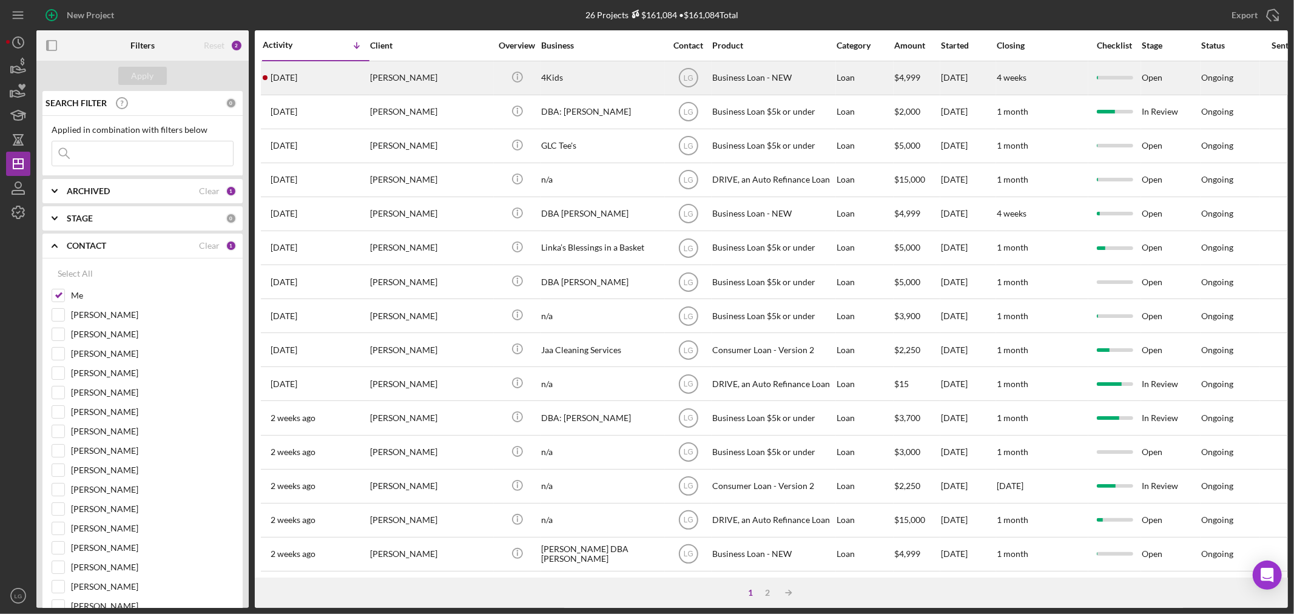
click at [287, 81] on time "[DATE]" at bounding box center [283, 78] width 27 height 10
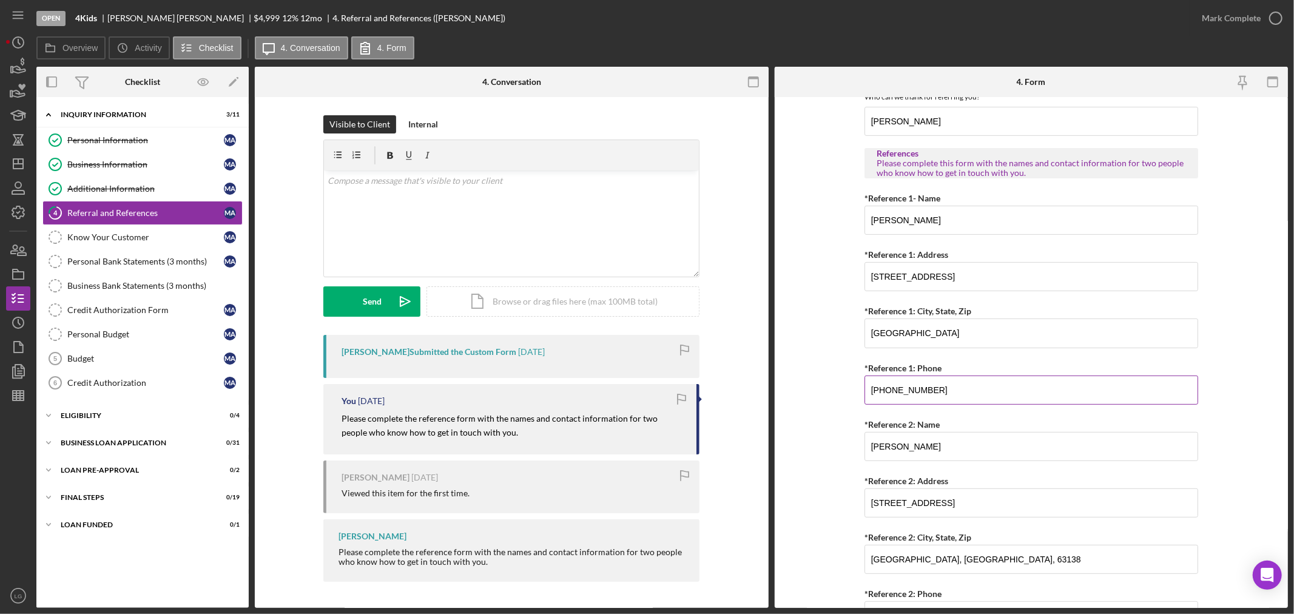
scroll to position [405, 0]
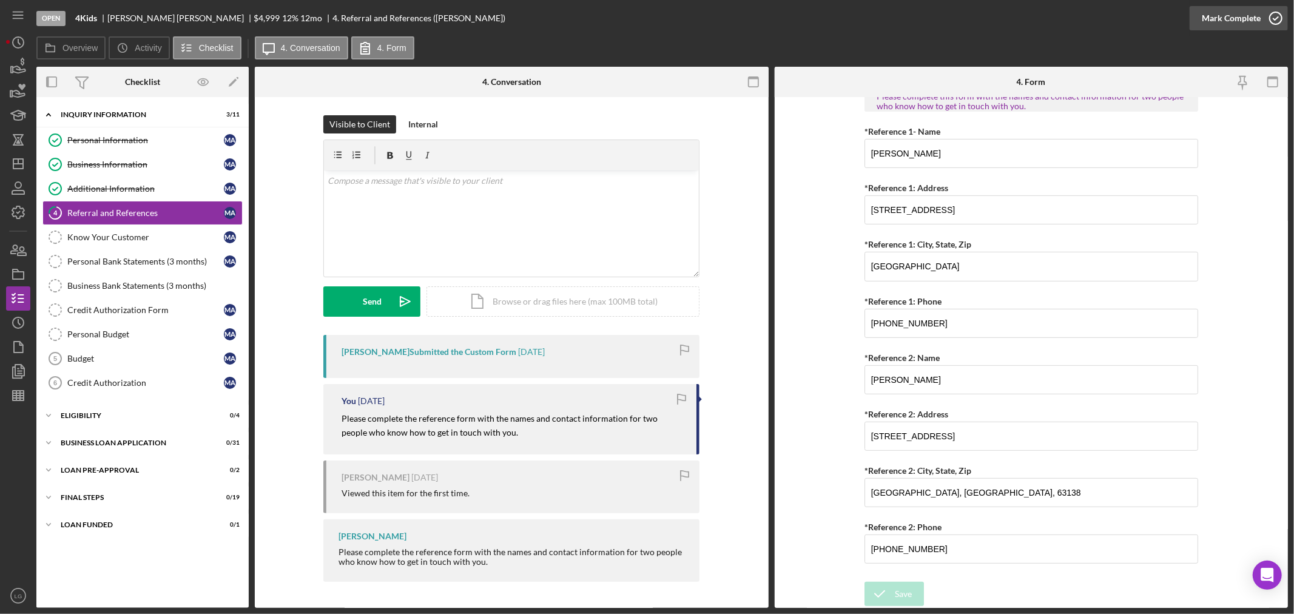
click at [1233, 25] on div "Mark Complete" at bounding box center [1230, 18] width 59 height 24
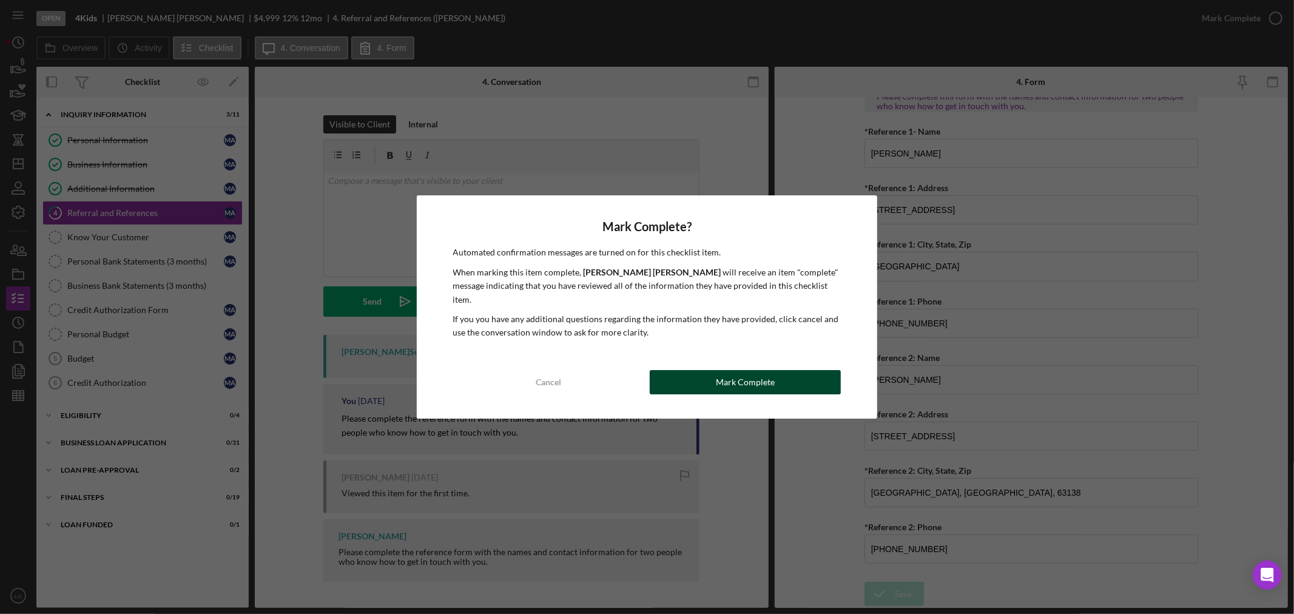
click at [765, 381] on div "Mark Complete" at bounding box center [745, 382] width 59 height 24
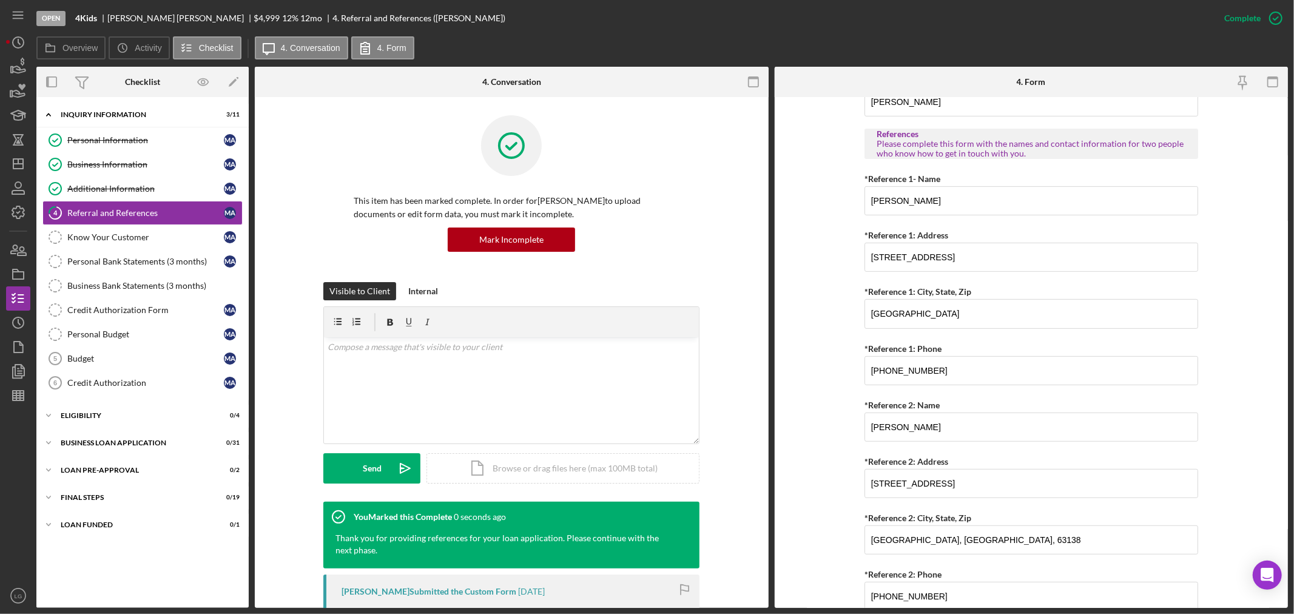
scroll to position [453, 0]
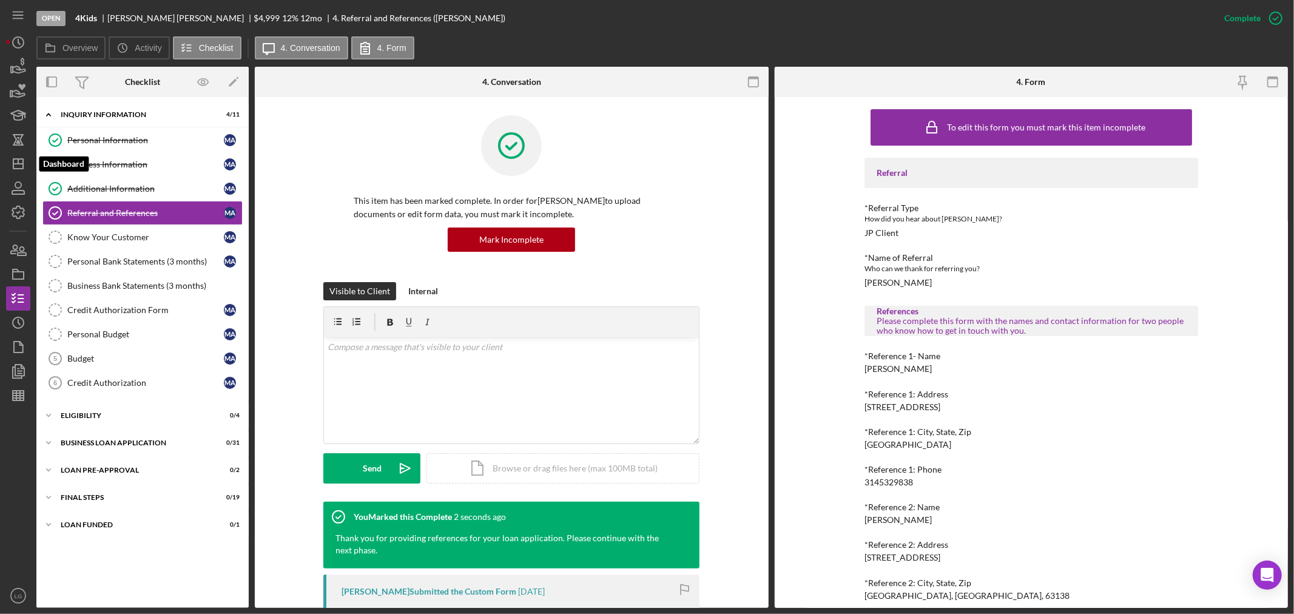
drag, startPoint x: 14, startPoint y: 163, endPoint x: 32, endPoint y: 168, distance: 18.4
click at [15, 163] on icon "Icon/Dashboard" at bounding box center [18, 164] width 30 height 30
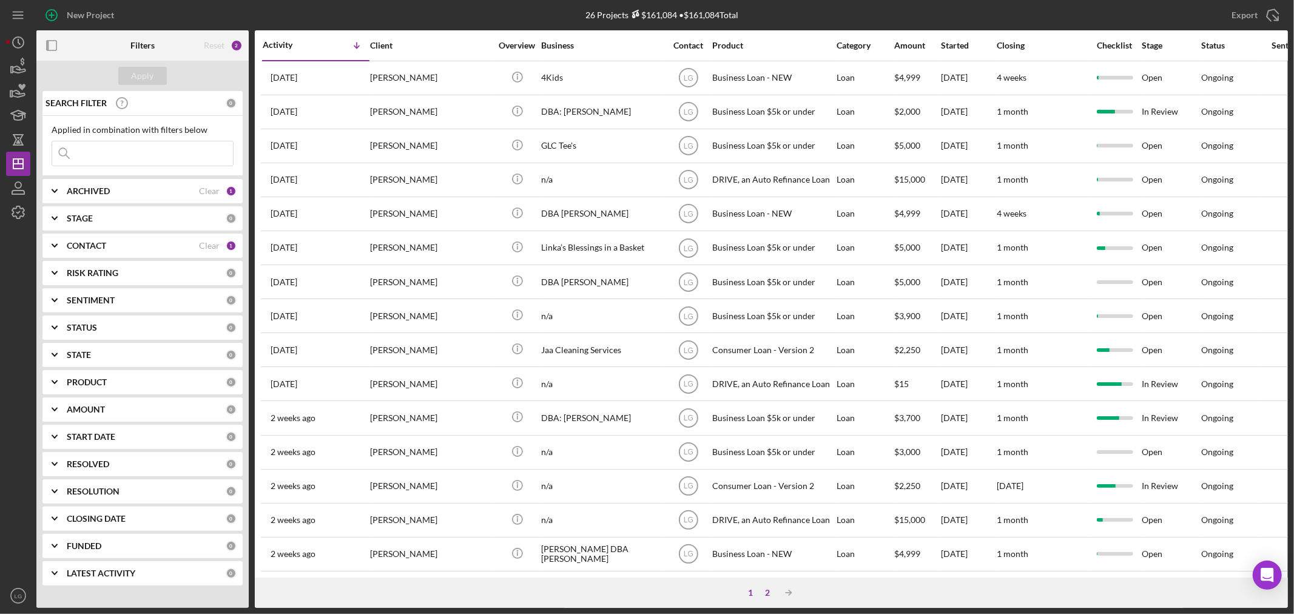
click at [765, 591] on div "2" at bounding box center [767, 593] width 17 height 10
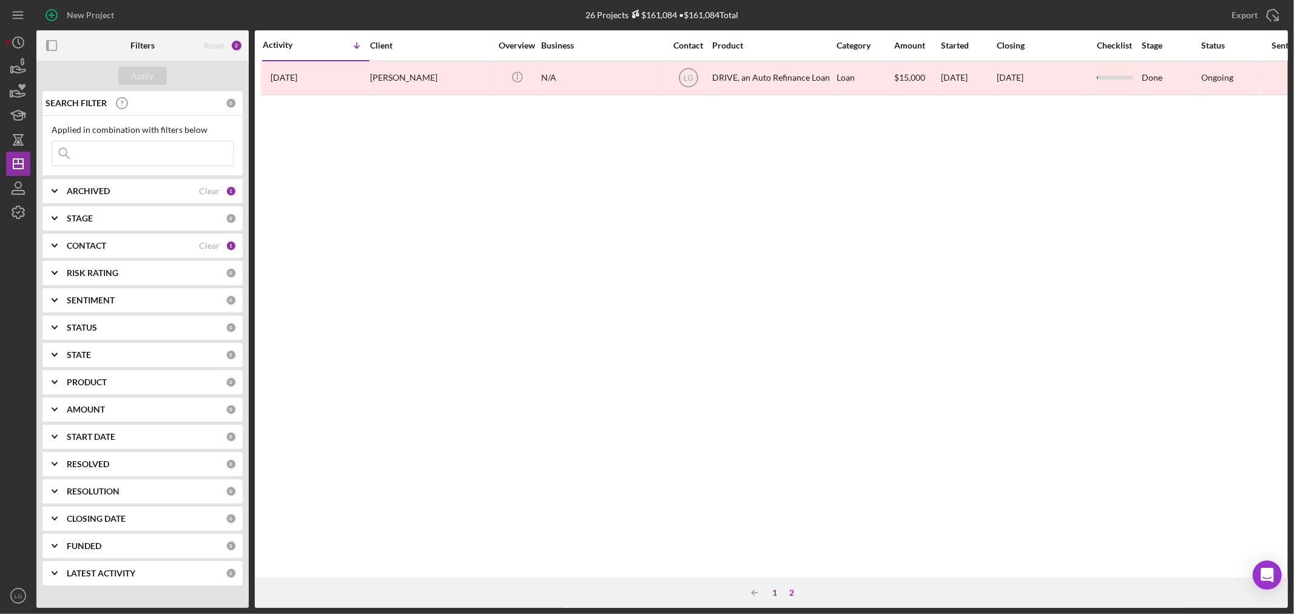
click at [768, 589] on div "1" at bounding box center [775, 593] width 17 height 10
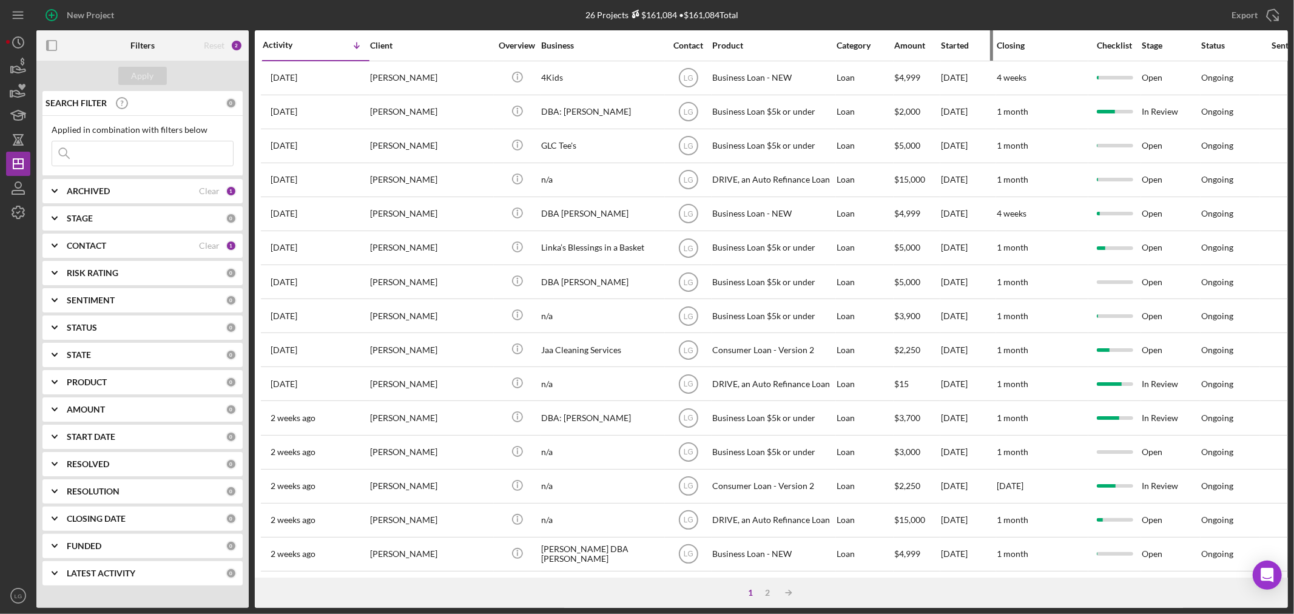
click at [958, 50] on div "Started" at bounding box center [968, 46] width 55 height 10
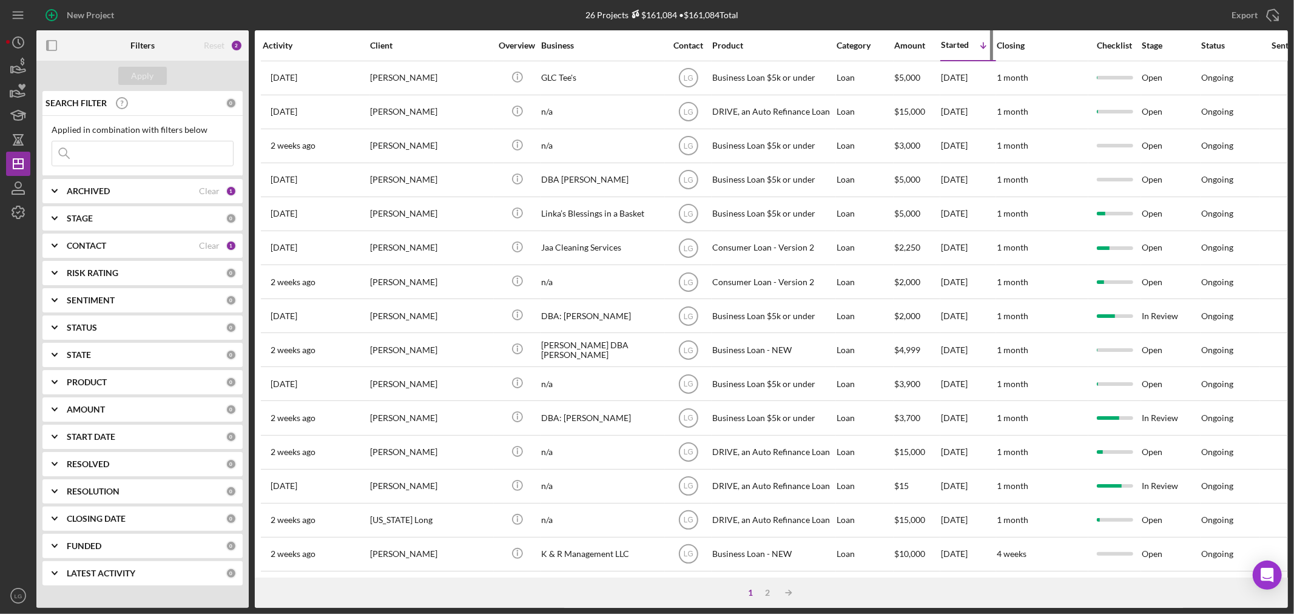
click at [954, 44] on div "Started" at bounding box center [955, 45] width 28 height 10
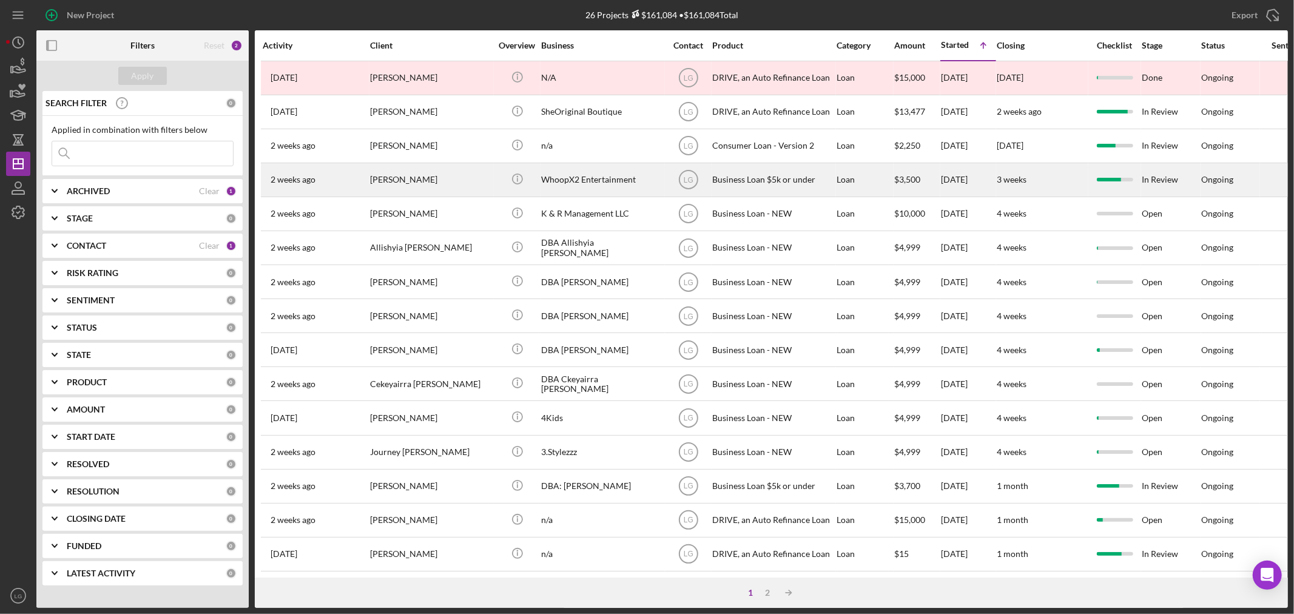
click at [619, 176] on div "WhoopX2 Entertainment" at bounding box center [601, 180] width 121 height 32
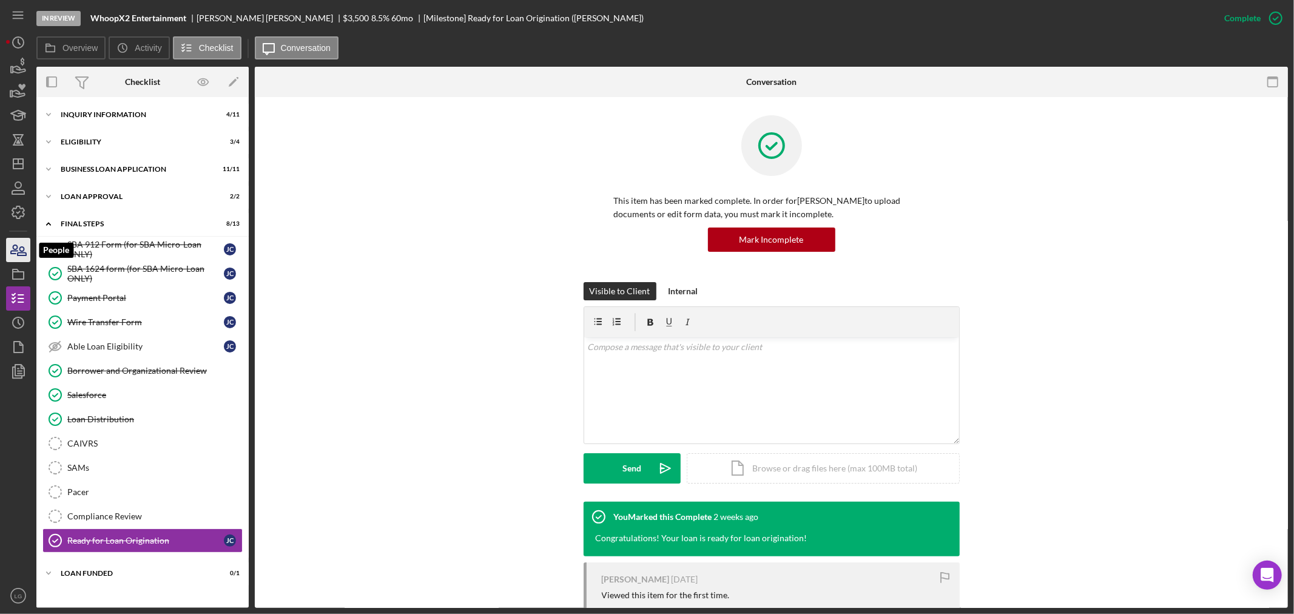
click at [16, 241] on icon "button" at bounding box center [18, 250] width 30 height 30
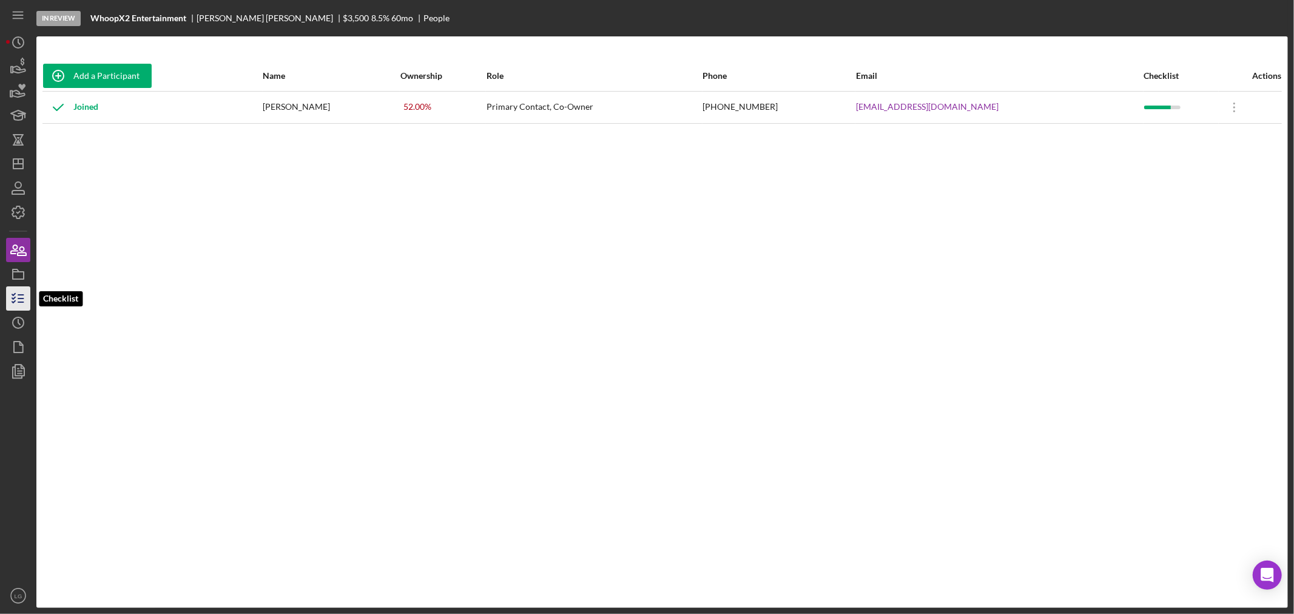
click at [19, 299] on icon "button" at bounding box center [18, 298] width 30 height 30
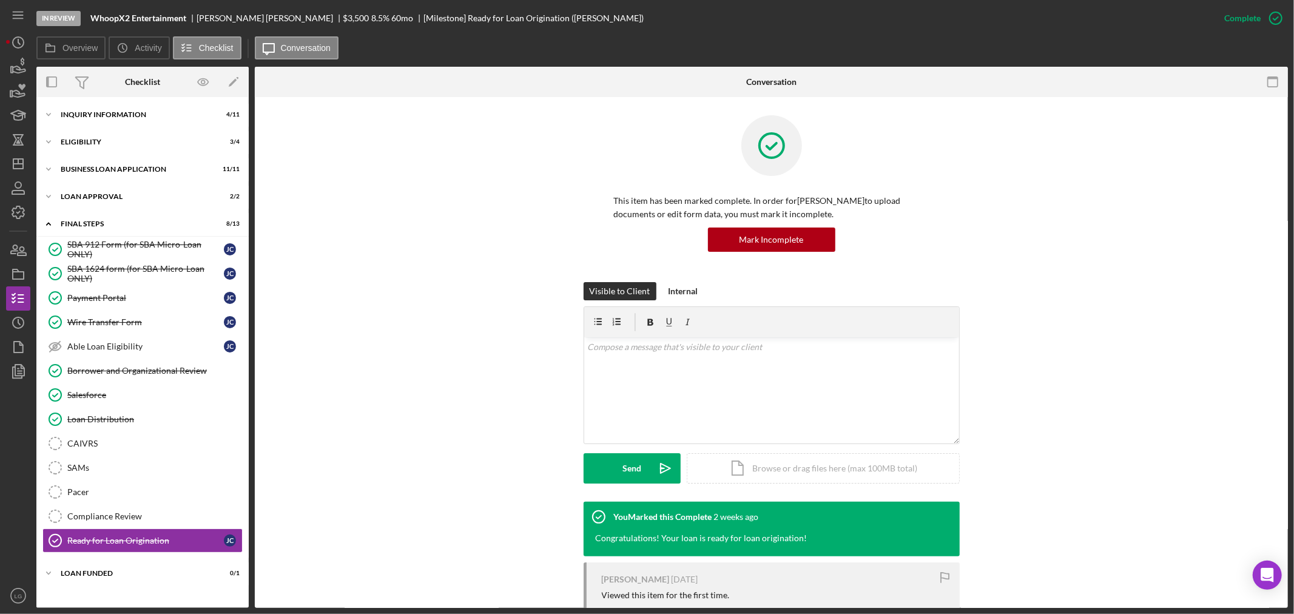
click at [166, 557] on div "SBA 912 Form (for SBA Micro-Loan ONLY) SBA 912 Form (for SBA Micro-Loan ONLY) J…" at bounding box center [142, 397] width 212 height 321
click at [161, 571] on div "LOAN FUNDED" at bounding box center [147, 572] width 173 height 7
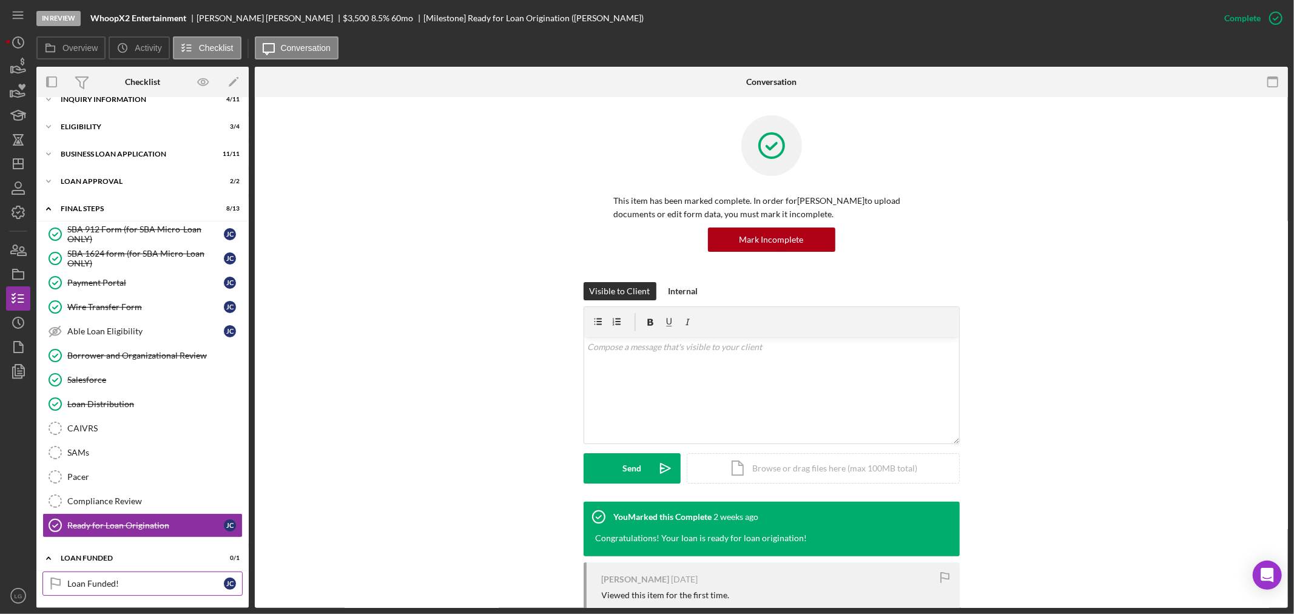
click at [144, 573] on link "Loan Funded! Loan Funded! J C" at bounding box center [142, 583] width 200 height 24
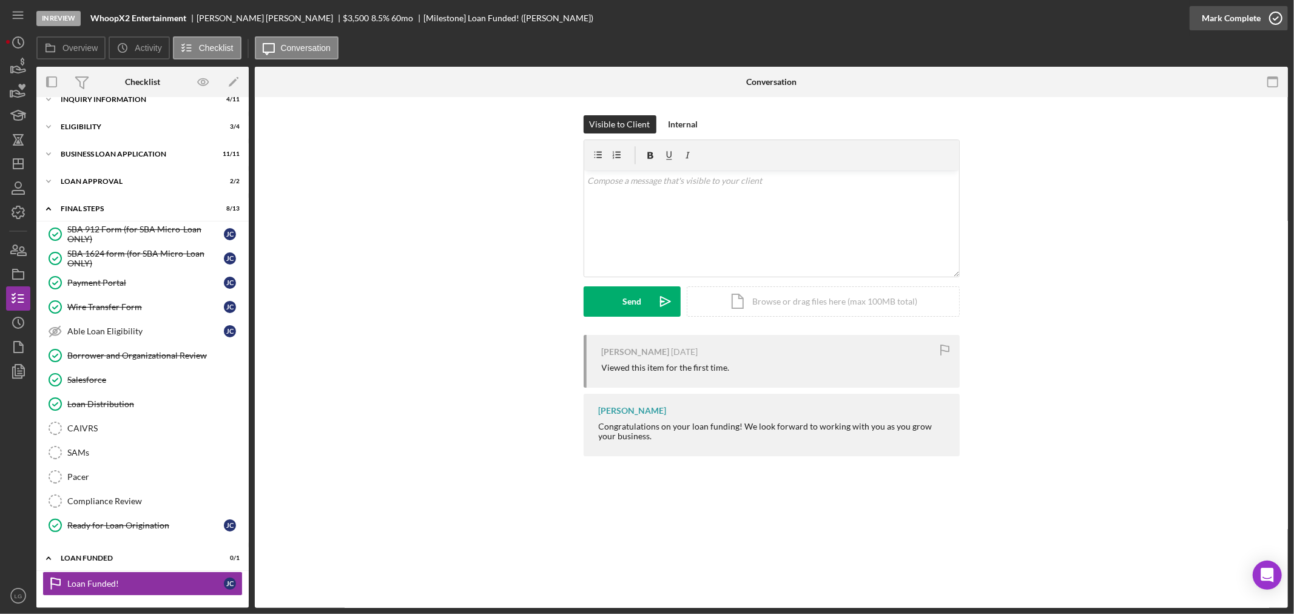
click at [1227, 10] on div "Mark Complete" at bounding box center [1230, 18] width 59 height 24
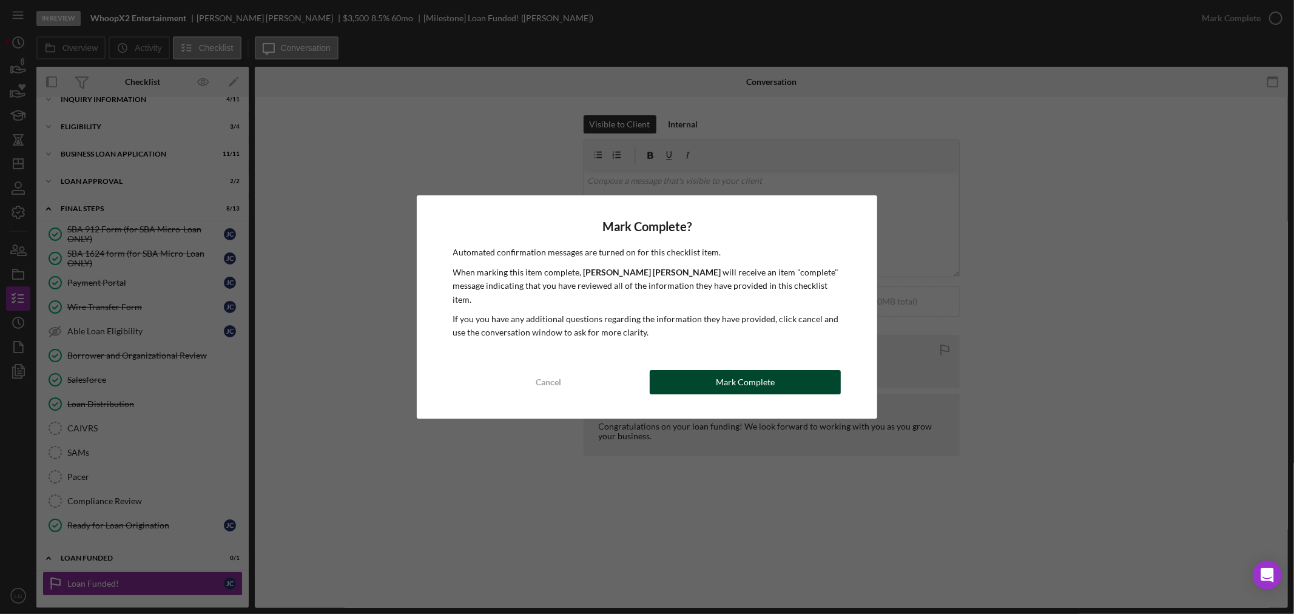
click at [784, 371] on button "Mark Complete" at bounding box center [745, 382] width 191 height 24
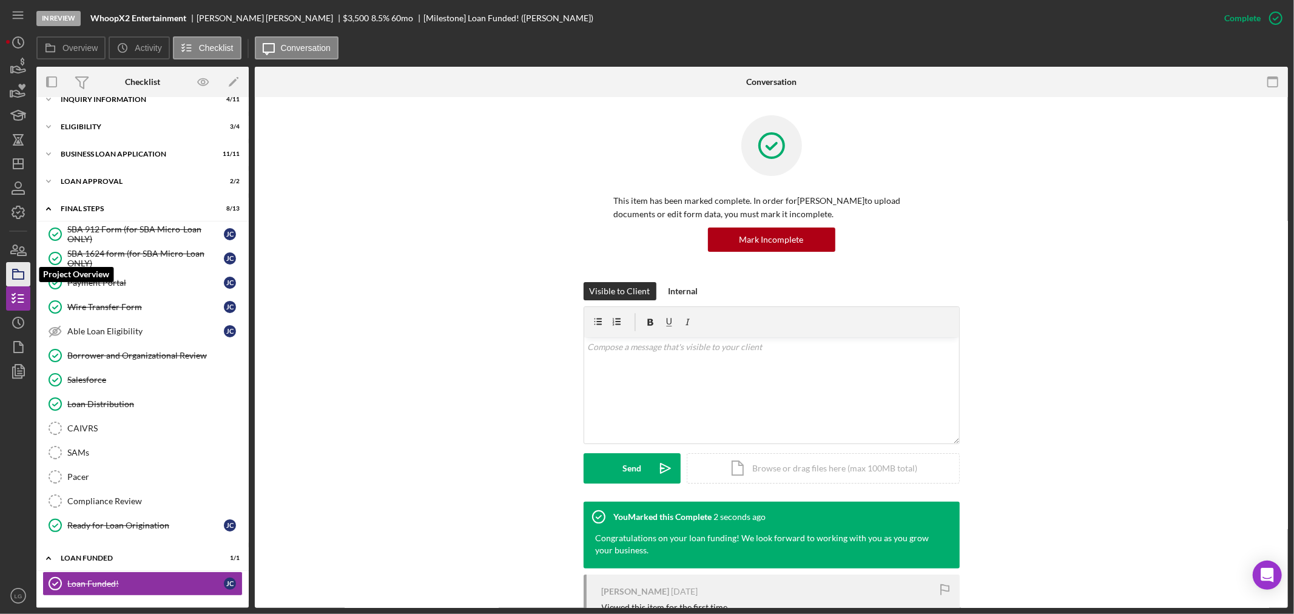
click at [20, 270] on icon "button" at bounding box center [18, 274] width 30 height 30
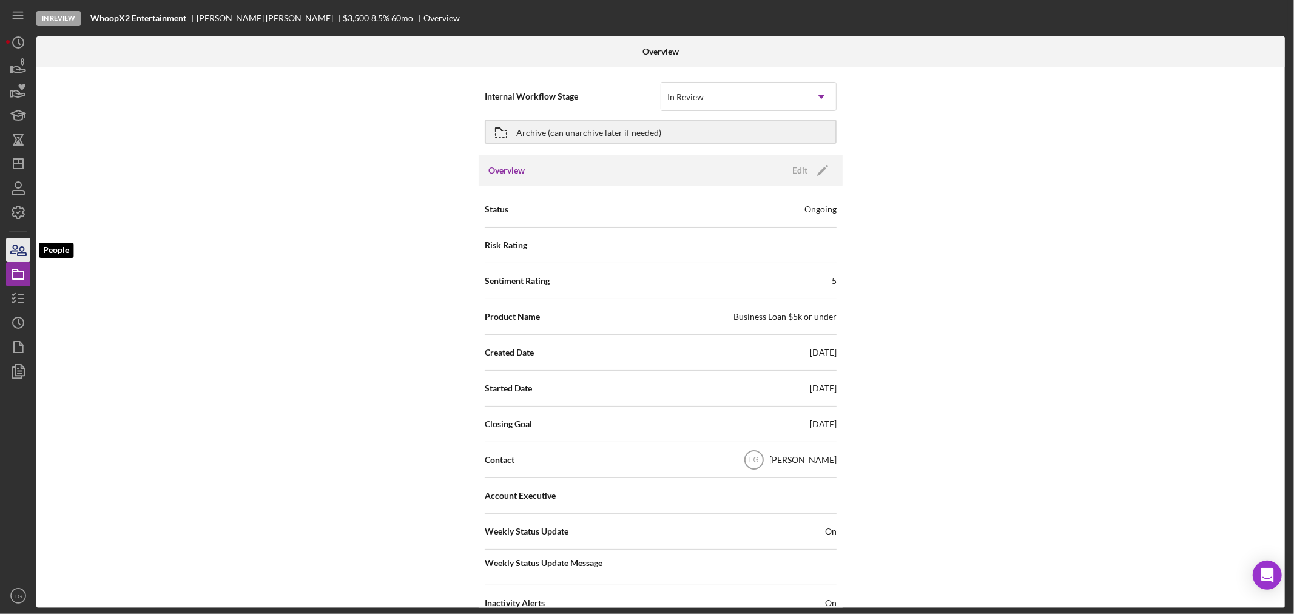
click at [29, 246] on icon "button" at bounding box center [18, 250] width 30 height 30
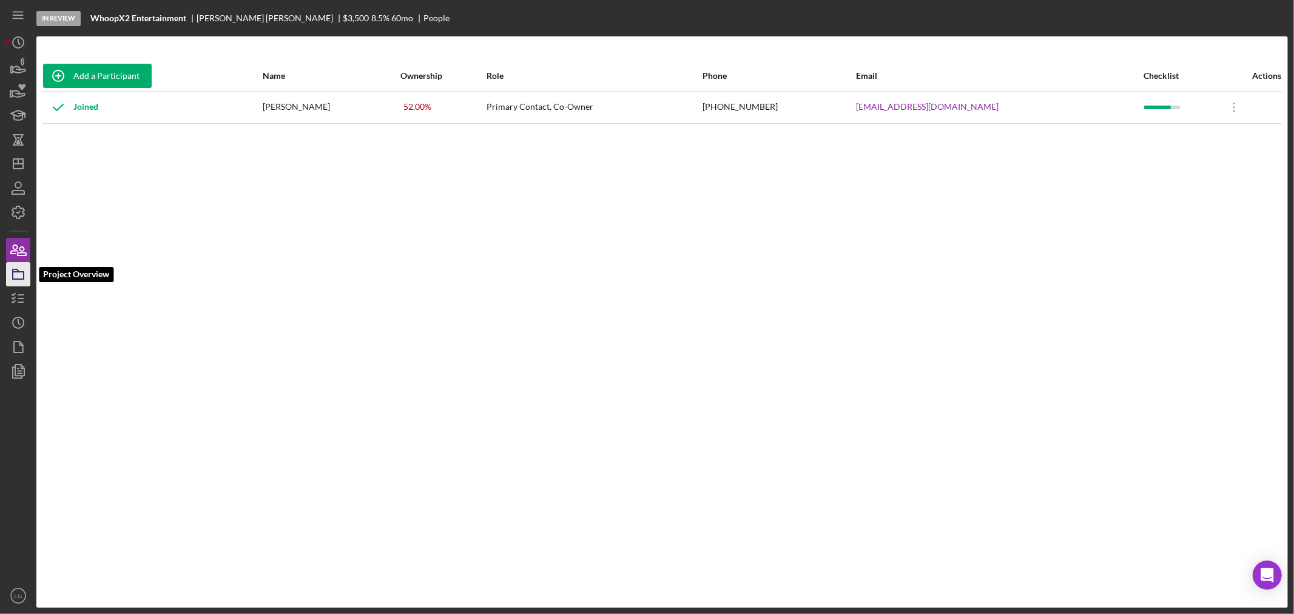
click at [23, 267] on icon "button" at bounding box center [18, 274] width 30 height 30
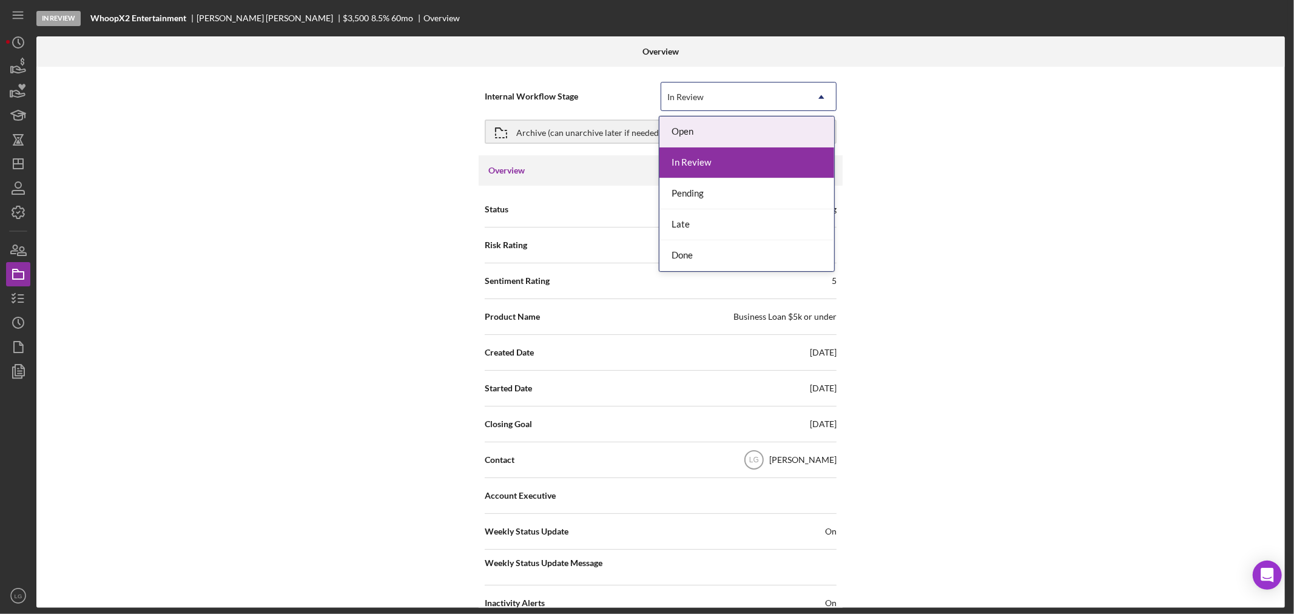
click at [705, 104] on div "In Review" at bounding box center [734, 97] width 146 height 28
click at [680, 252] on div "Done" at bounding box center [746, 255] width 175 height 31
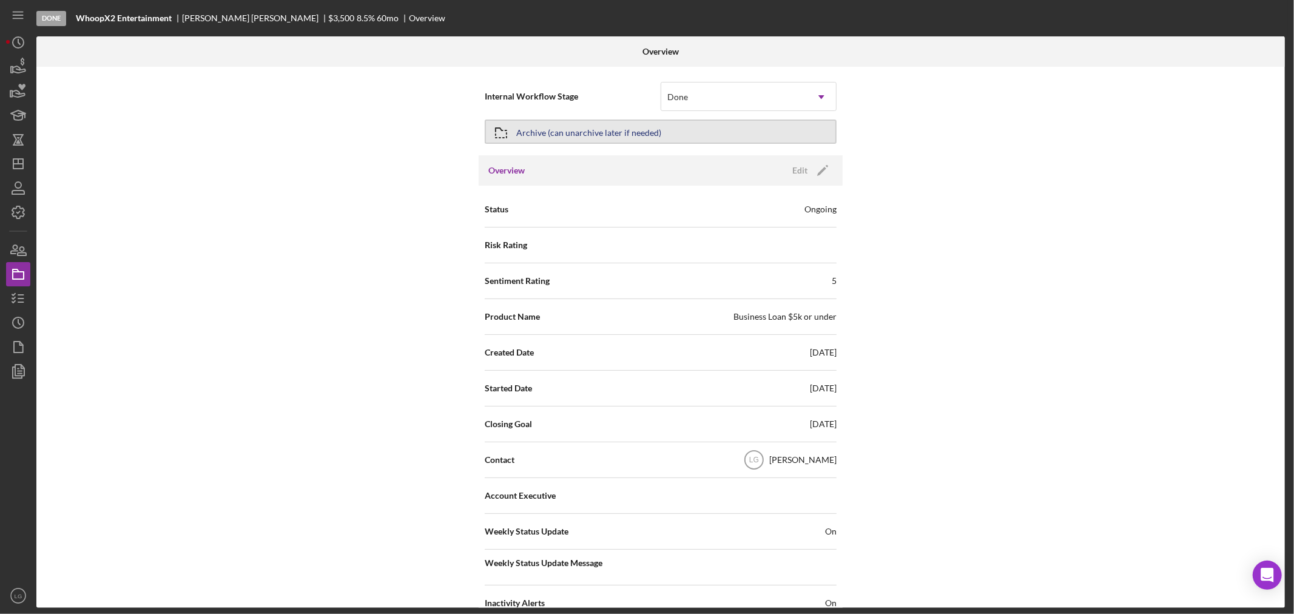
click at [719, 129] on button "Archive (can unarchive later if needed)" at bounding box center [661, 131] width 352 height 24
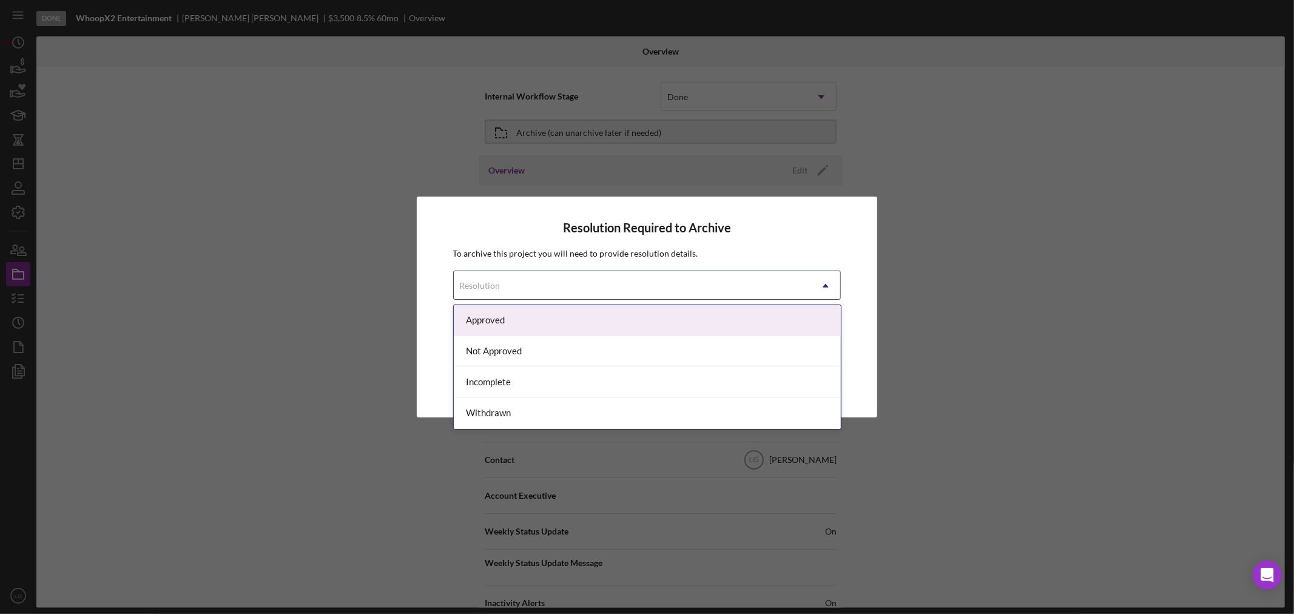
click at [660, 284] on div "Resolution" at bounding box center [633, 286] width 358 height 28
click at [537, 324] on div "Approved" at bounding box center [647, 320] width 387 height 31
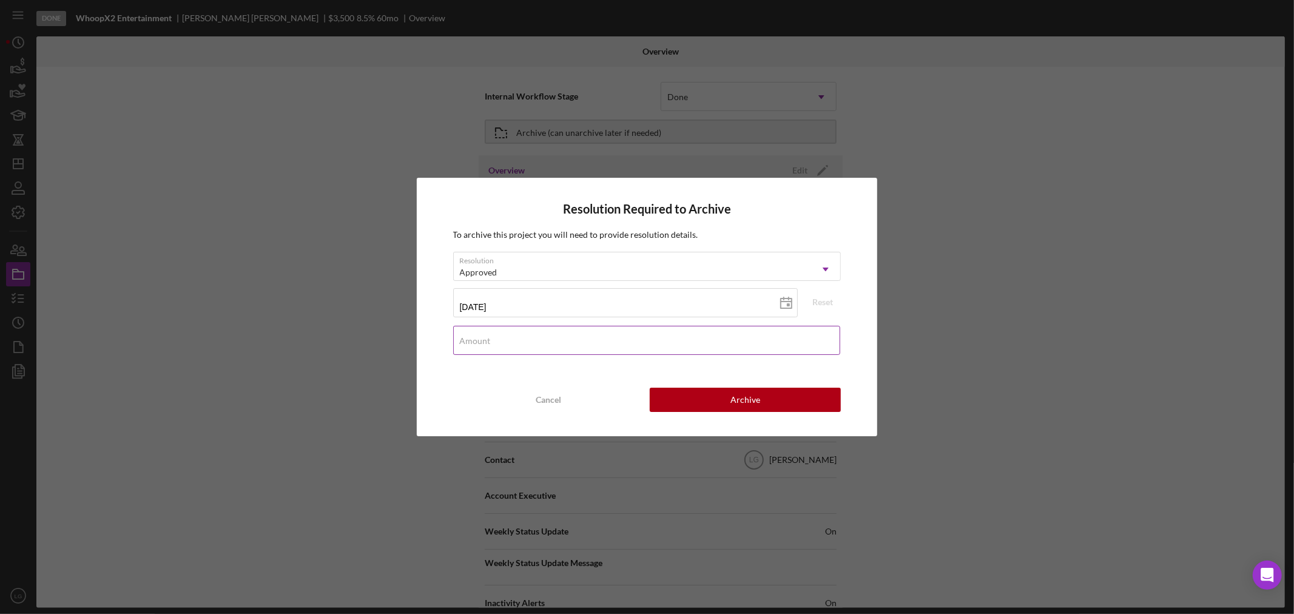
click at [540, 326] on div "Amount" at bounding box center [647, 341] width 388 height 30
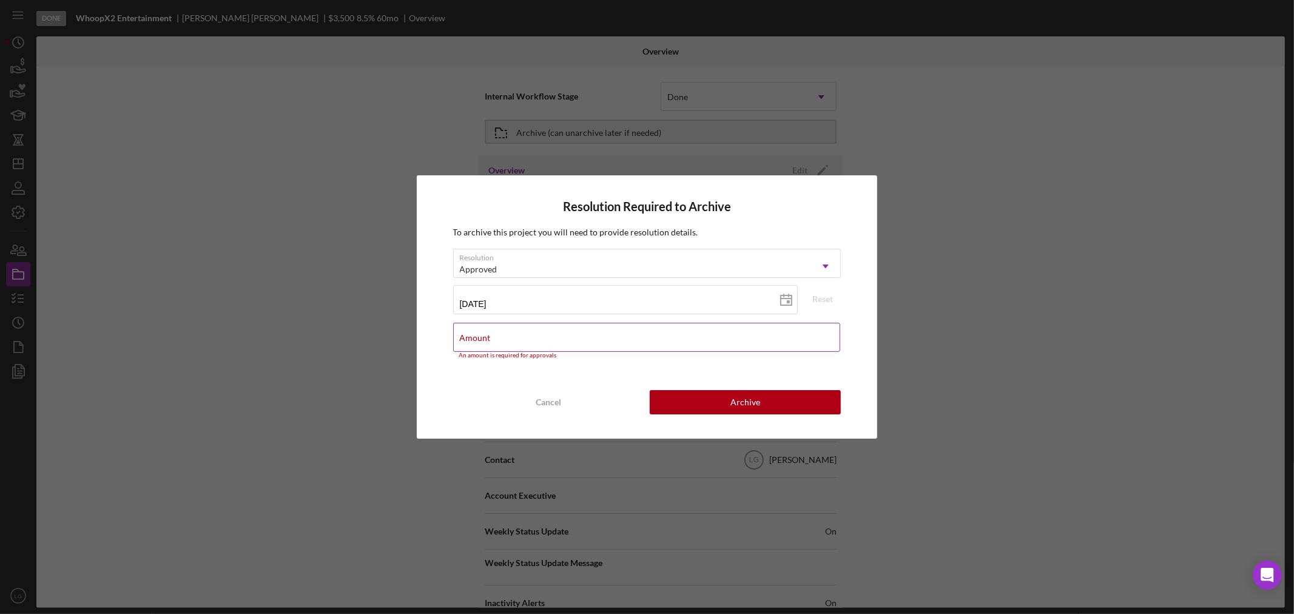
click at [658, 344] on input "Amount" at bounding box center [647, 337] width 388 height 29
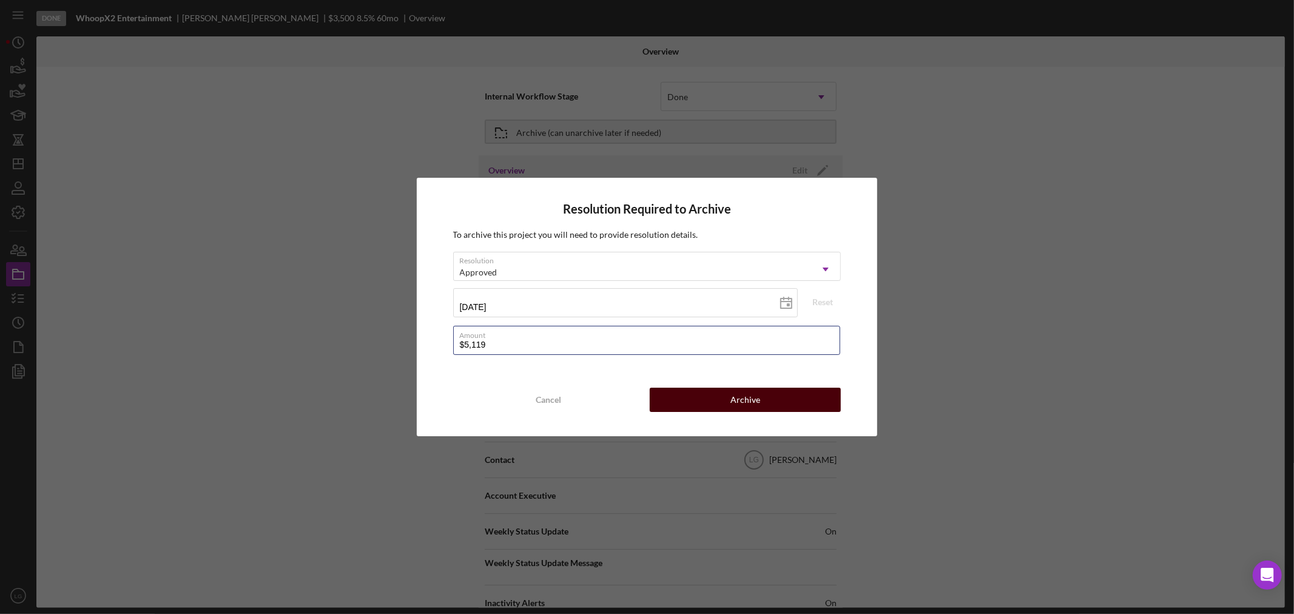
type input "$5,119"
click at [734, 406] on div "Archive" at bounding box center [745, 400] width 30 height 24
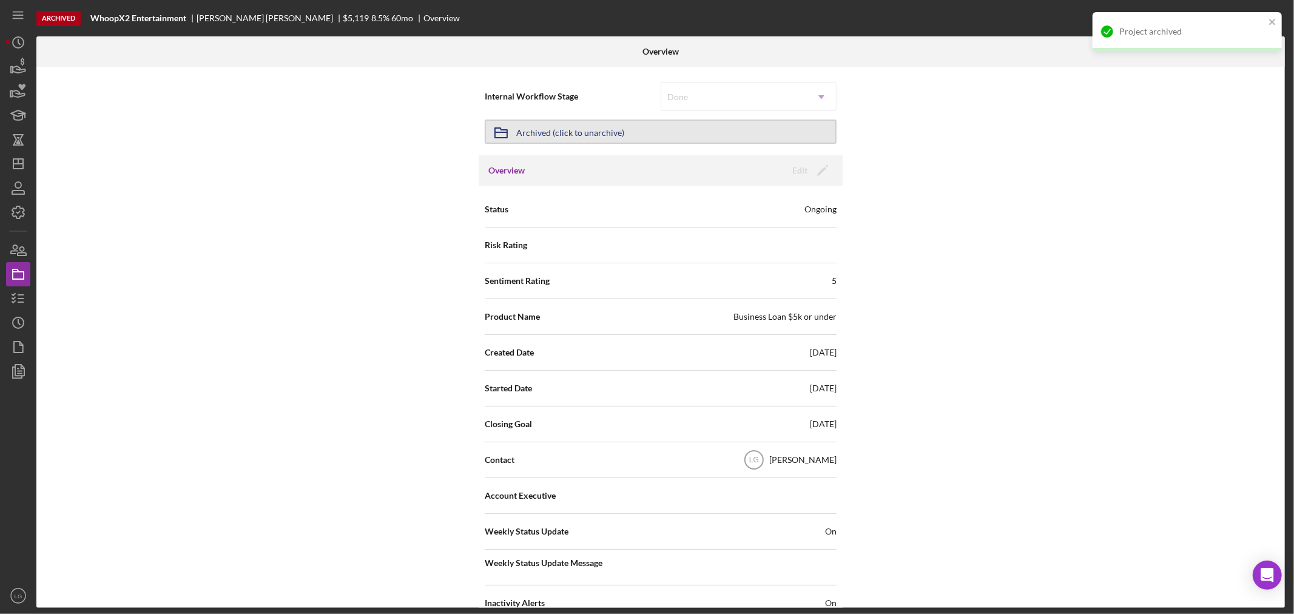
click at [604, 135] on div "Archived (click to unarchive)" at bounding box center [570, 132] width 108 height 22
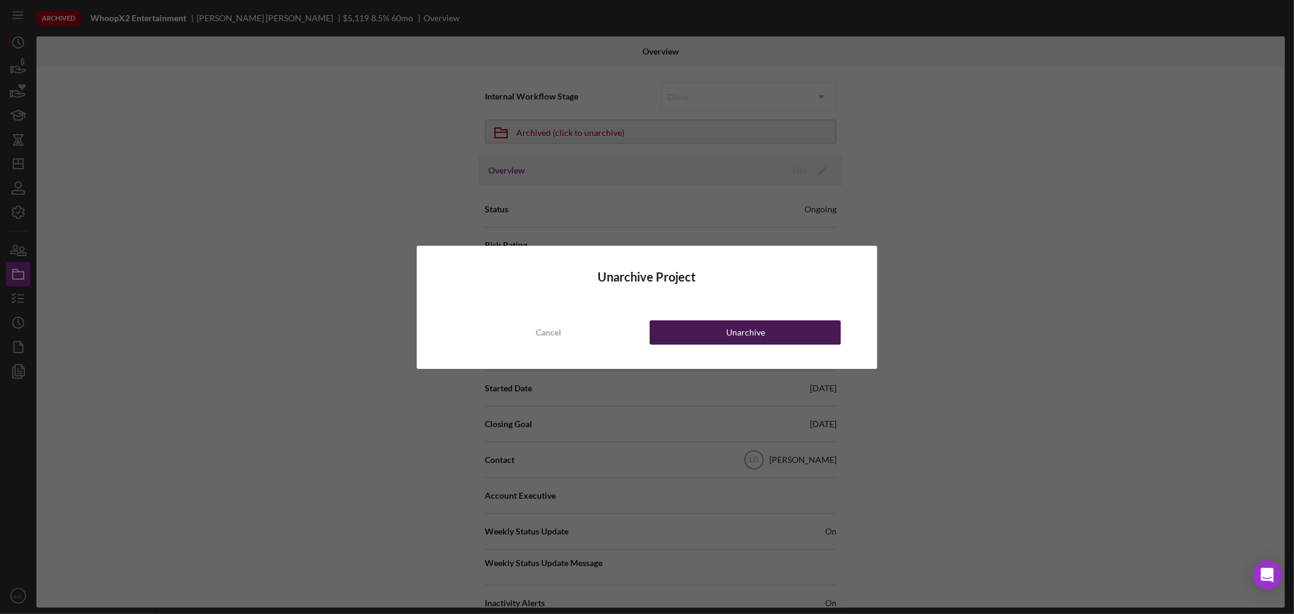
click at [702, 330] on button "Unarchive" at bounding box center [745, 332] width 191 height 24
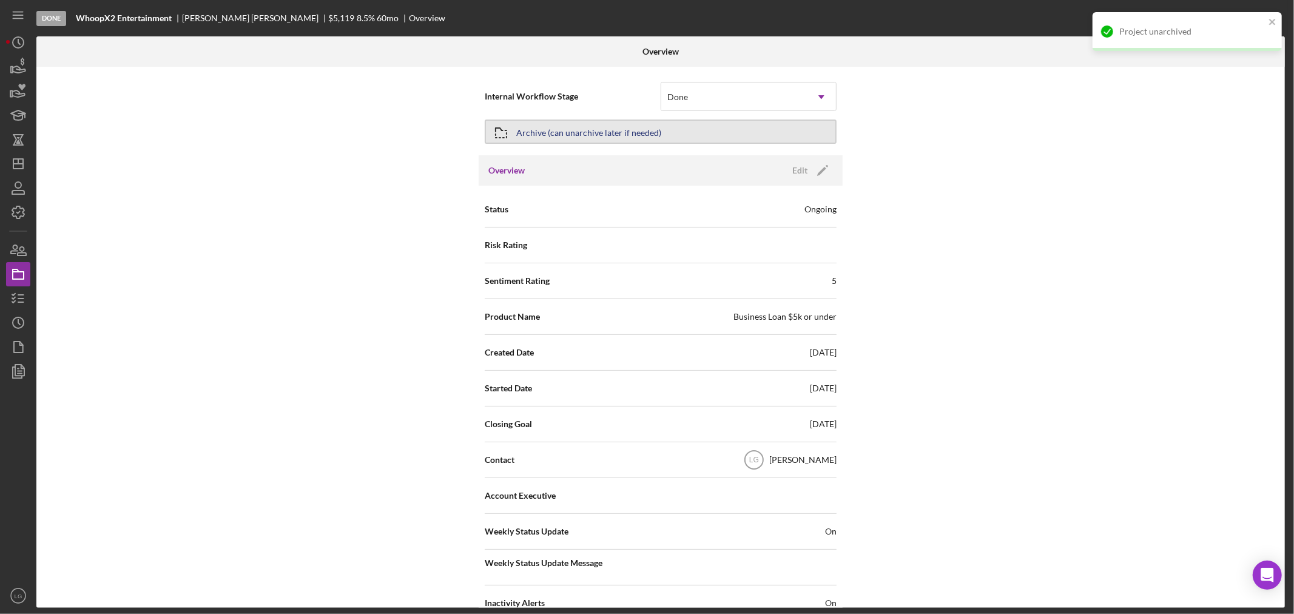
click at [609, 126] on div "Archive (can unarchive later if needed)" at bounding box center [588, 132] width 145 height 22
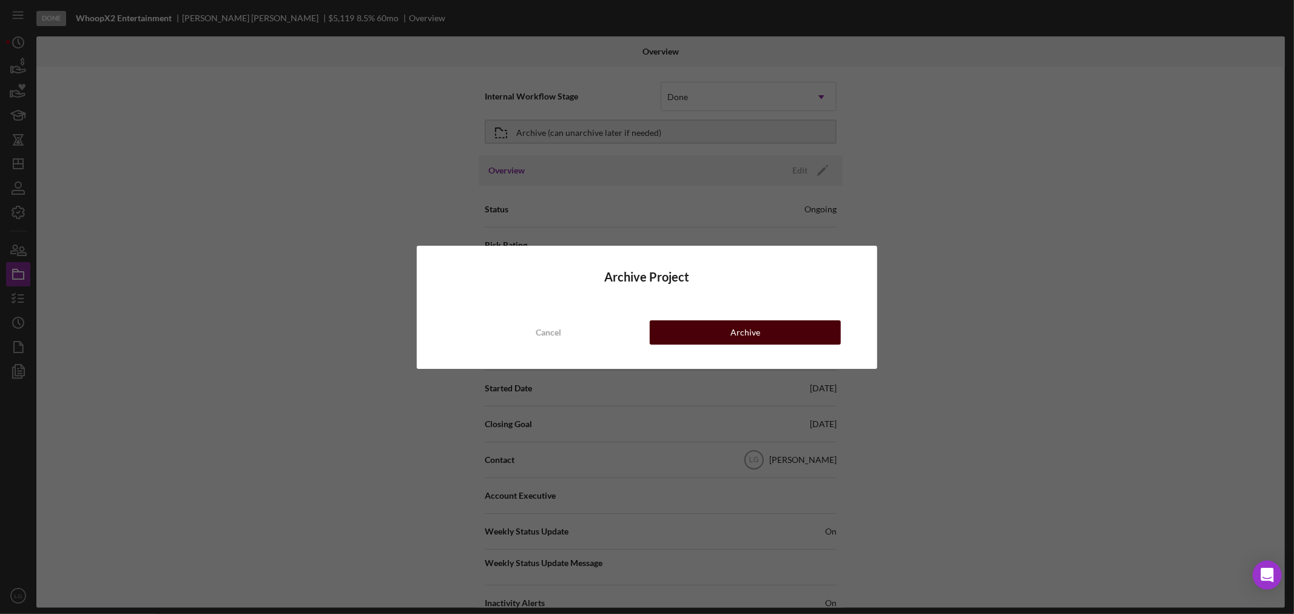
click at [699, 338] on button "Archive" at bounding box center [745, 332] width 191 height 24
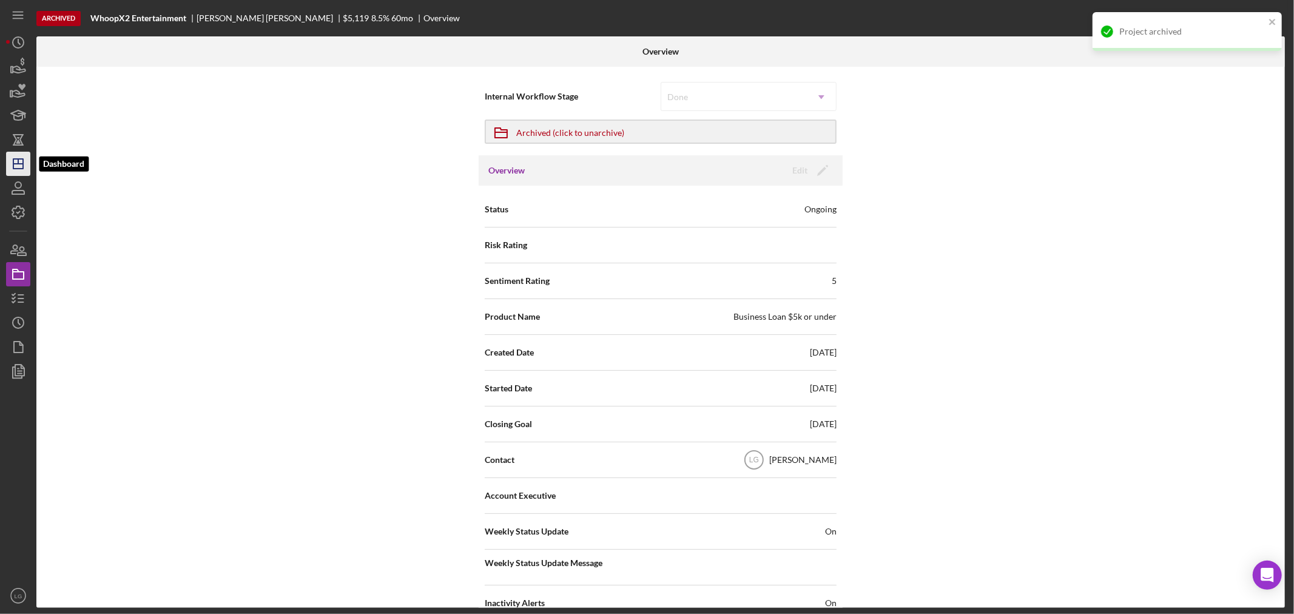
click at [26, 164] on icon "Icon/Dashboard" at bounding box center [18, 164] width 30 height 30
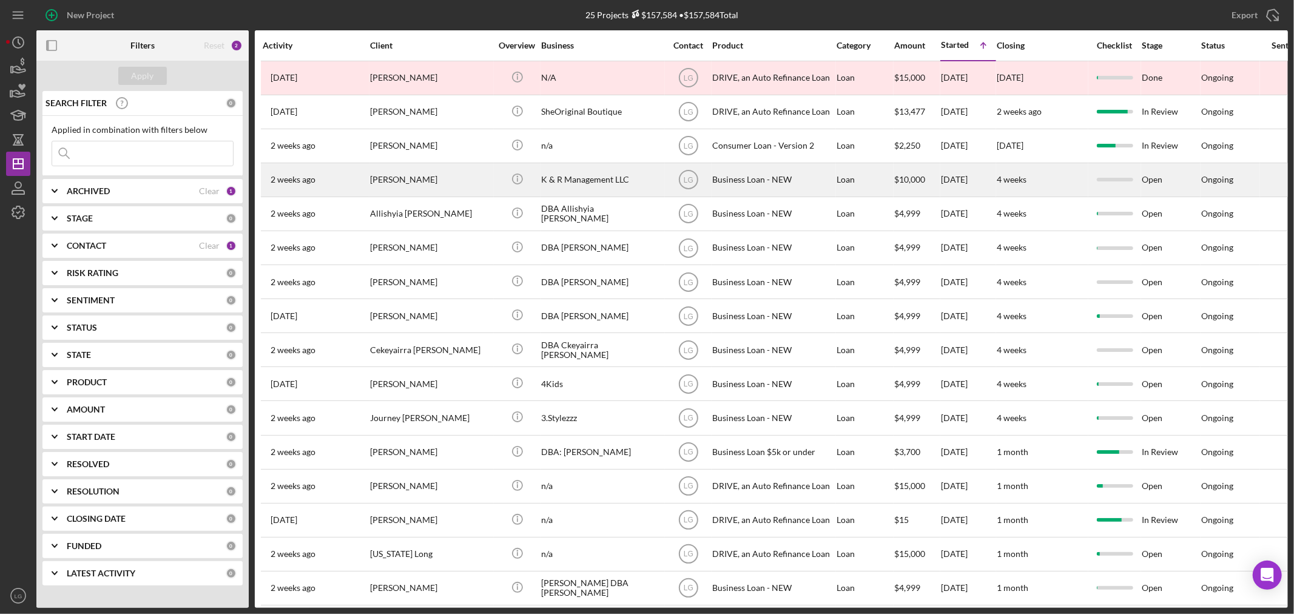
click at [472, 186] on div "MICHAEL REESE" at bounding box center [430, 180] width 121 height 32
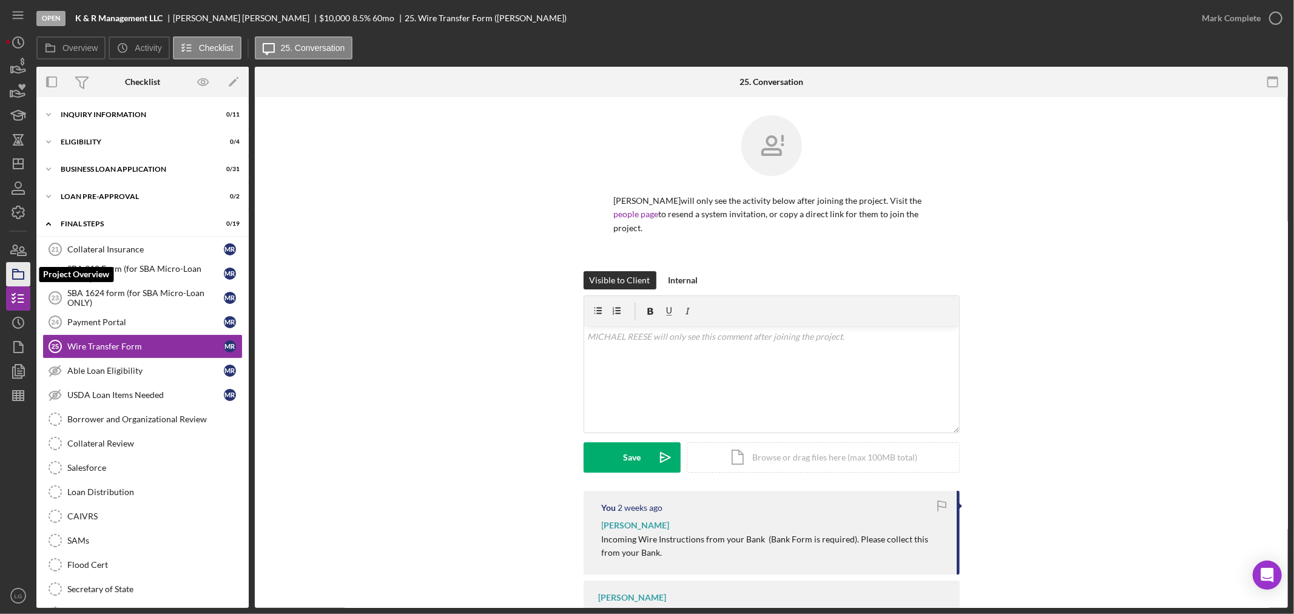
click at [16, 272] on polygon "button" at bounding box center [16, 270] width 6 height 2
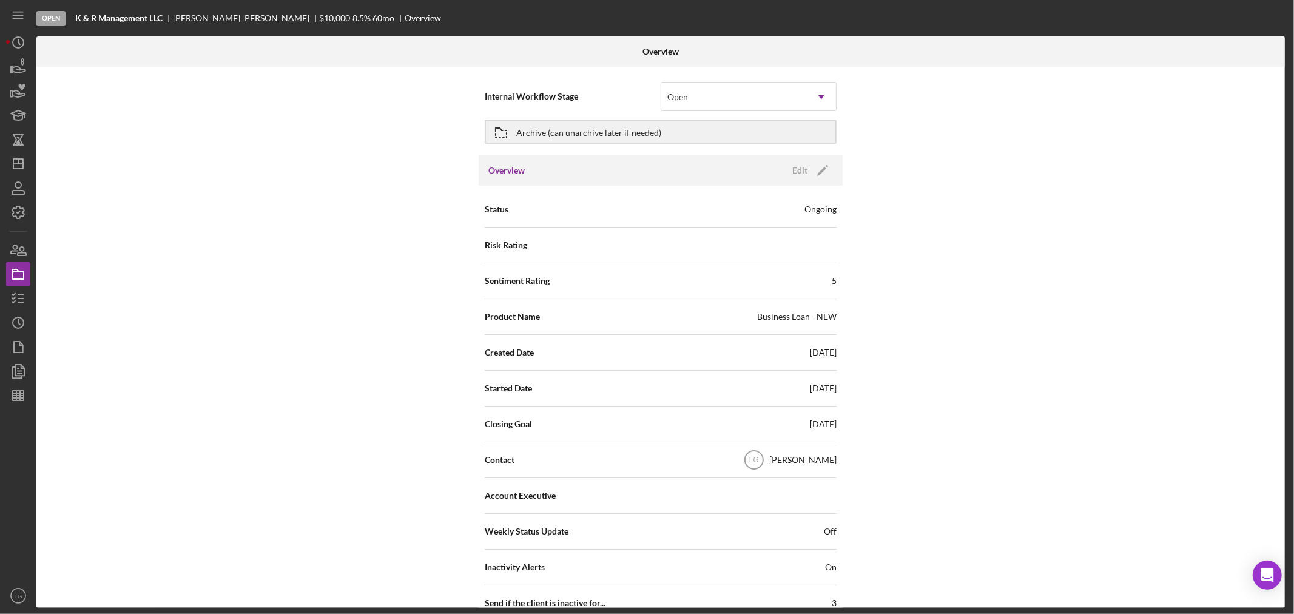
click at [5, 292] on div "Open K & R Management LLC MICHAEL REESE $10,000 $10,000 8.5 % 60 mo Overview Ov…" at bounding box center [647, 307] width 1294 height 614
click at [7, 293] on icon "button" at bounding box center [18, 298] width 30 height 30
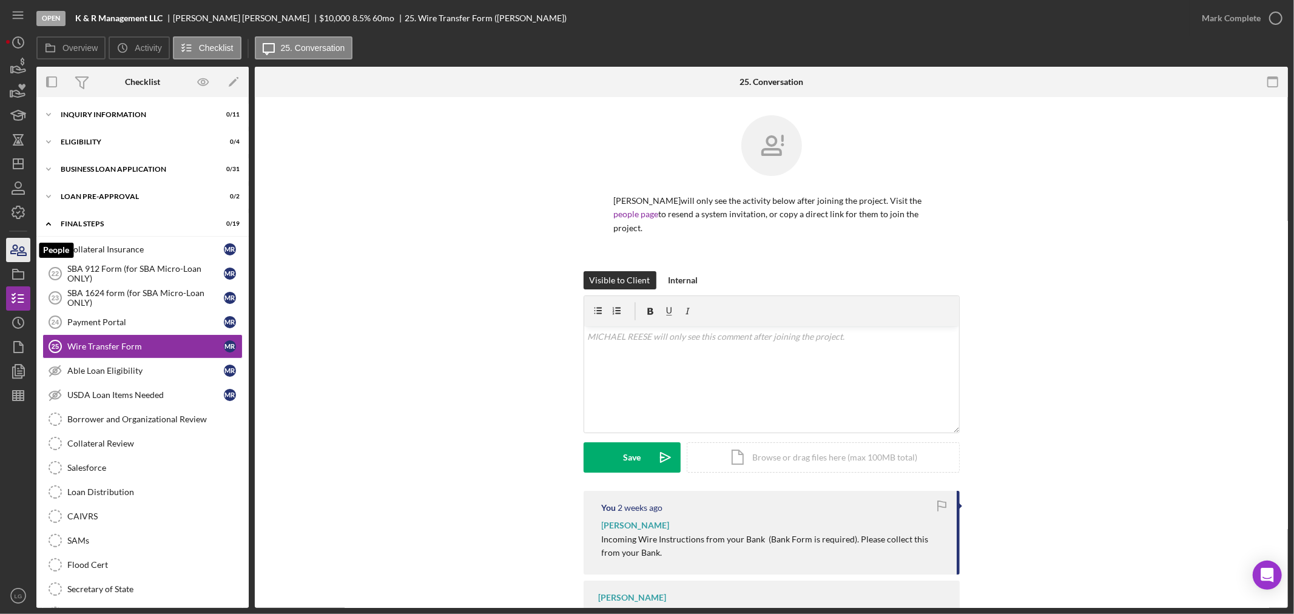
drag, startPoint x: 20, startPoint y: 250, endPoint x: 27, endPoint y: 250, distance: 7.3
click at [21, 250] on icon "button" at bounding box center [22, 251] width 8 height 8
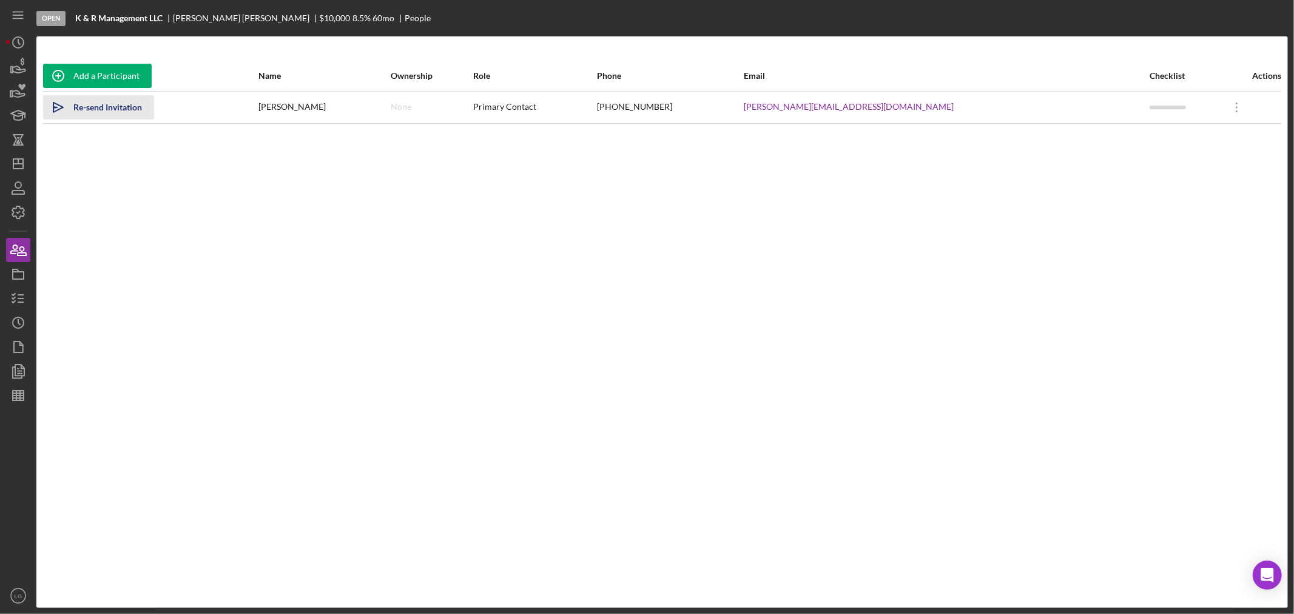
click at [116, 106] on div "Re-send Invitation" at bounding box center [107, 107] width 69 height 24
click at [19, 267] on icon "button" at bounding box center [18, 274] width 30 height 30
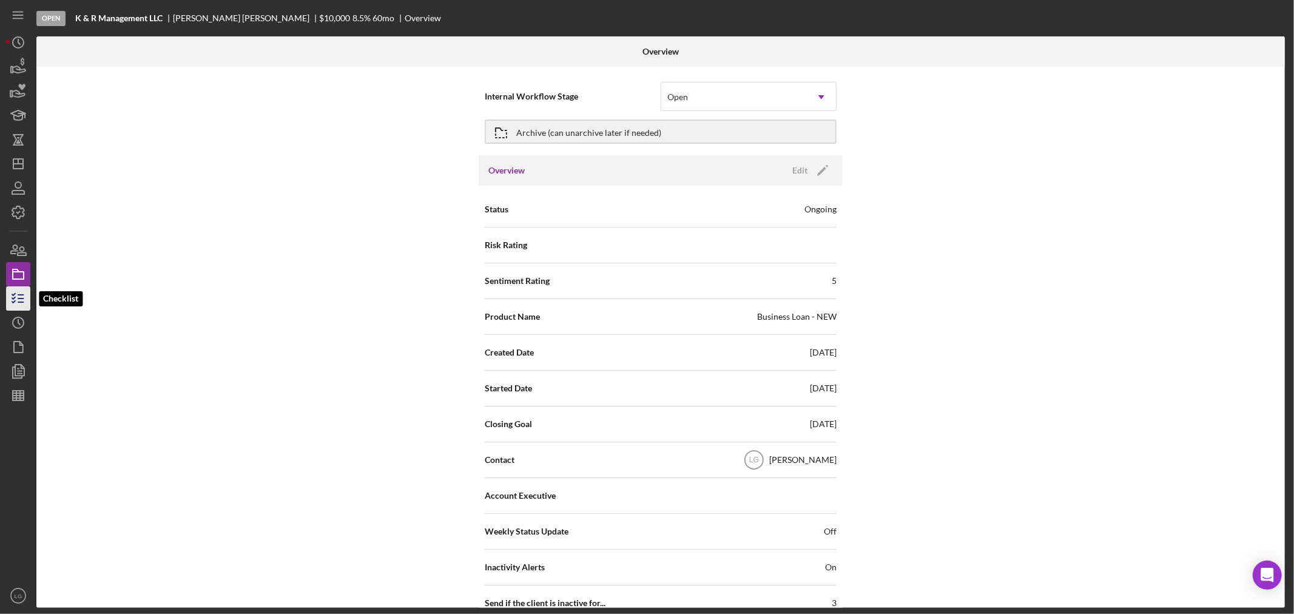
click at [23, 289] on icon "button" at bounding box center [18, 298] width 30 height 30
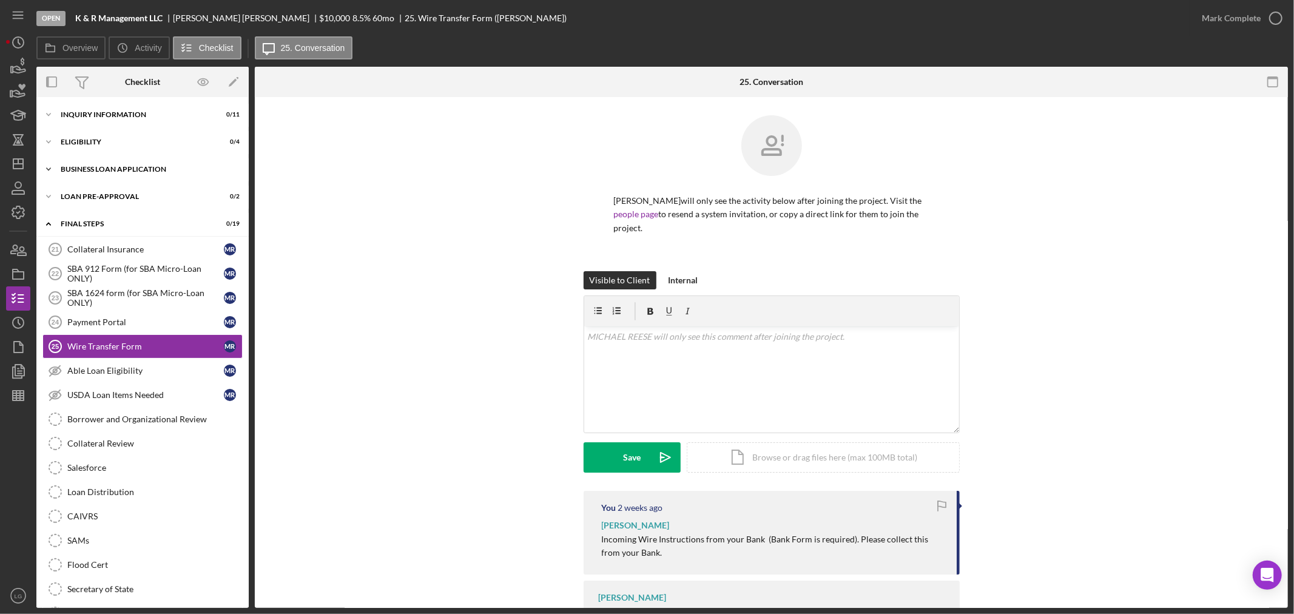
click at [123, 166] on div "BUSINESS LOAN APPLICATION" at bounding box center [147, 169] width 173 height 7
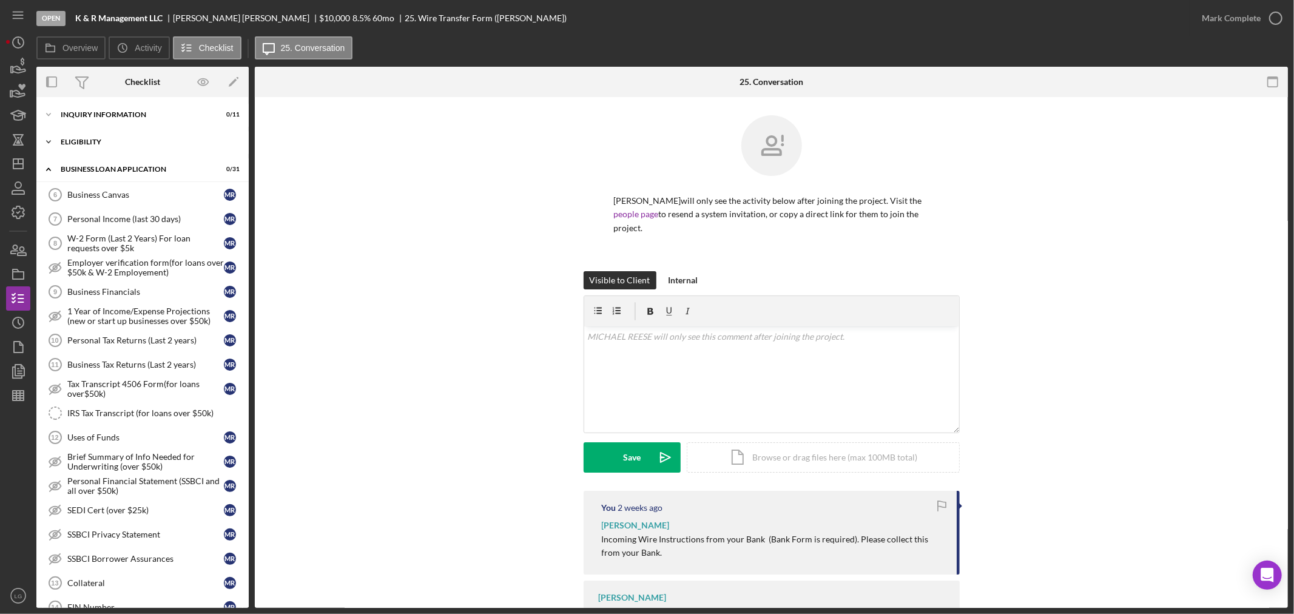
click at [96, 132] on div "Icon/Expander ELIGIBILITY 0 / 4" at bounding box center [142, 142] width 212 height 24
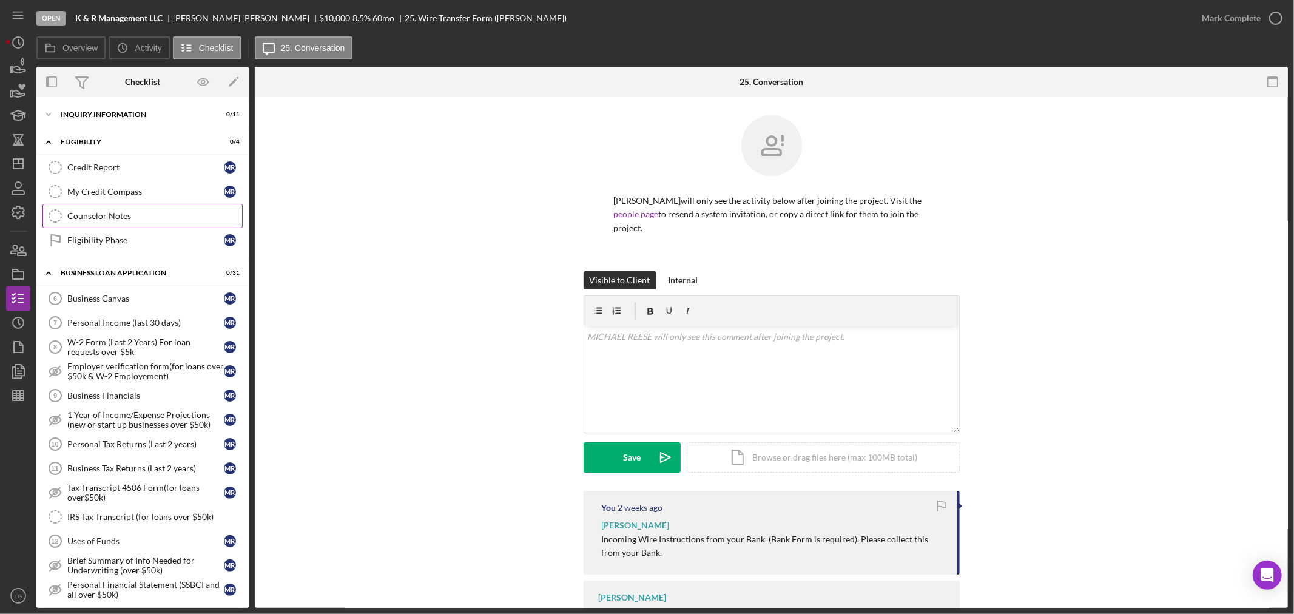
click at [87, 219] on div "Counselor Notes" at bounding box center [154, 216] width 175 height 10
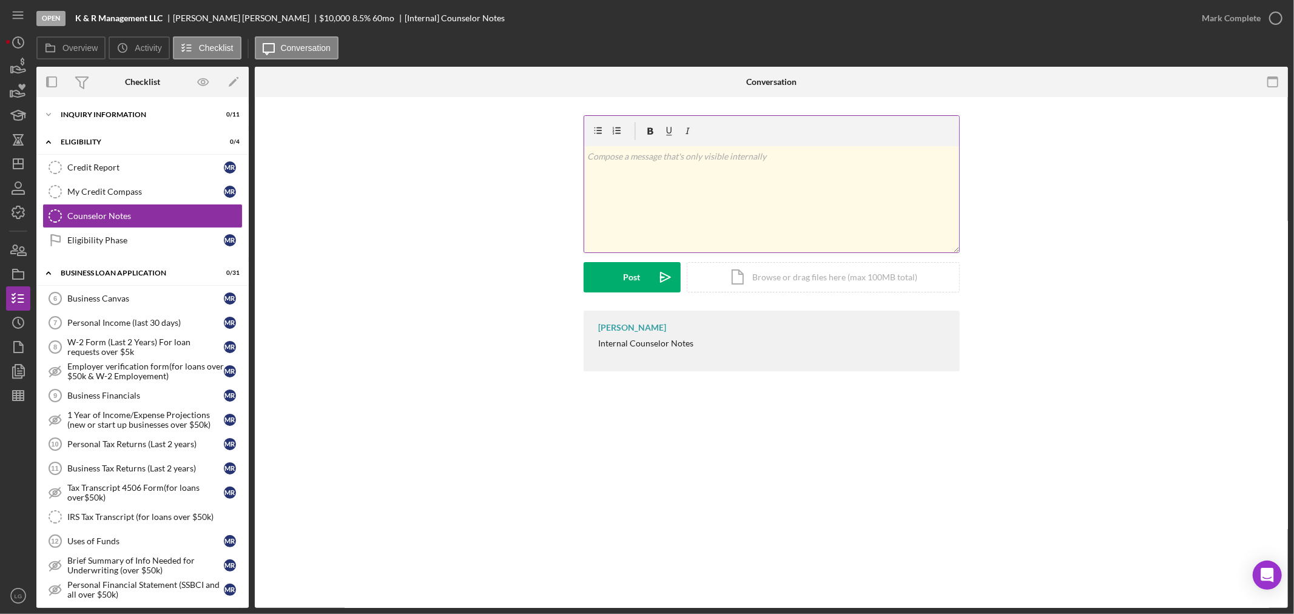
click at [633, 218] on div "v Color teal Color pink Remove color Add row above Add row below Add column bef…" at bounding box center [771, 199] width 375 height 106
click at [639, 267] on div "Post" at bounding box center [631, 277] width 17 height 30
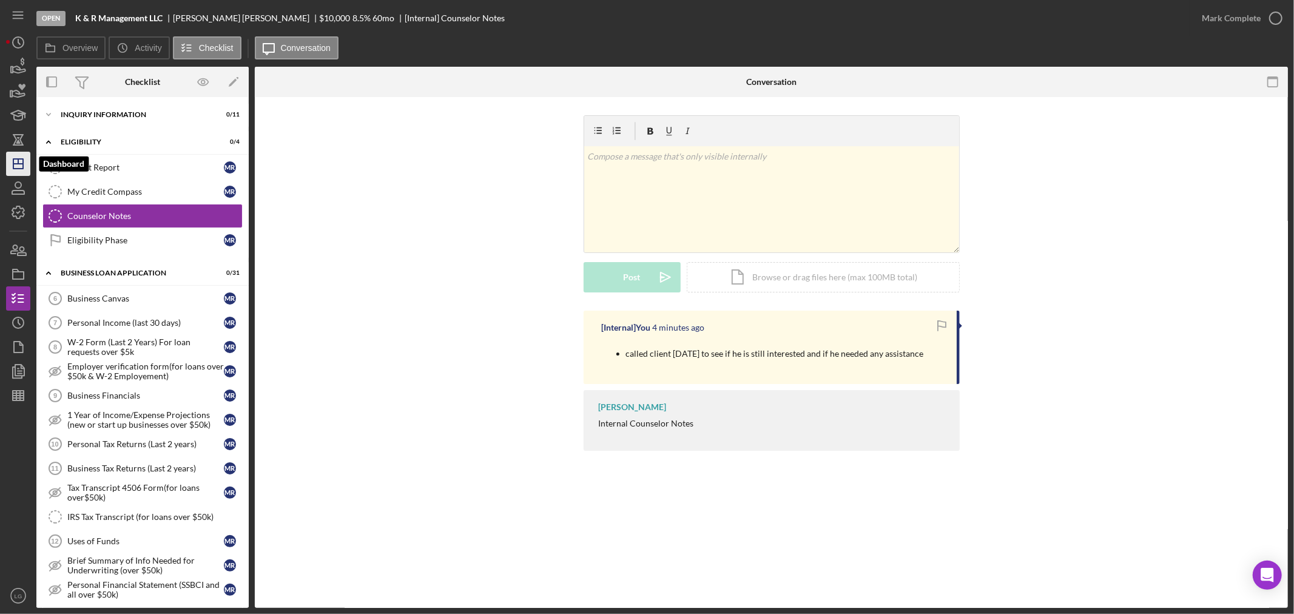
click at [12, 172] on icon "Icon/Dashboard" at bounding box center [18, 164] width 30 height 30
